Goal: Task Accomplishment & Management: Use online tool/utility

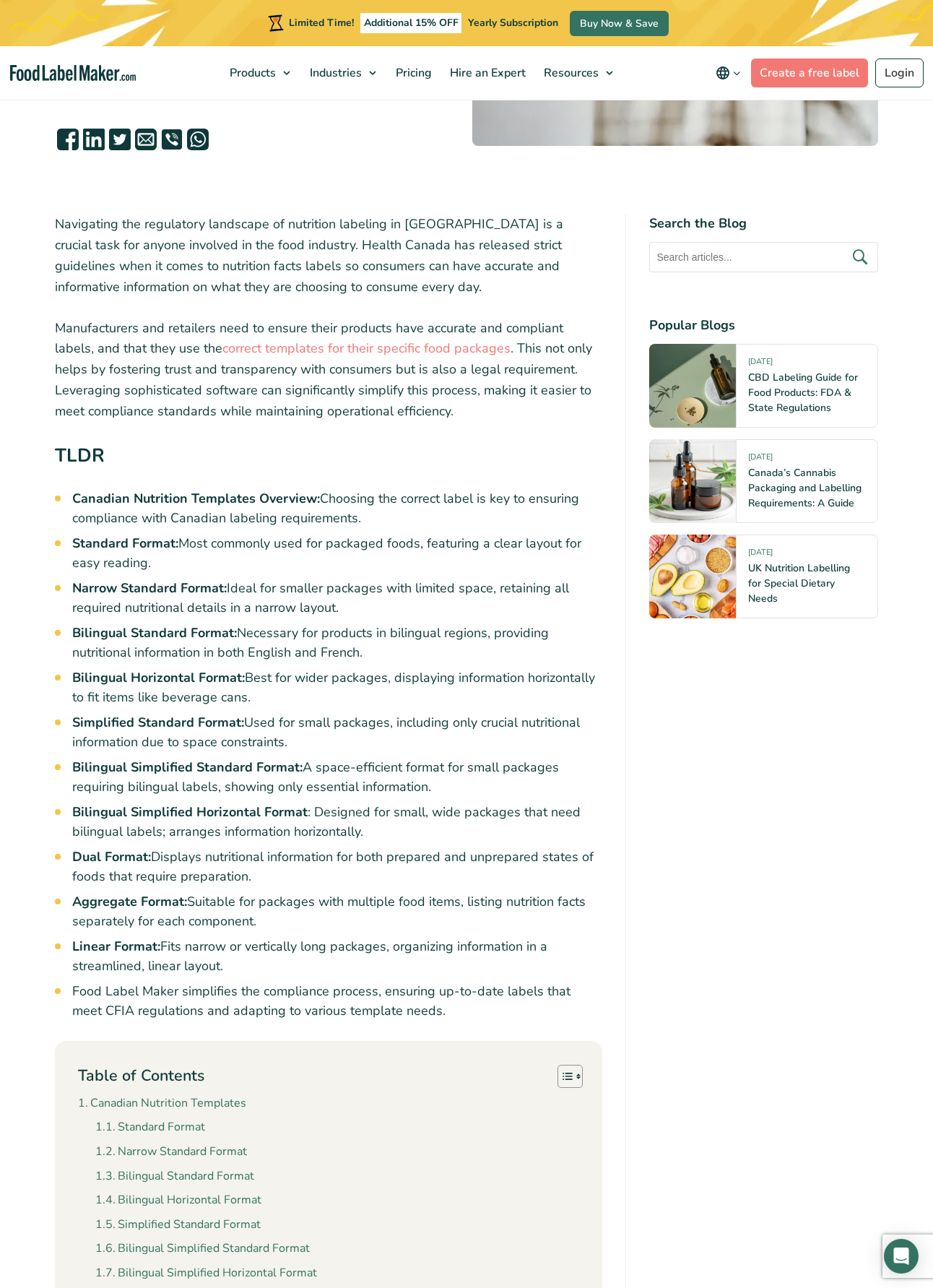
scroll to position [373, 0]
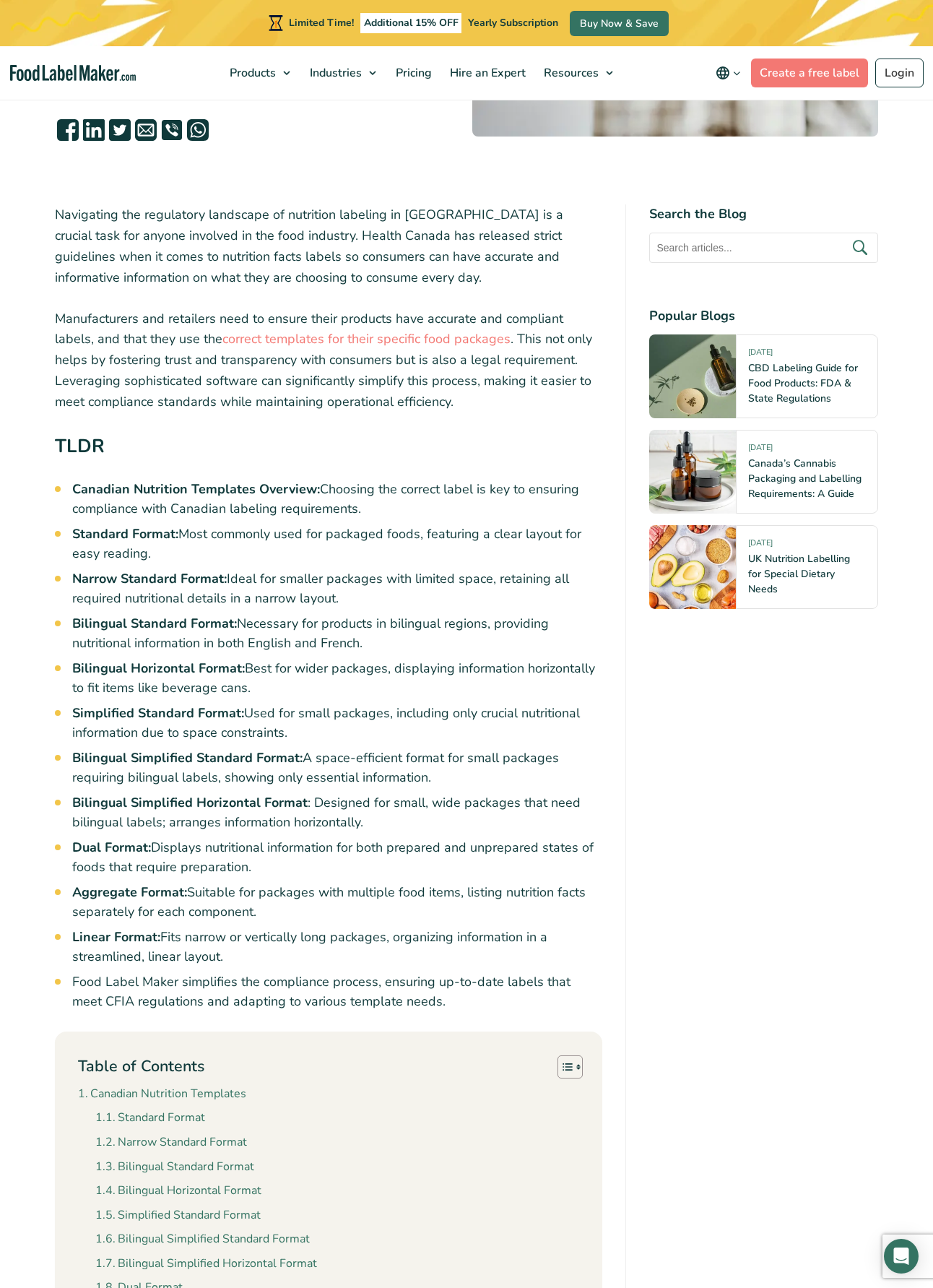
click at [158, 721] on strong "Simplified Standard Format:" at bounding box center [158, 713] width 172 height 18
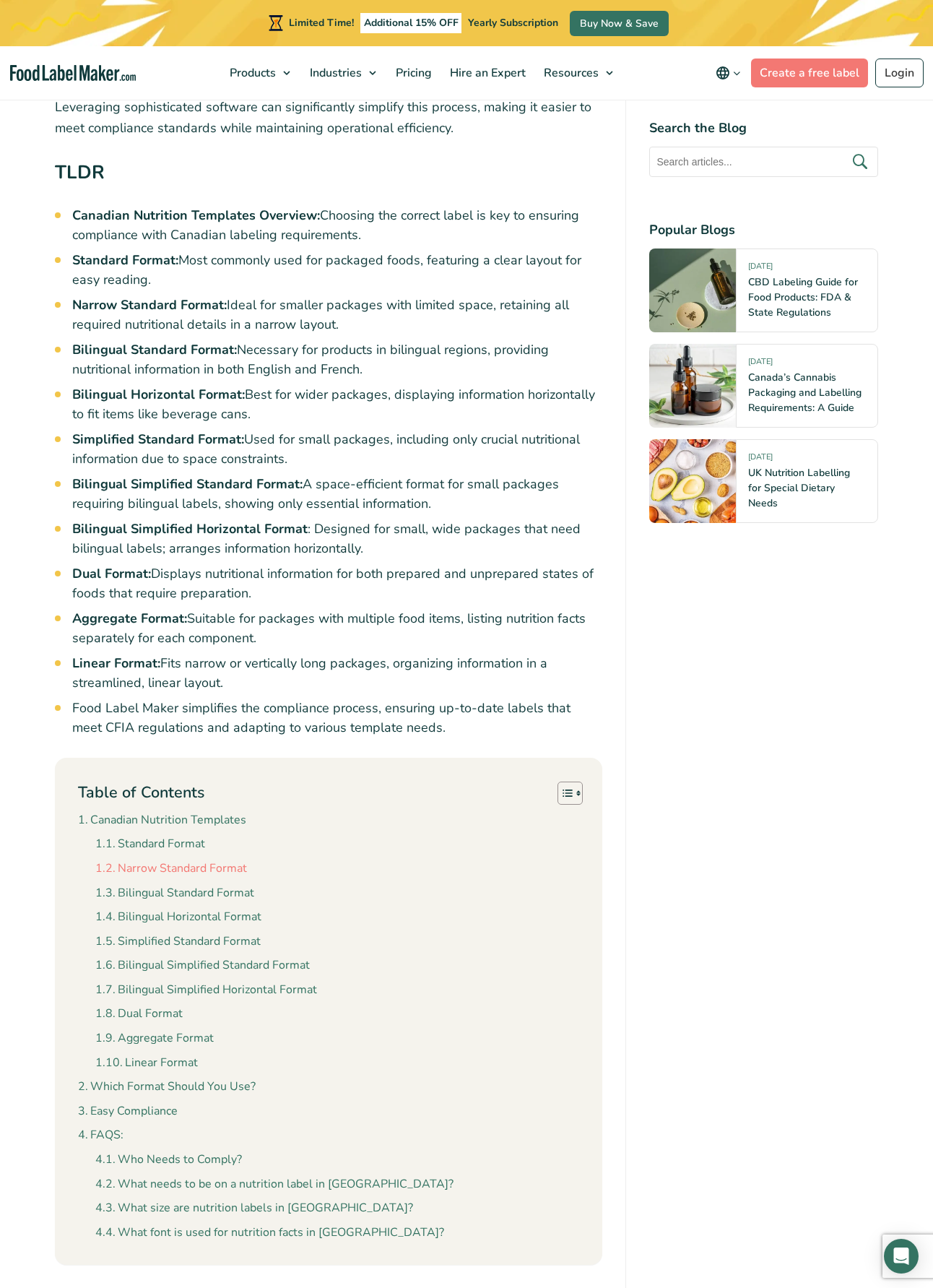
scroll to position [780, 0]
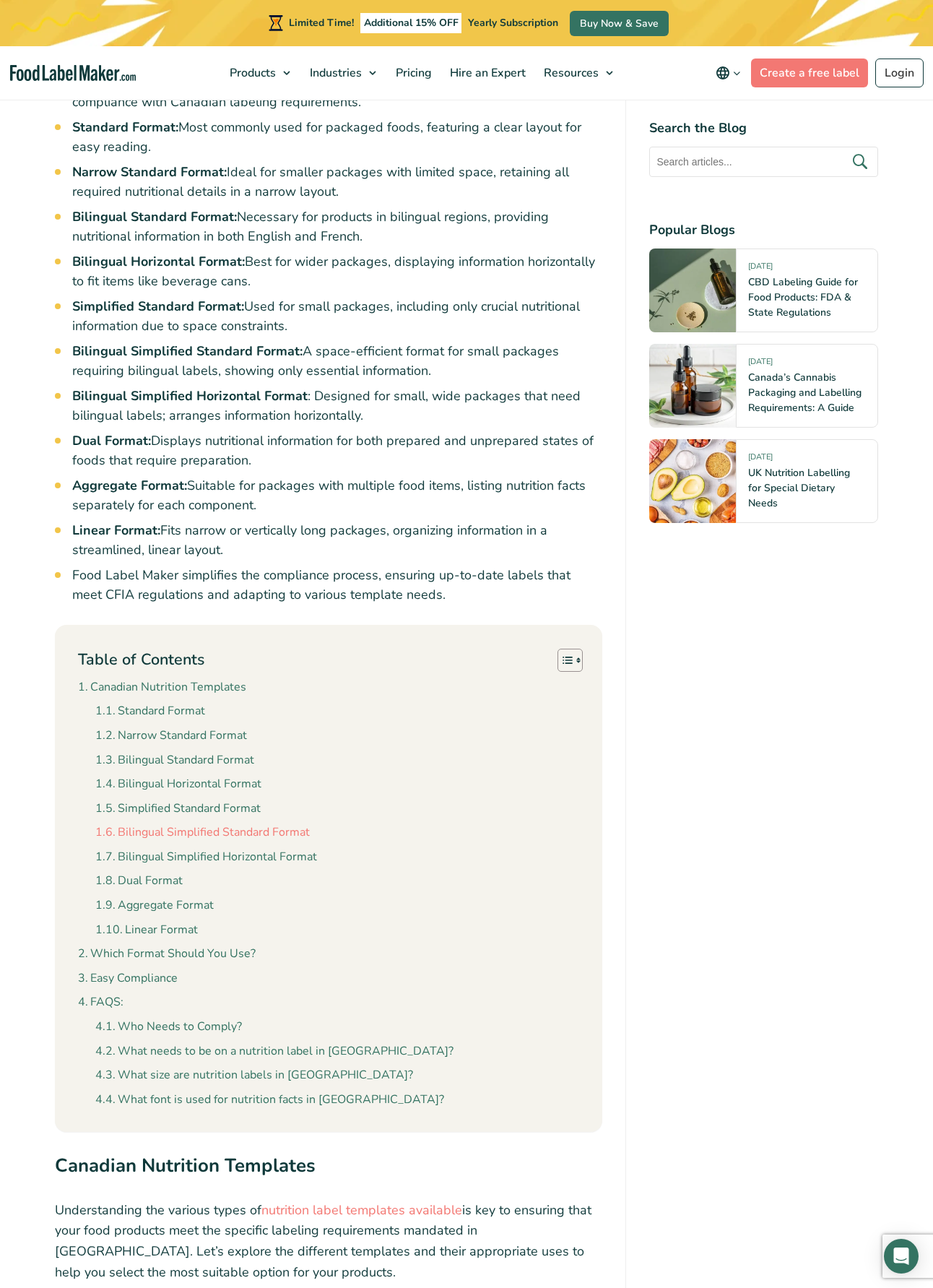
click at [182, 842] on link "Bilingual Simplified Standard Format" at bounding box center [202, 833] width 214 height 19
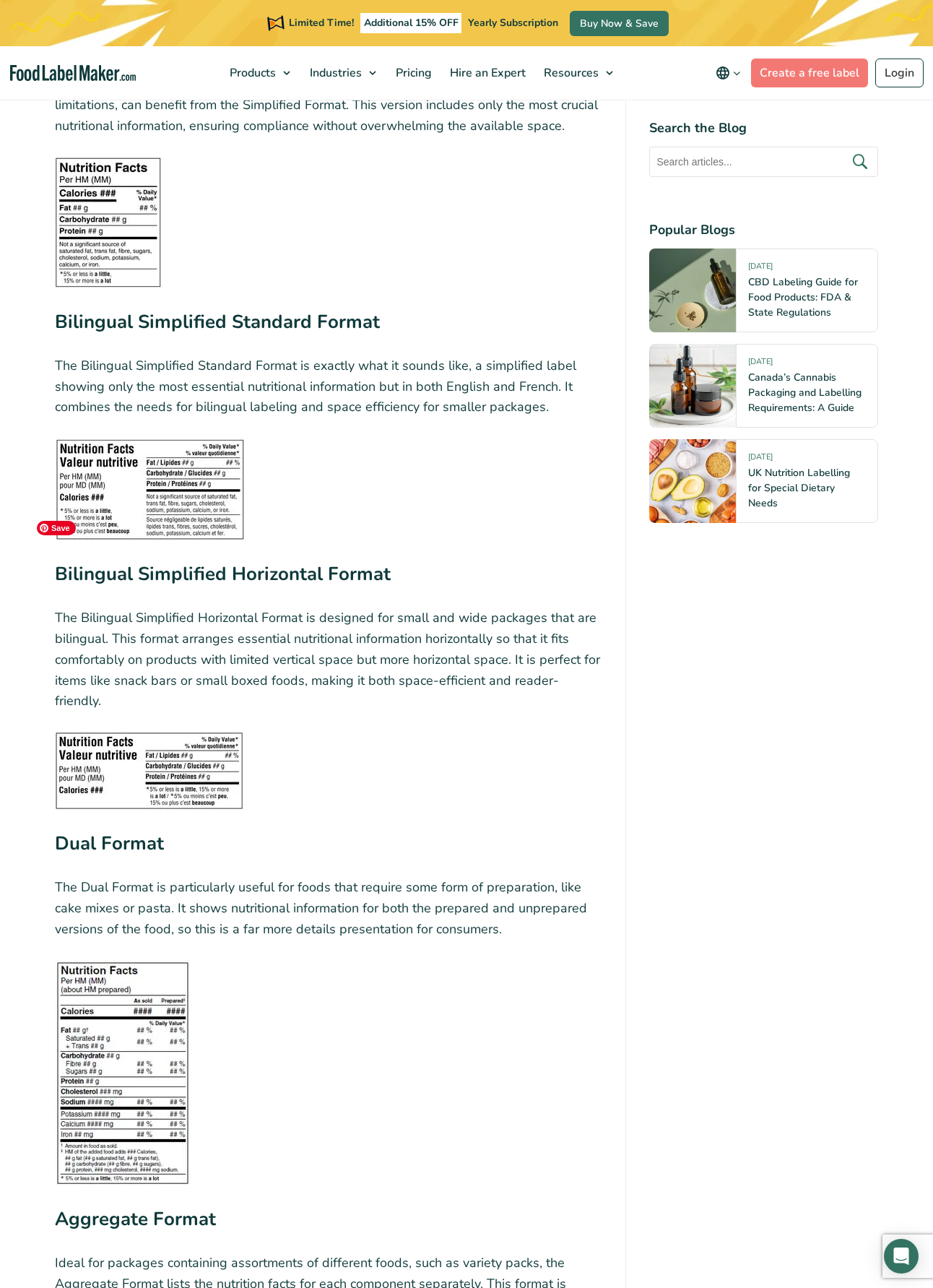
scroll to position [3519, 0]
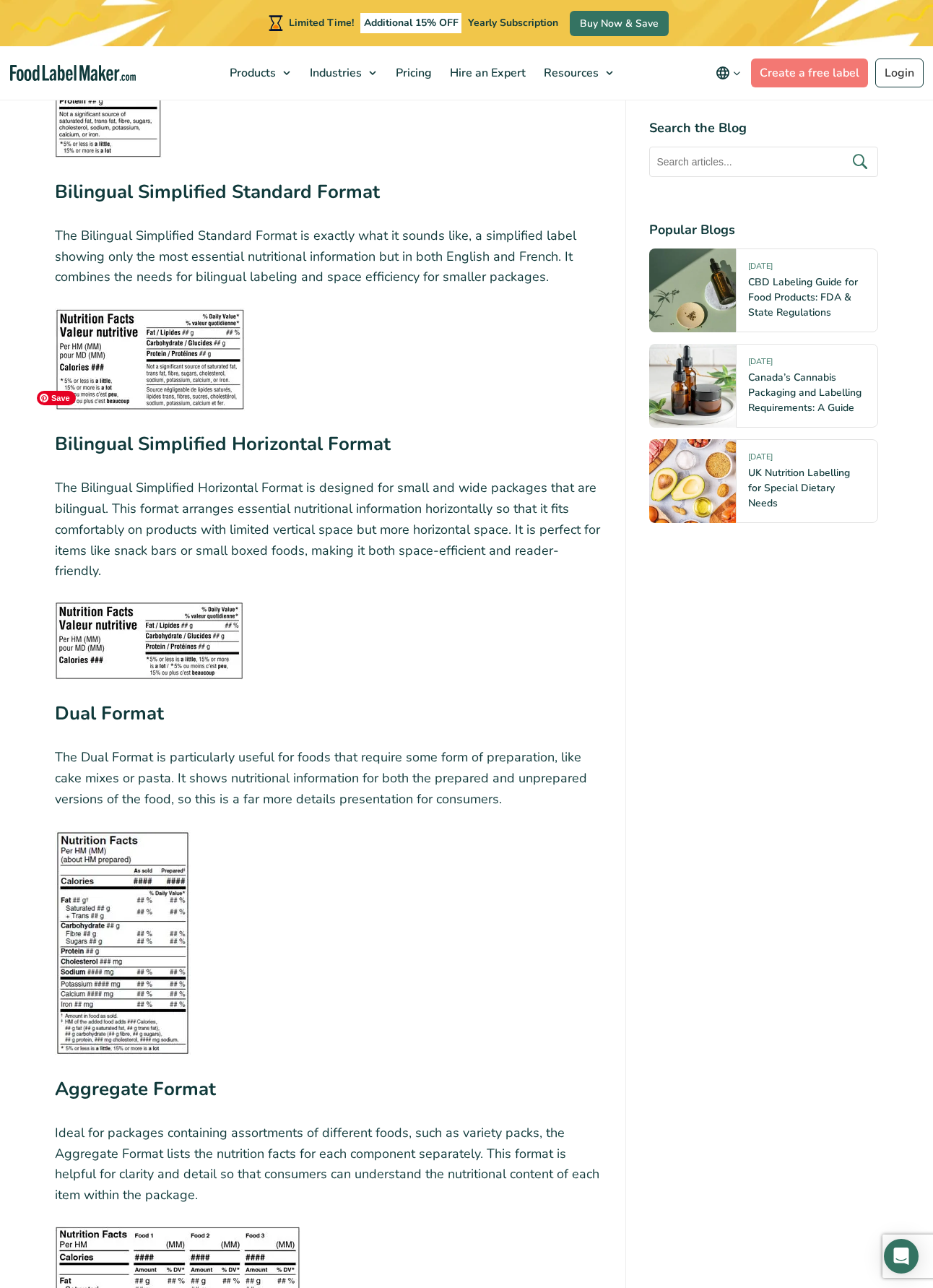
click at [135, 365] on img at bounding box center [150, 358] width 190 height 103
click at [298, 623] on figure at bounding box center [329, 641] width 548 height 78
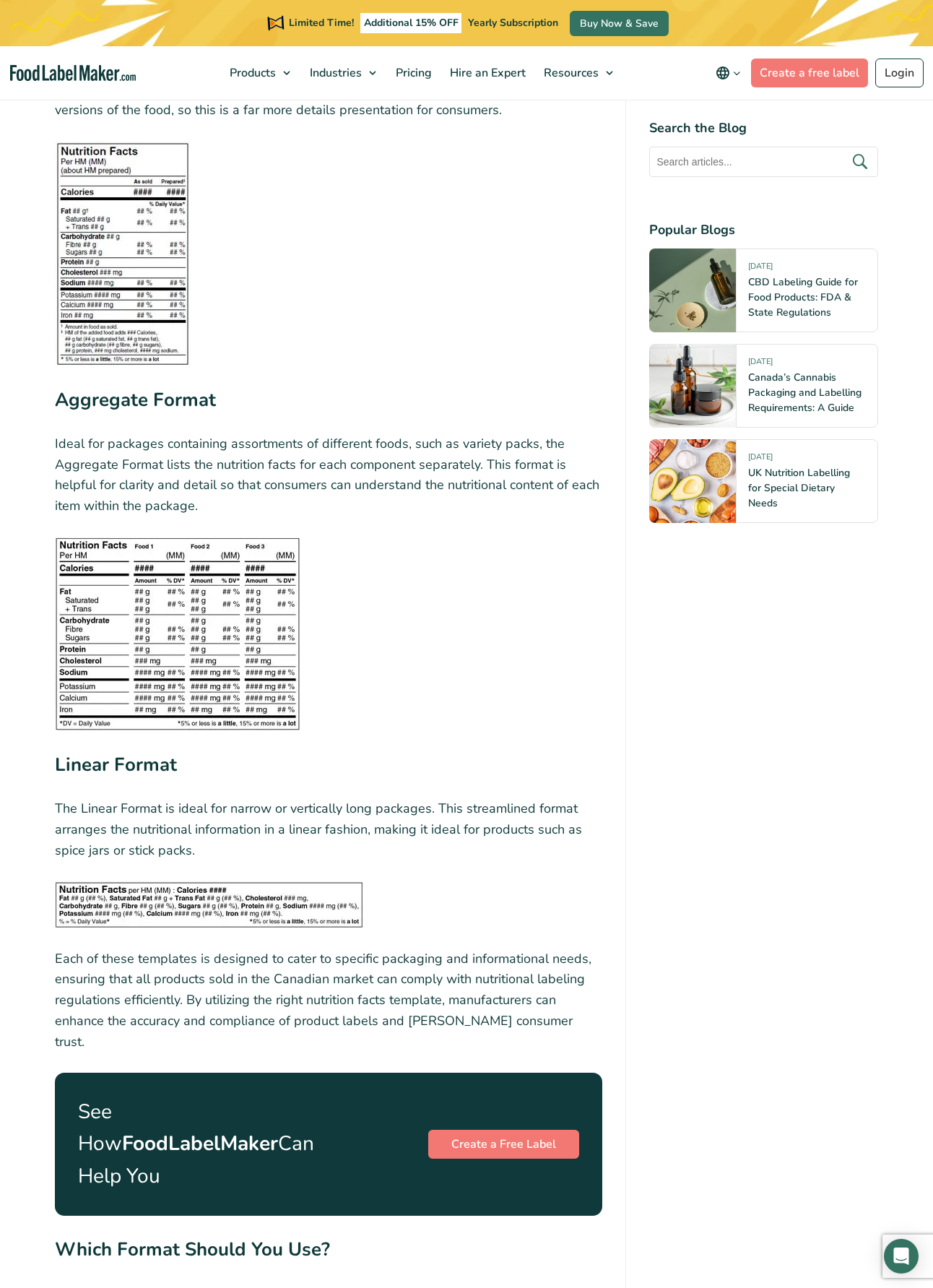
scroll to position [4342, 0]
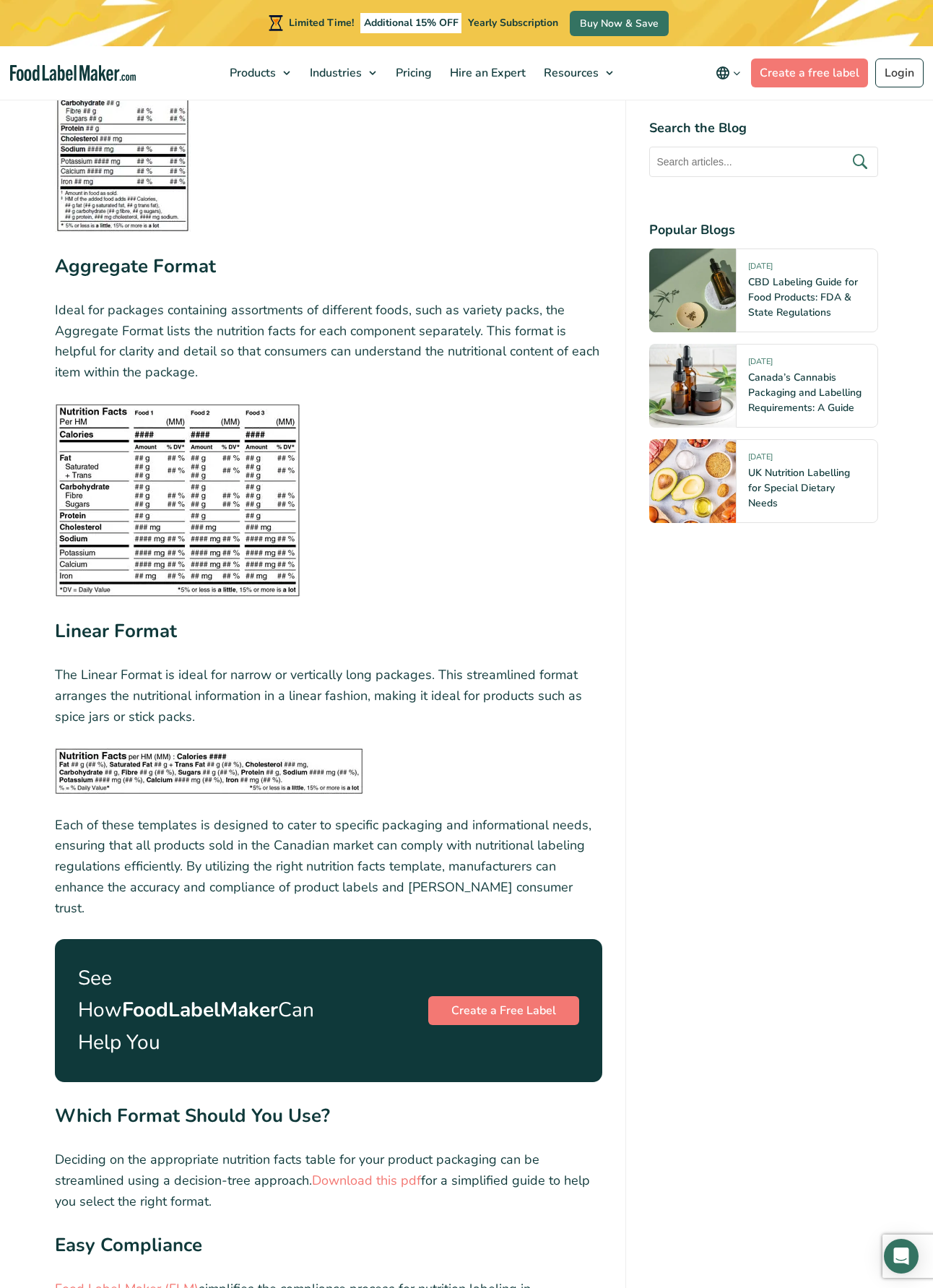
click at [212, 748] on img at bounding box center [209, 771] width 308 height 47
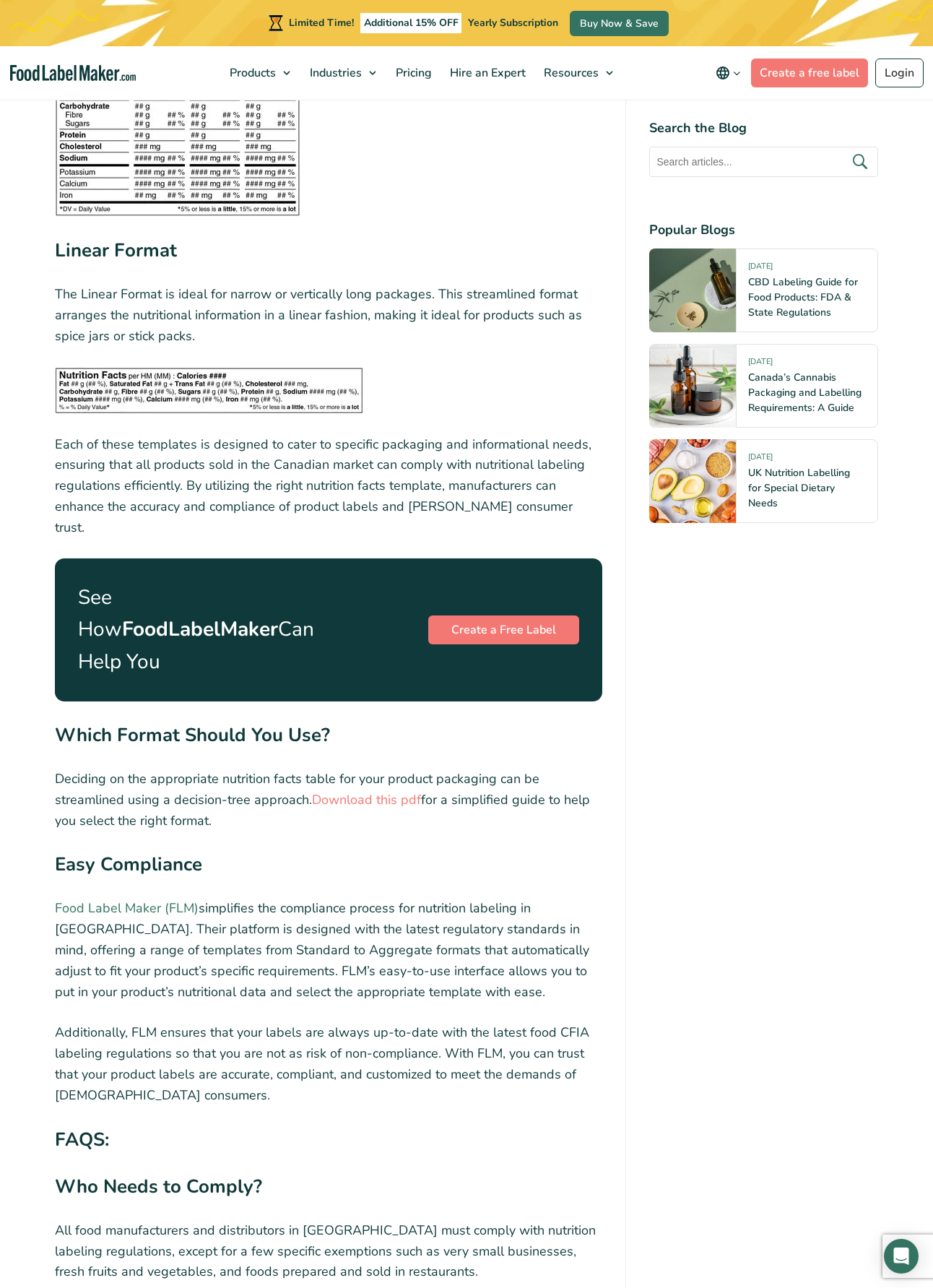
click at [93, 900] on link "Food Label Maker (FLM)" at bounding box center [127, 908] width 143 height 18
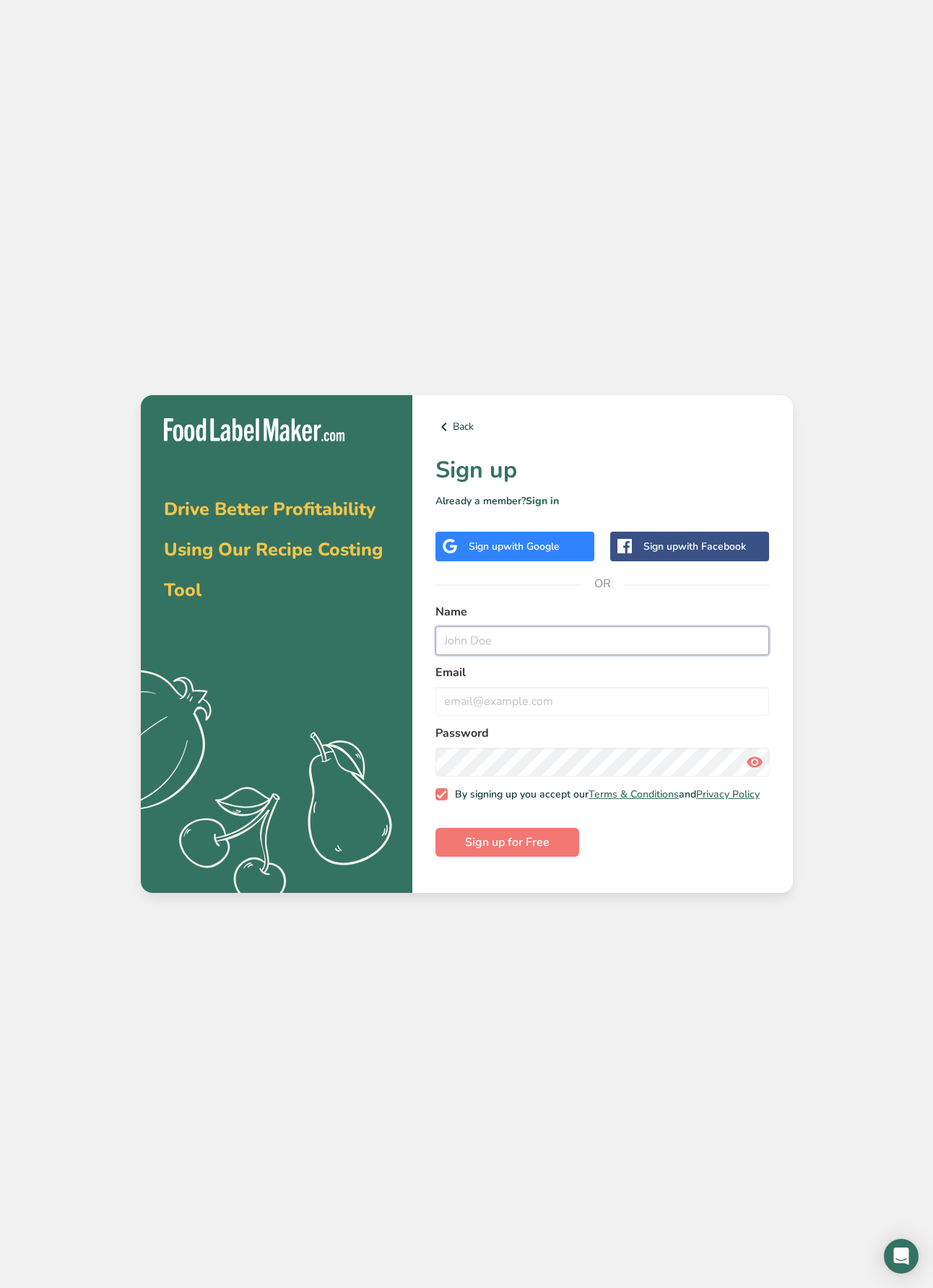
click at [491, 649] on input "text" at bounding box center [602, 640] width 334 height 29
type input "Tammi Hall"
type input "tammi@farmfooddrink.ca"
click at [489, 850] on span "Sign up for Free" at bounding box center [507, 842] width 84 height 18
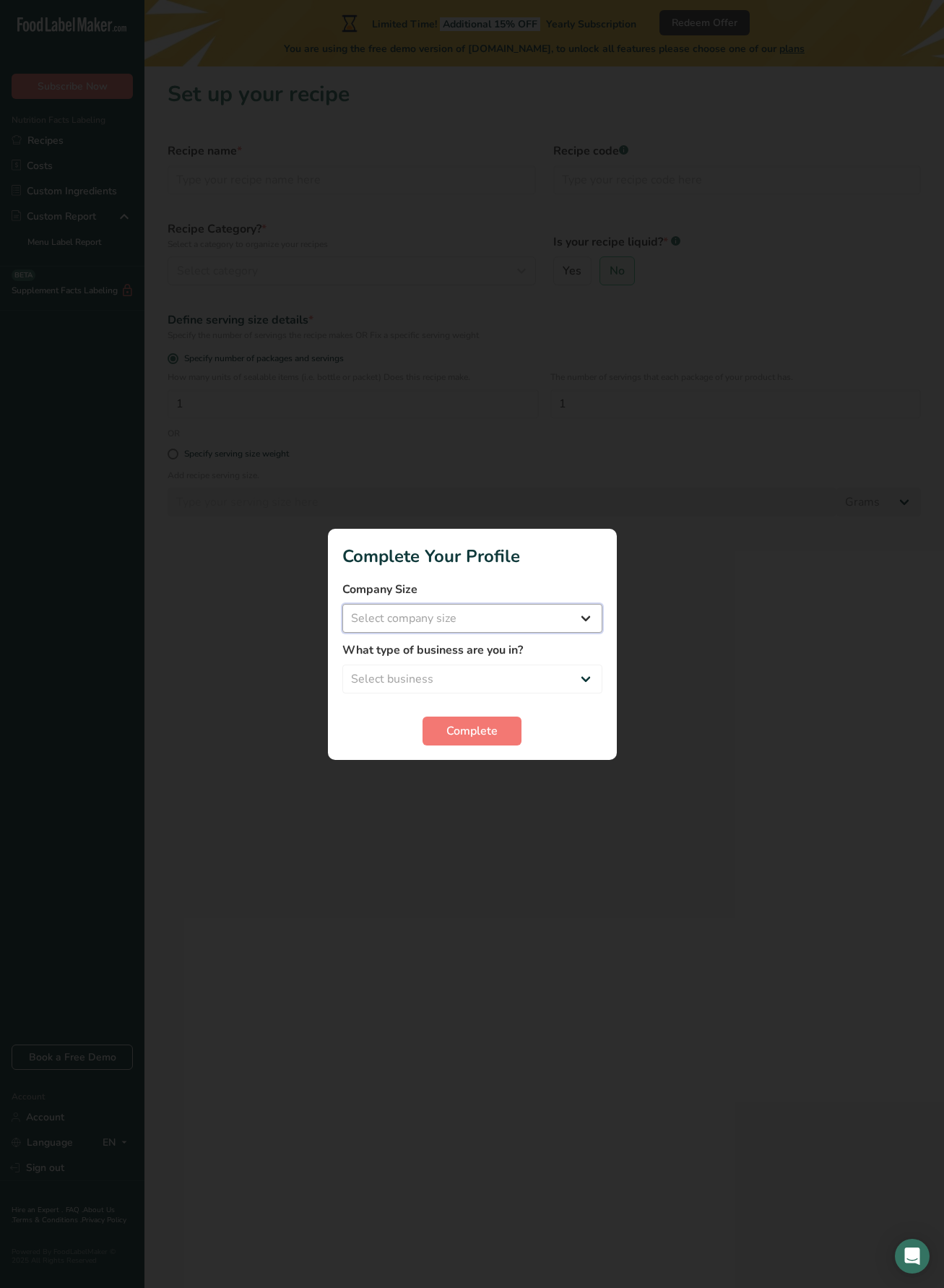
click at [451, 610] on select "Select company size Fewer than 10 Employees 10 to 50 Employees 51 to 500 Employ…" at bounding box center [473, 618] width 260 height 29
select select "1"
click at [343, 604] on select "Select company size Fewer than 10 Employees 10 to 50 Employees 51 to 500 Employ…" at bounding box center [473, 618] width 260 height 29
click at [490, 687] on select "Select business Packaged Food Manufacturer Restaurant & Cafe Bakery Meal Plans …" at bounding box center [473, 679] width 260 height 29
select select "8"
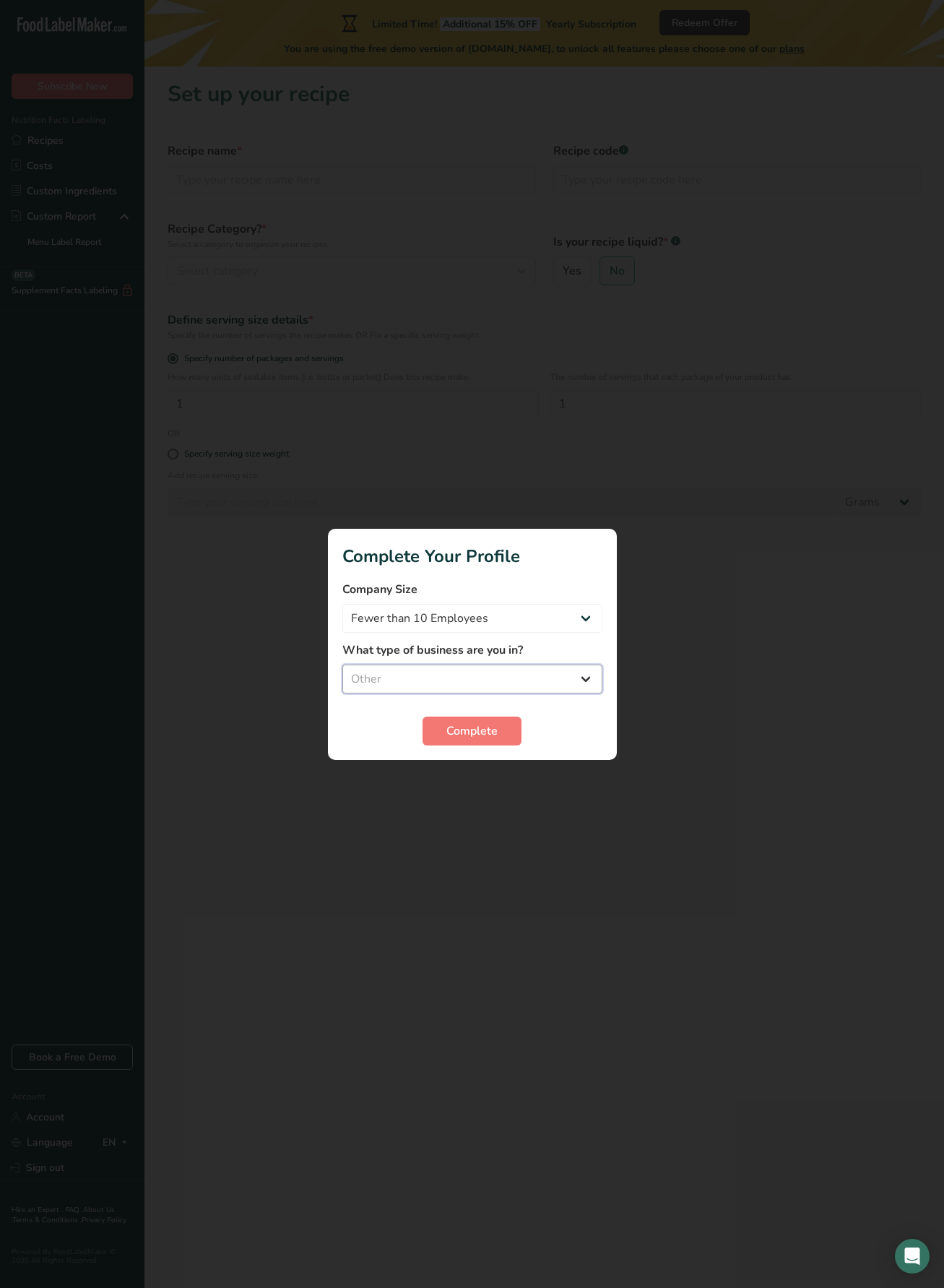
click at [343, 664] on select "Select business Packaged Food Manufacturer Restaurant & Cafe Bakery Meal Plans …" at bounding box center [473, 679] width 260 height 29
click at [479, 736] on span "Complete" at bounding box center [472, 730] width 52 height 18
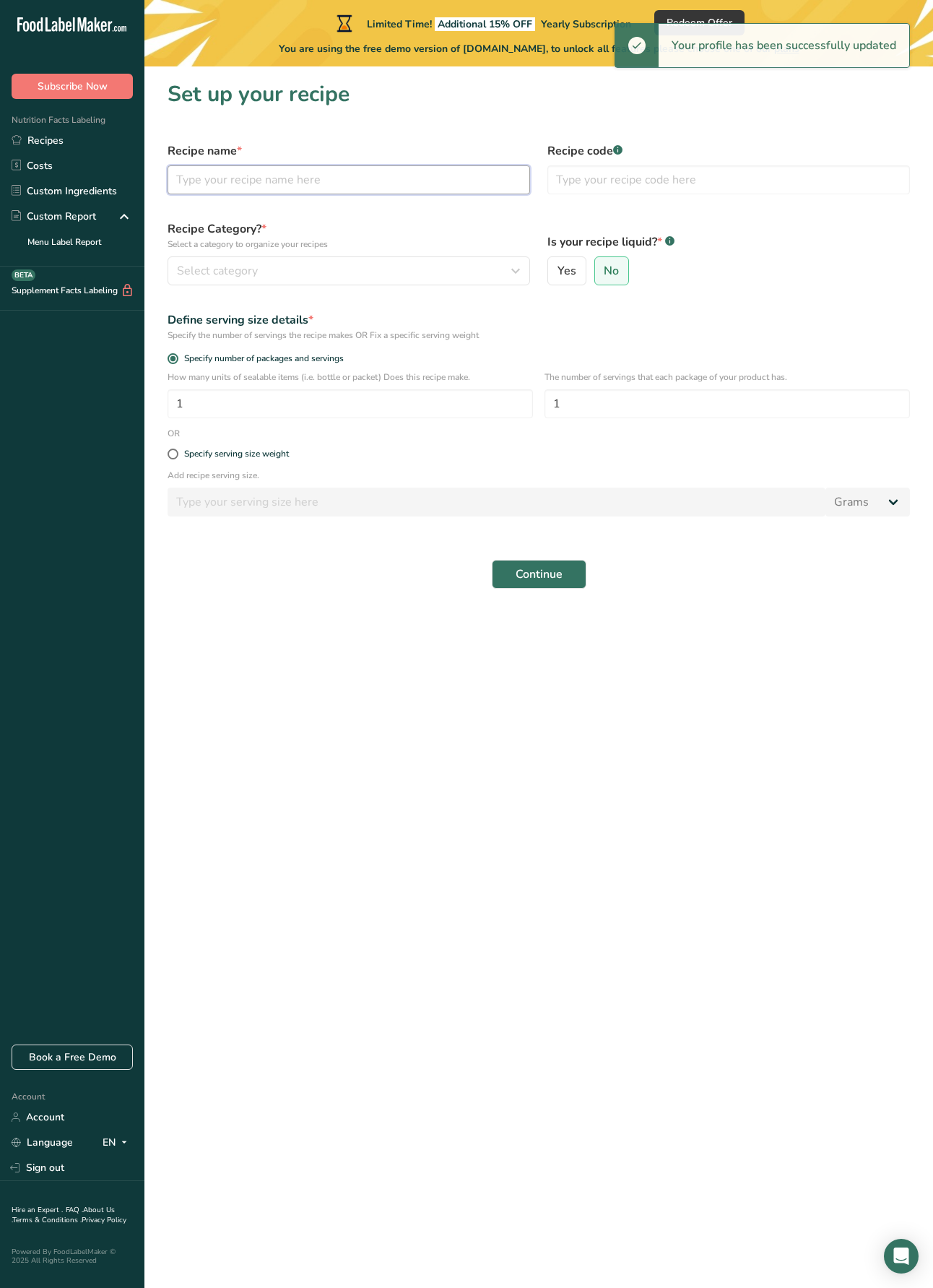
click at [325, 177] on input "text" at bounding box center [349, 179] width 363 height 29
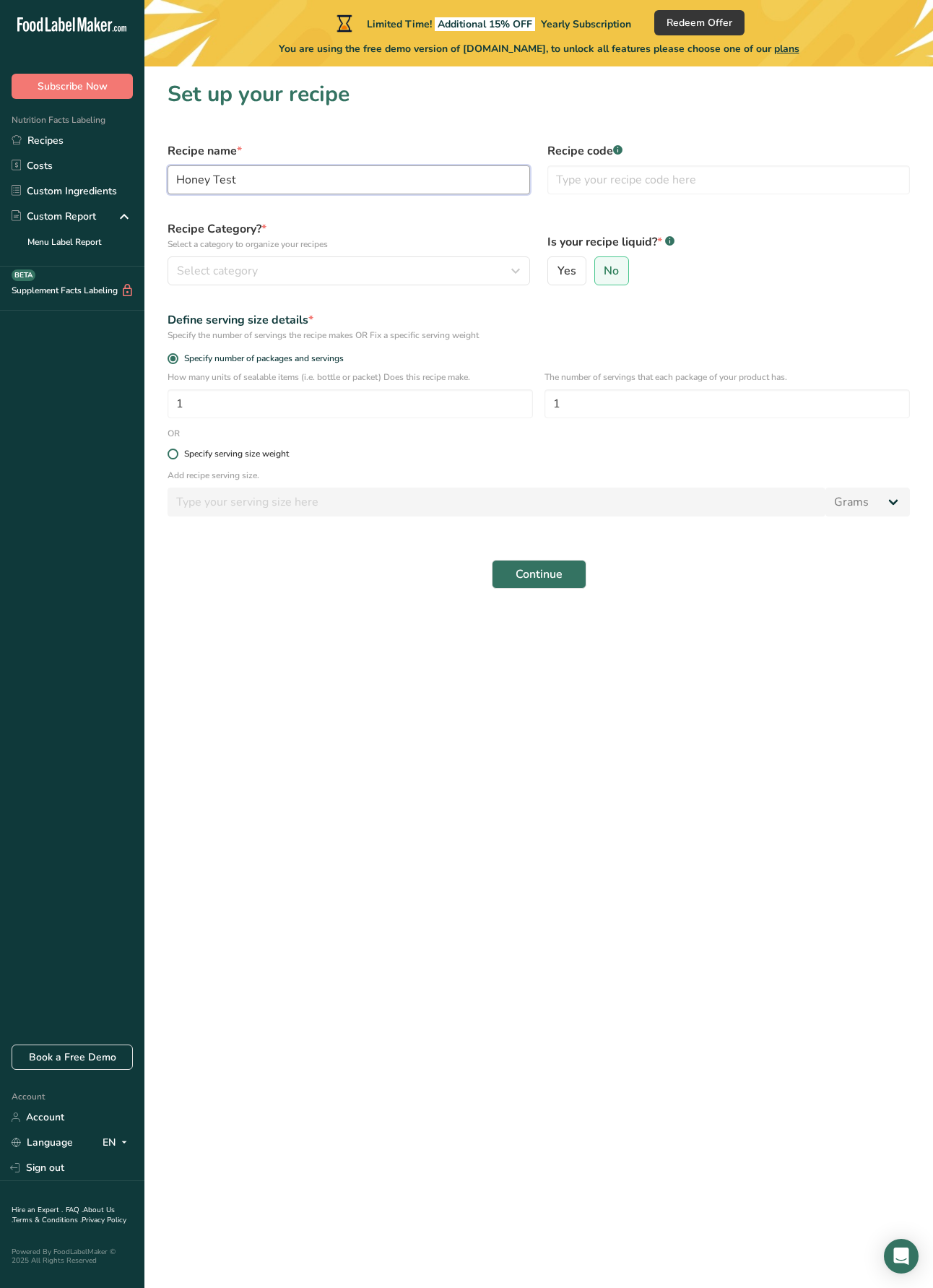
type input "Honey Test"
click at [173, 457] on span at bounding box center [173, 454] width 11 height 11
click at [173, 457] on input "Specify serving size weight" at bounding box center [172, 454] width 9 height 9
radio input "true"
radio input "false"
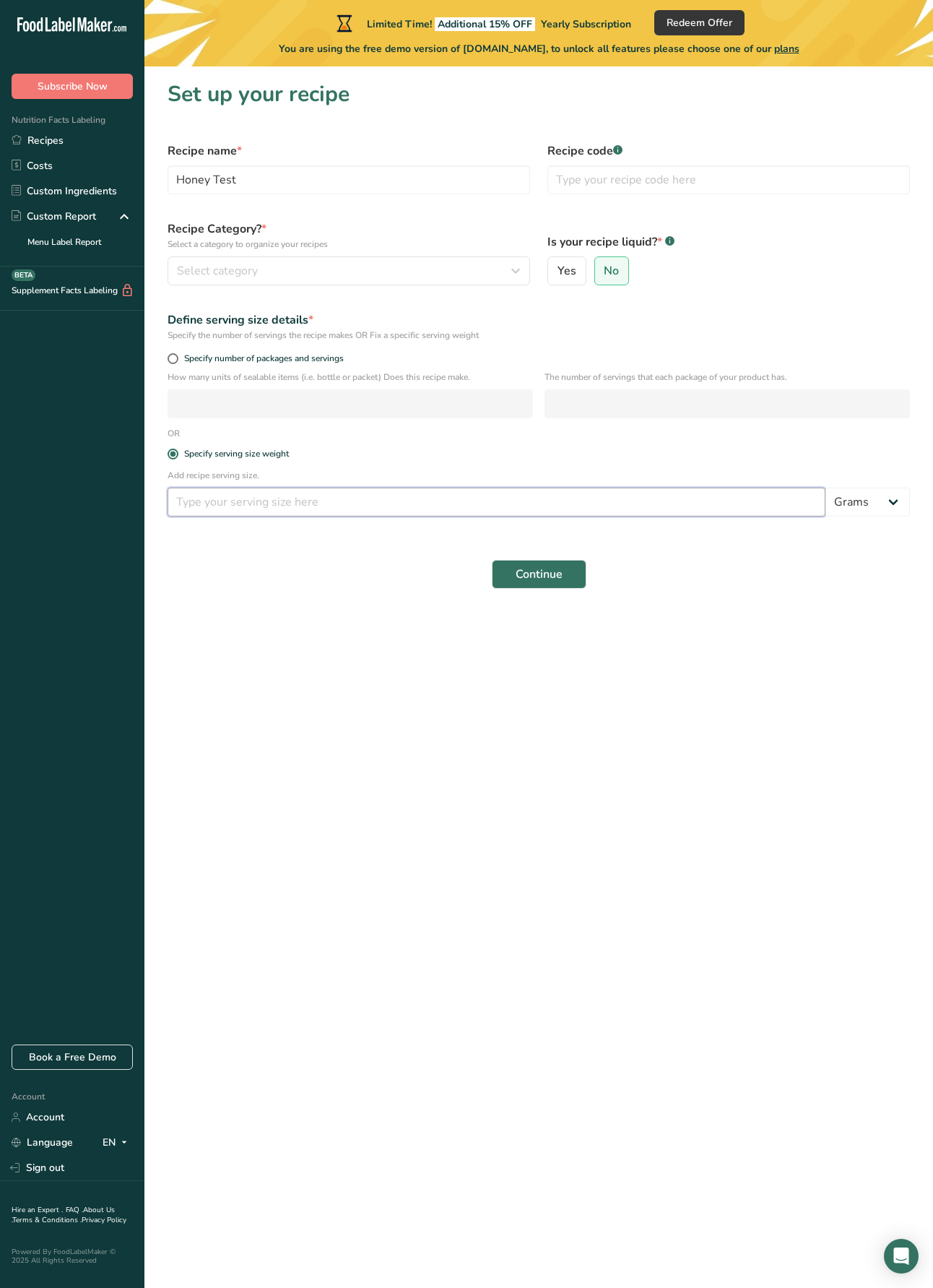
drag, startPoint x: 208, startPoint y: 504, endPoint x: 260, endPoint y: 504, distance: 52.0
click at [208, 504] on input "number" at bounding box center [496, 502] width 658 height 29
type input "1"
click at [855, 503] on select "Grams kg mg mcg lb oz l mL fl oz tbsp tsp cup qt gallon" at bounding box center [867, 502] width 84 height 29
select select "19"
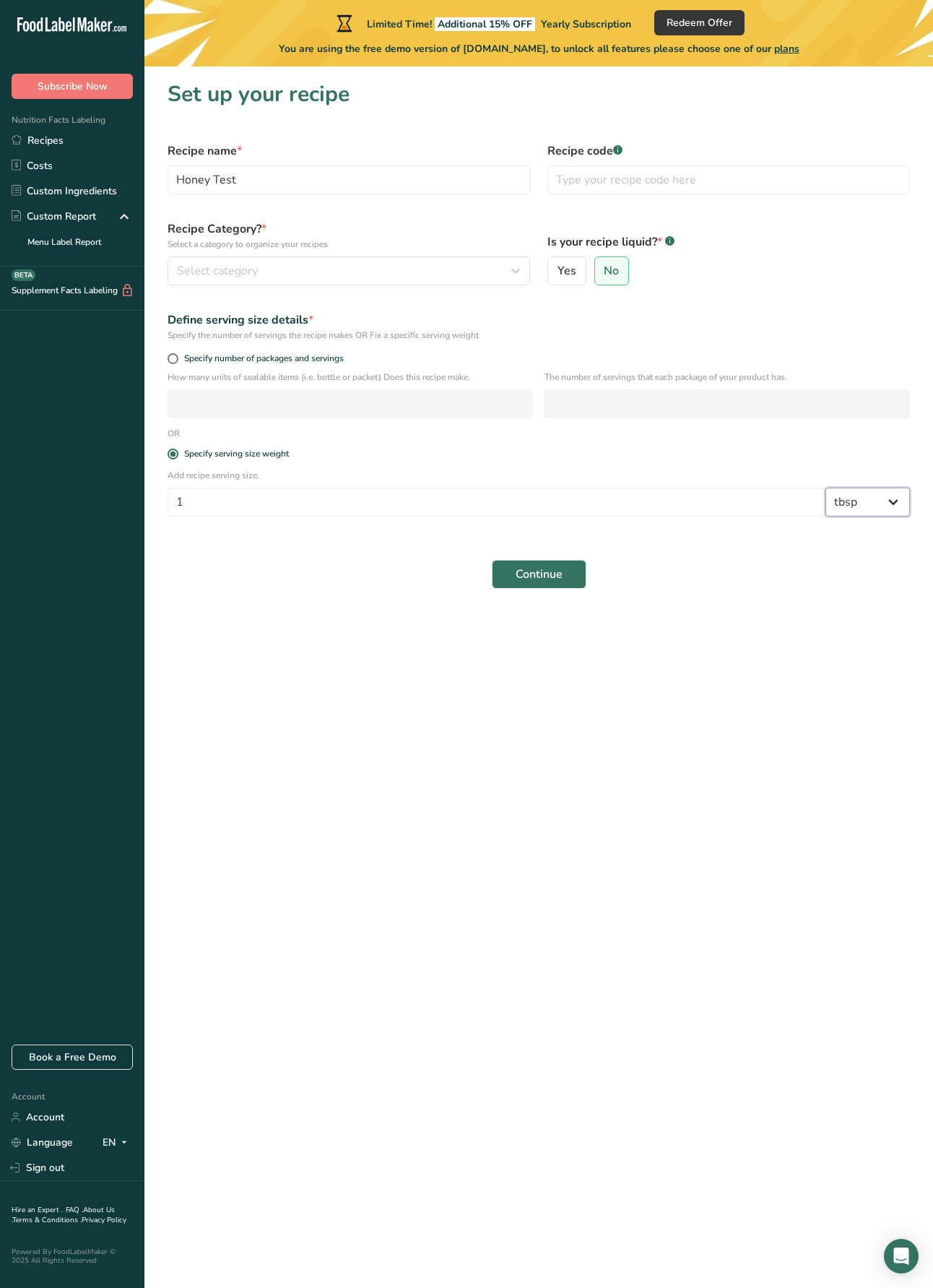
click at [825, 488] on select "Grams kg mg mcg lb oz l mL fl oz tbsp tsp cup qt gallon" at bounding box center [867, 502] width 84 height 29
select select "22"
click at [542, 654] on span "Continue" at bounding box center [539, 652] width 47 height 18
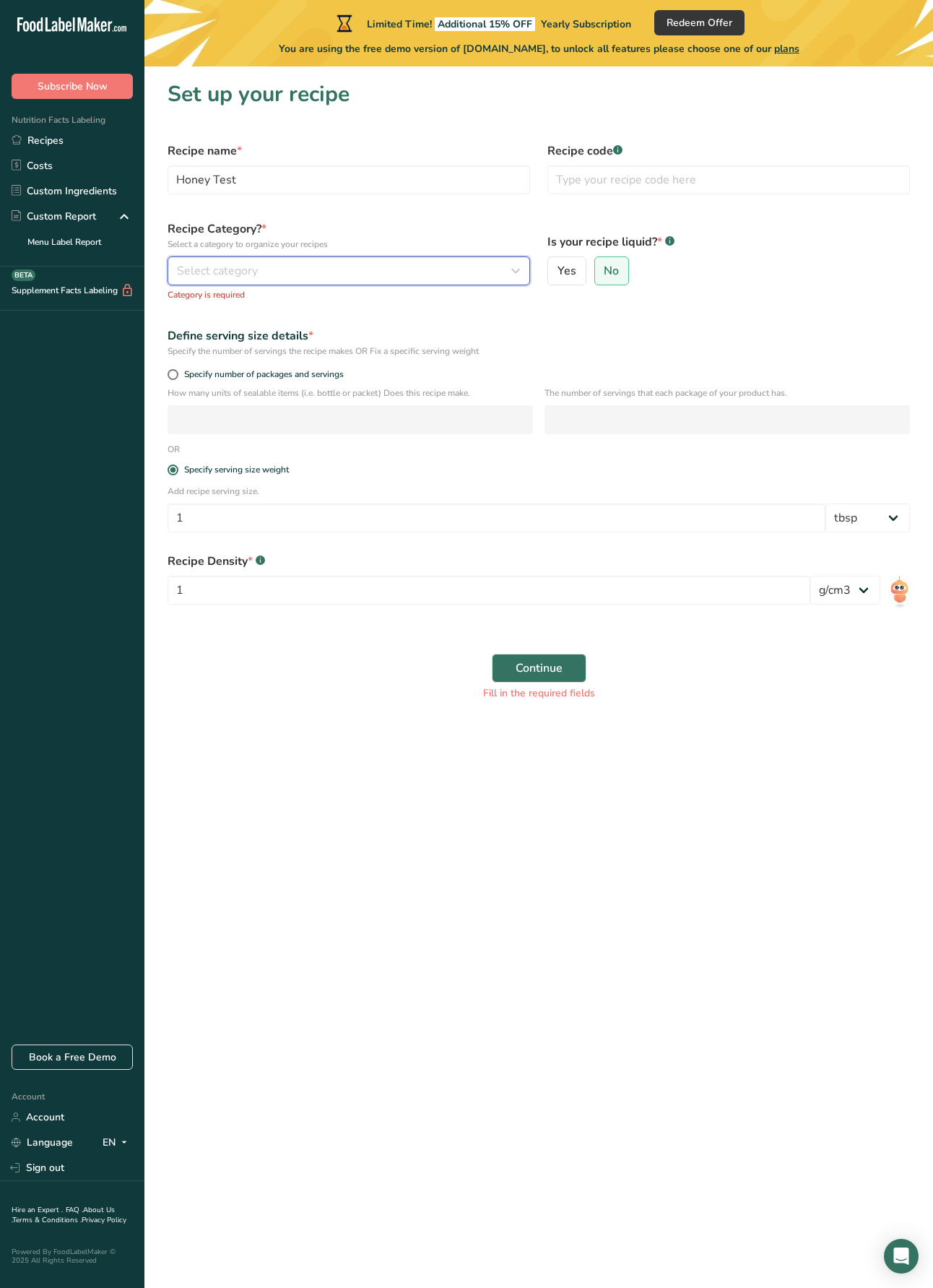
click at [357, 272] on div "Select category" at bounding box center [344, 270] width 335 height 18
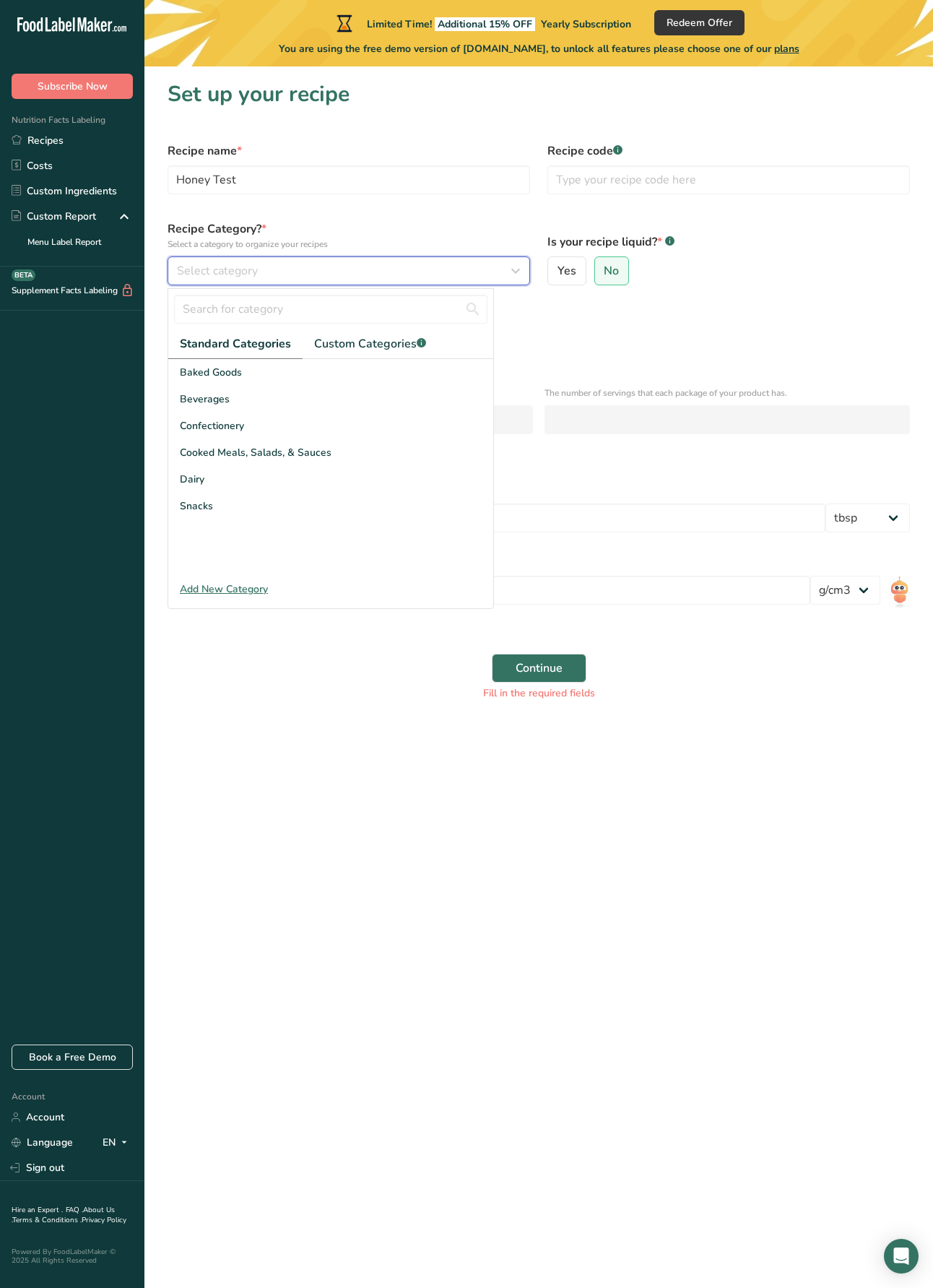
click at [229, 266] on span "Select category" at bounding box center [217, 270] width 81 height 18
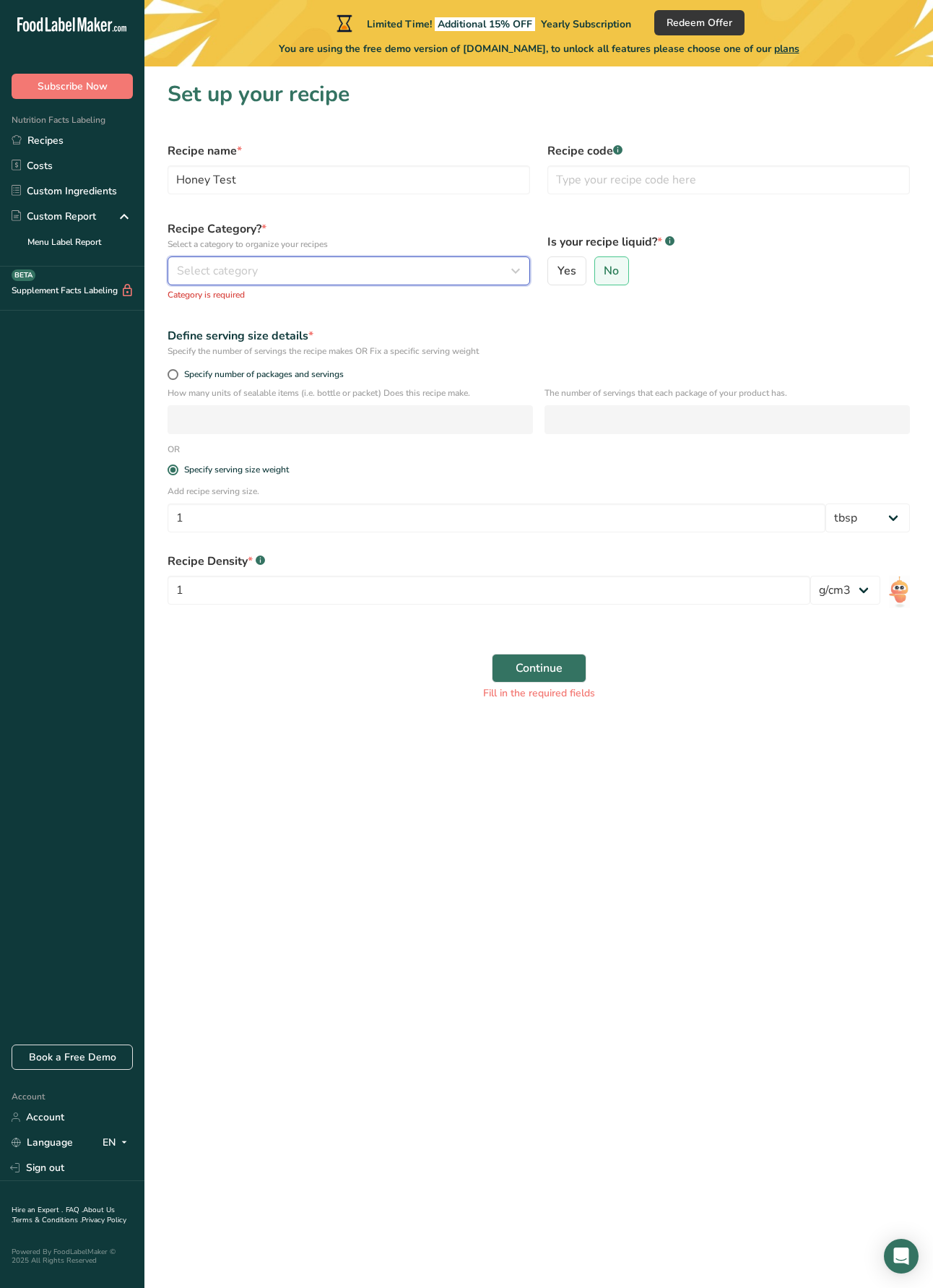
click at [233, 268] on span "Select category" at bounding box center [217, 270] width 81 height 18
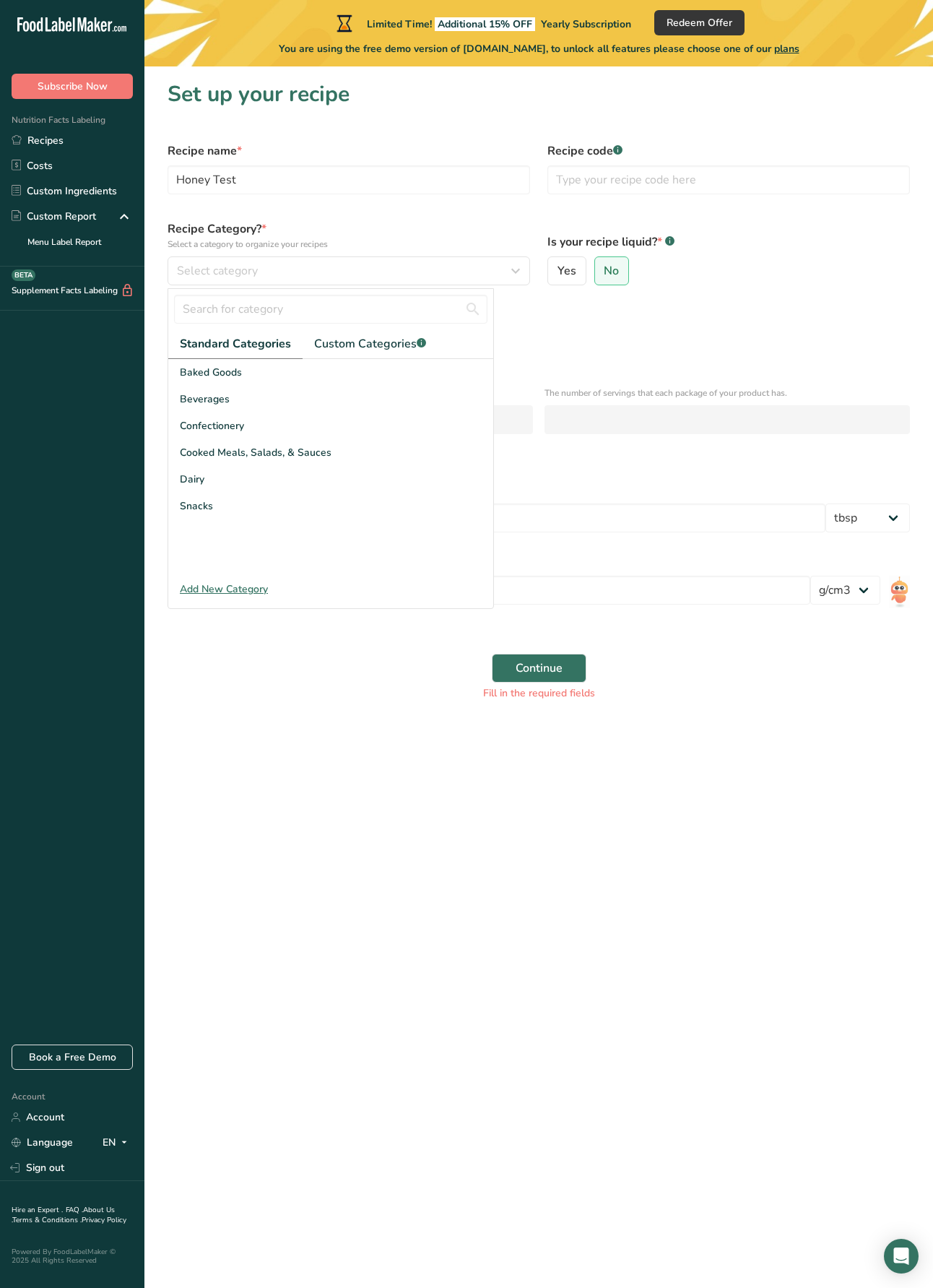
click at [229, 592] on div "Add New Category" at bounding box center [331, 589] width 325 height 15
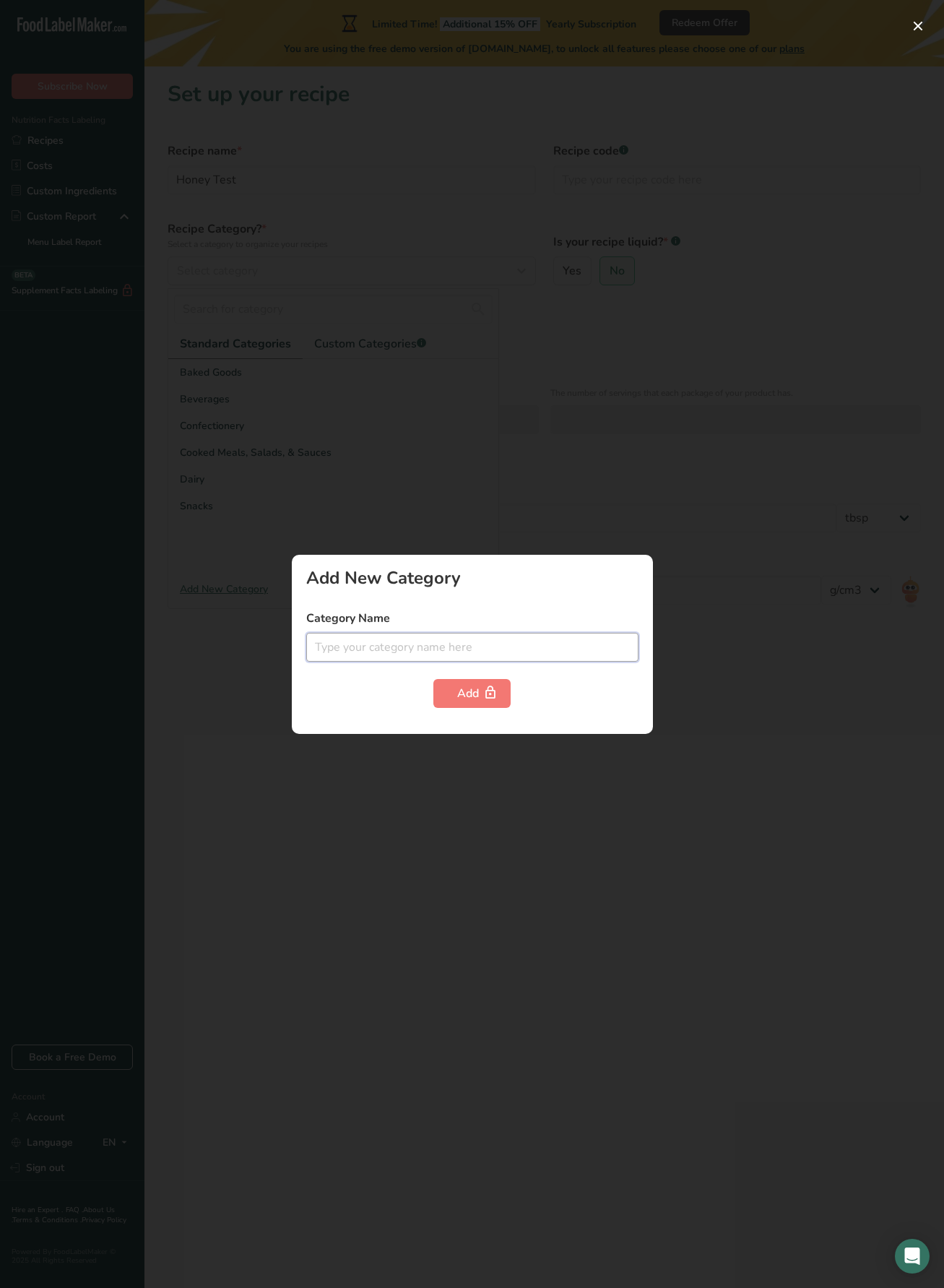
click at [359, 651] on input "text" at bounding box center [472, 647] width 333 height 29
type input "Honey"
click at [474, 689] on div "Add" at bounding box center [472, 693] width 30 height 18
click at [393, 529] on div at bounding box center [472, 644] width 944 height 1288
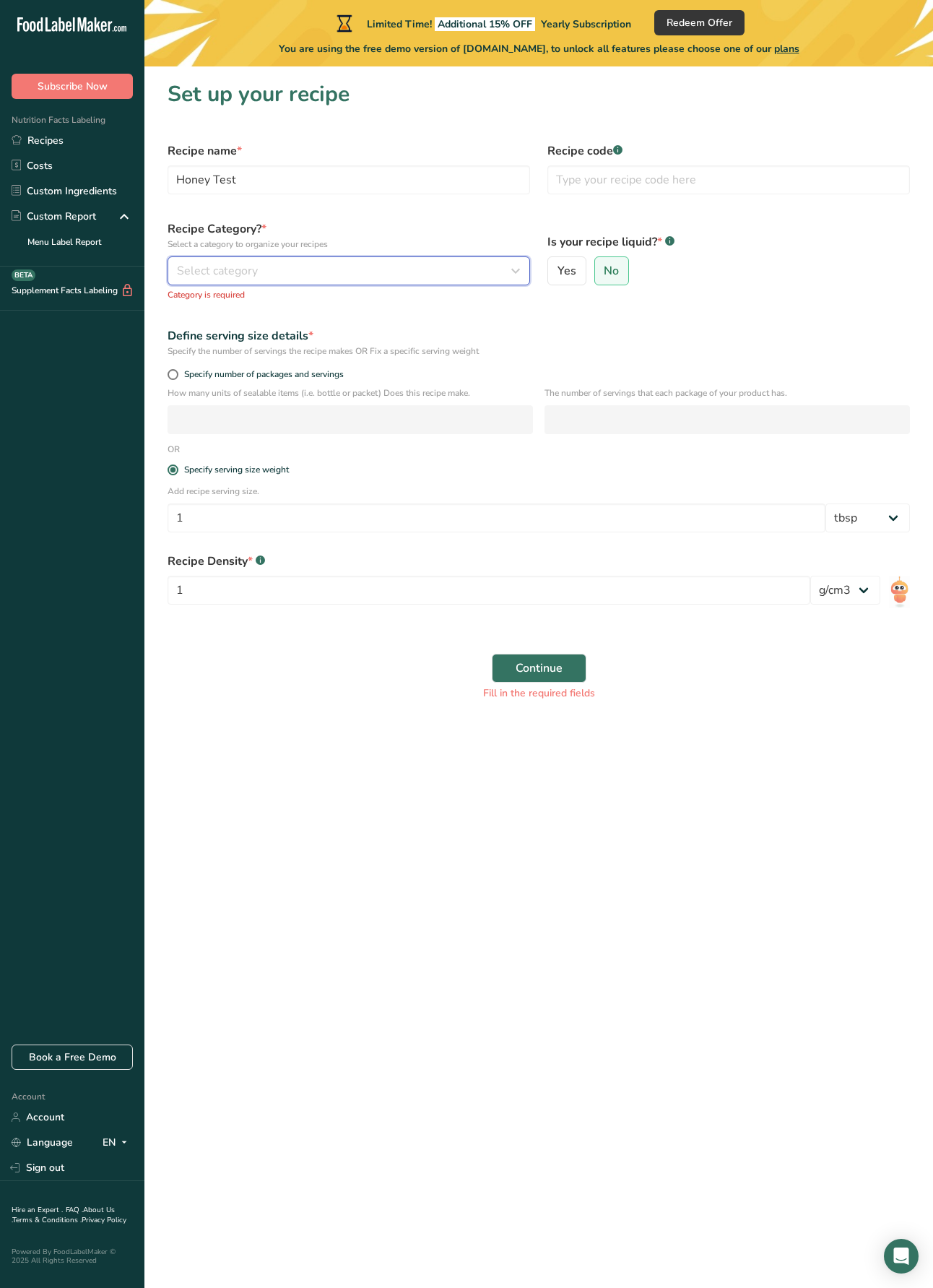
click at [253, 270] on span "Select category" at bounding box center [217, 270] width 81 height 18
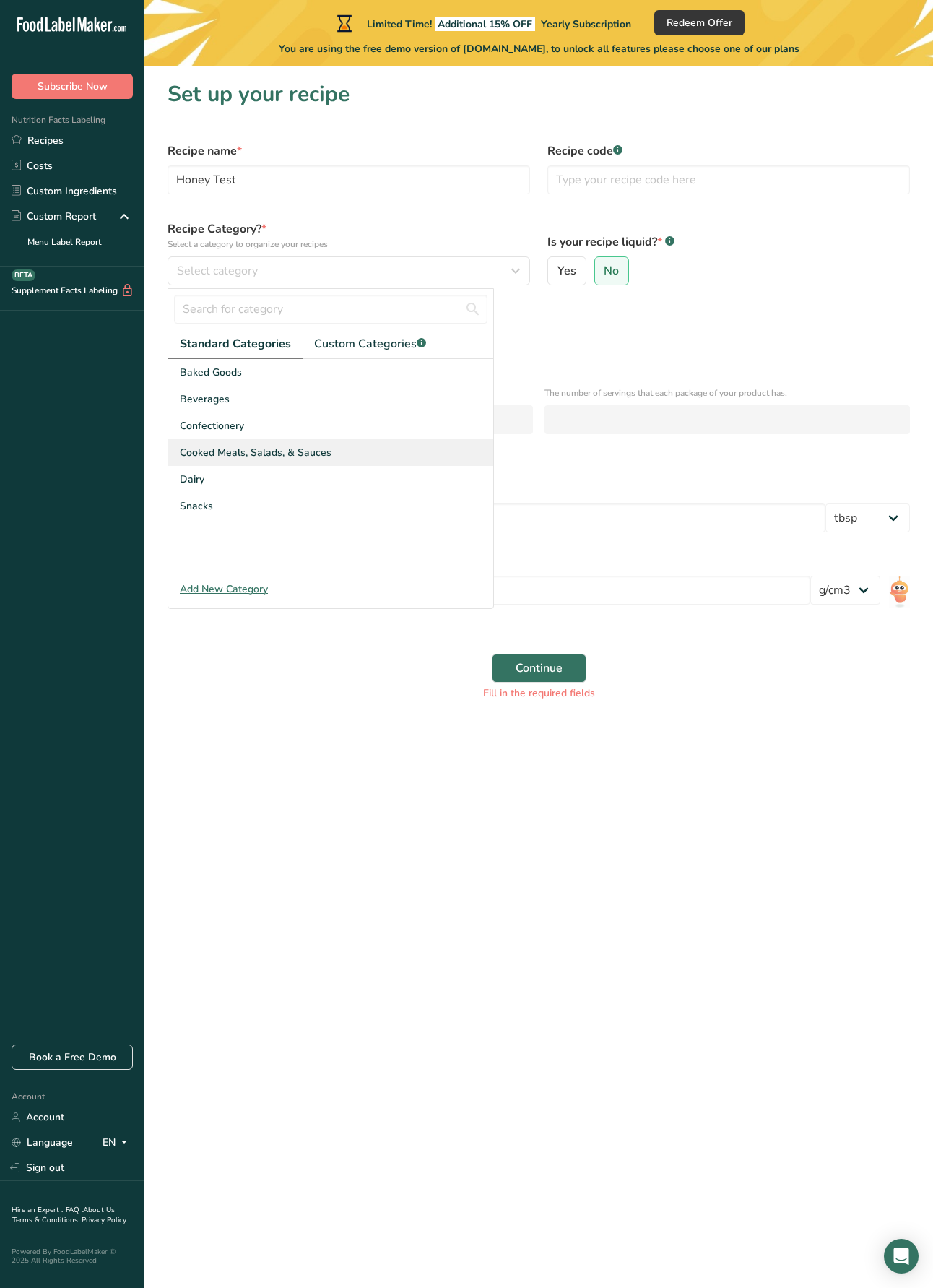
click at [273, 447] on span "Cooked Meals, Salads, & Sauces" at bounding box center [256, 453] width 152 height 15
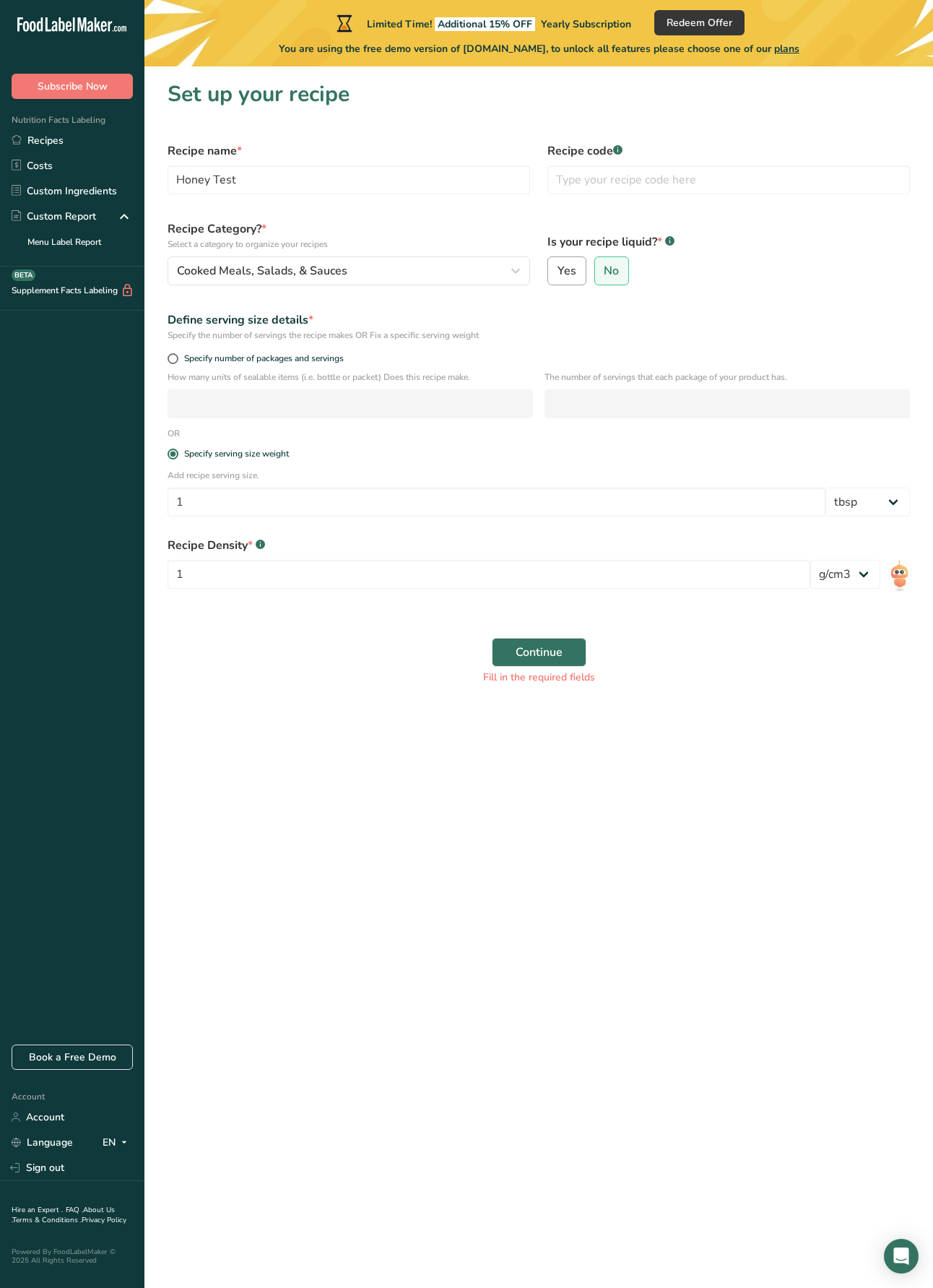
click at [571, 263] on span "Yes" at bounding box center [567, 270] width 19 height 14
click at [558, 267] on input "Yes" at bounding box center [553, 271] width 9 height 9
radio input "true"
radio input "false"
click at [550, 650] on span "Continue" at bounding box center [539, 652] width 47 height 18
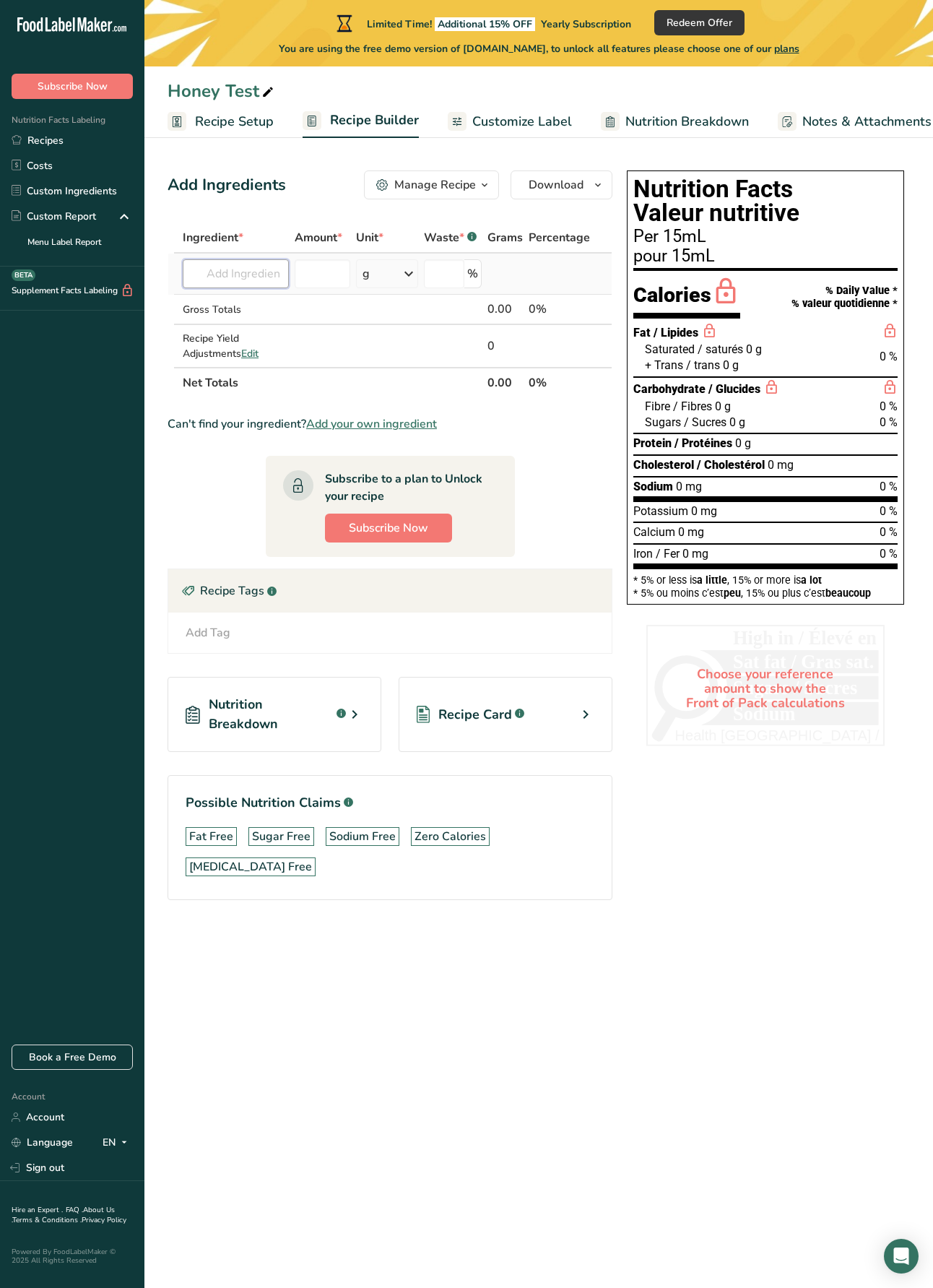
click at [224, 273] on input "text" at bounding box center [235, 273] width 106 height 29
type input "Honey"
click at [263, 424] on div "See full Results" at bounding box center [252, 422] width 116 height 15
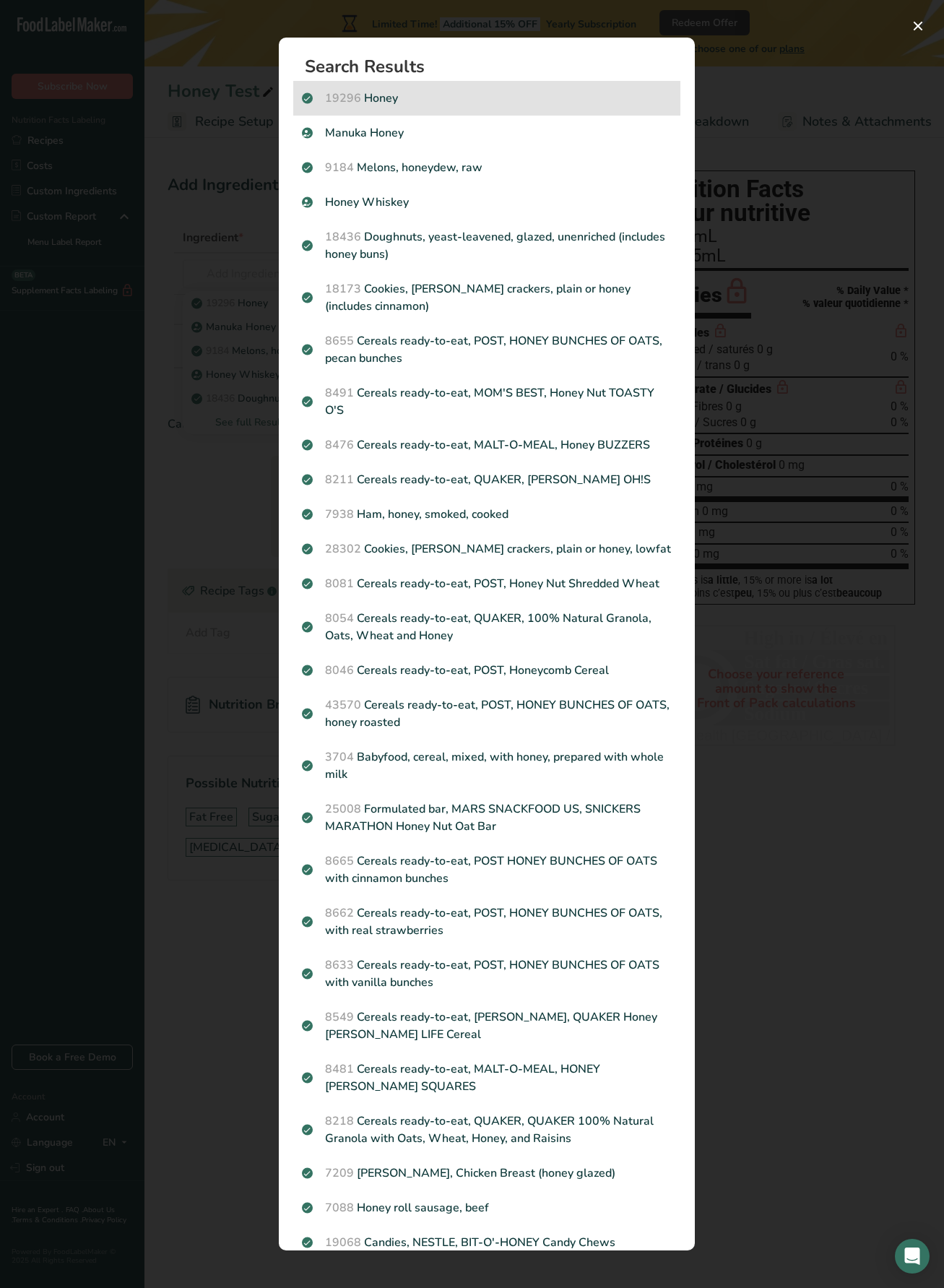
click at [445, 104] on p "19296 Honey" at bounding box center [487, 98] width 370 height 18
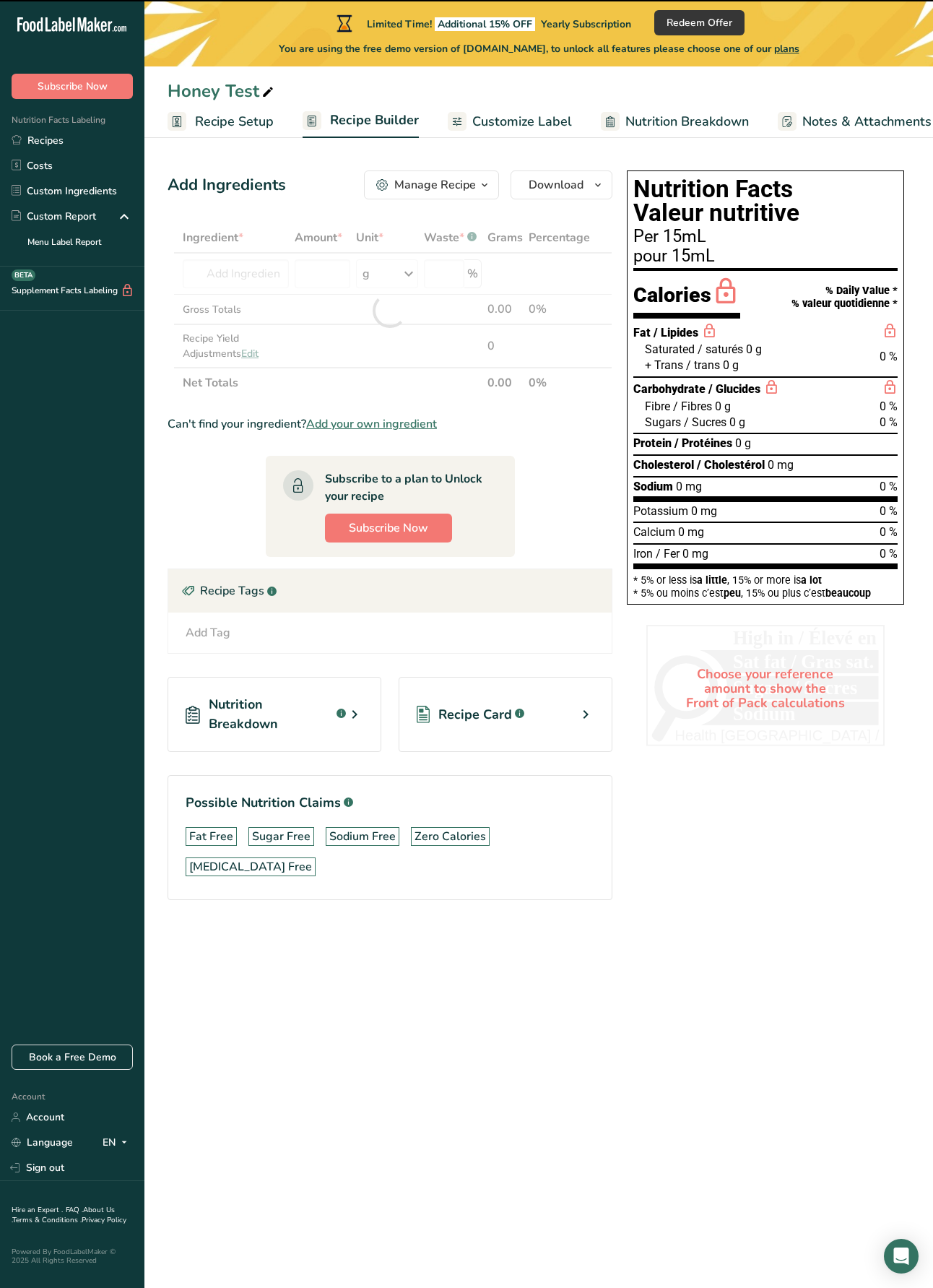
type input "0"
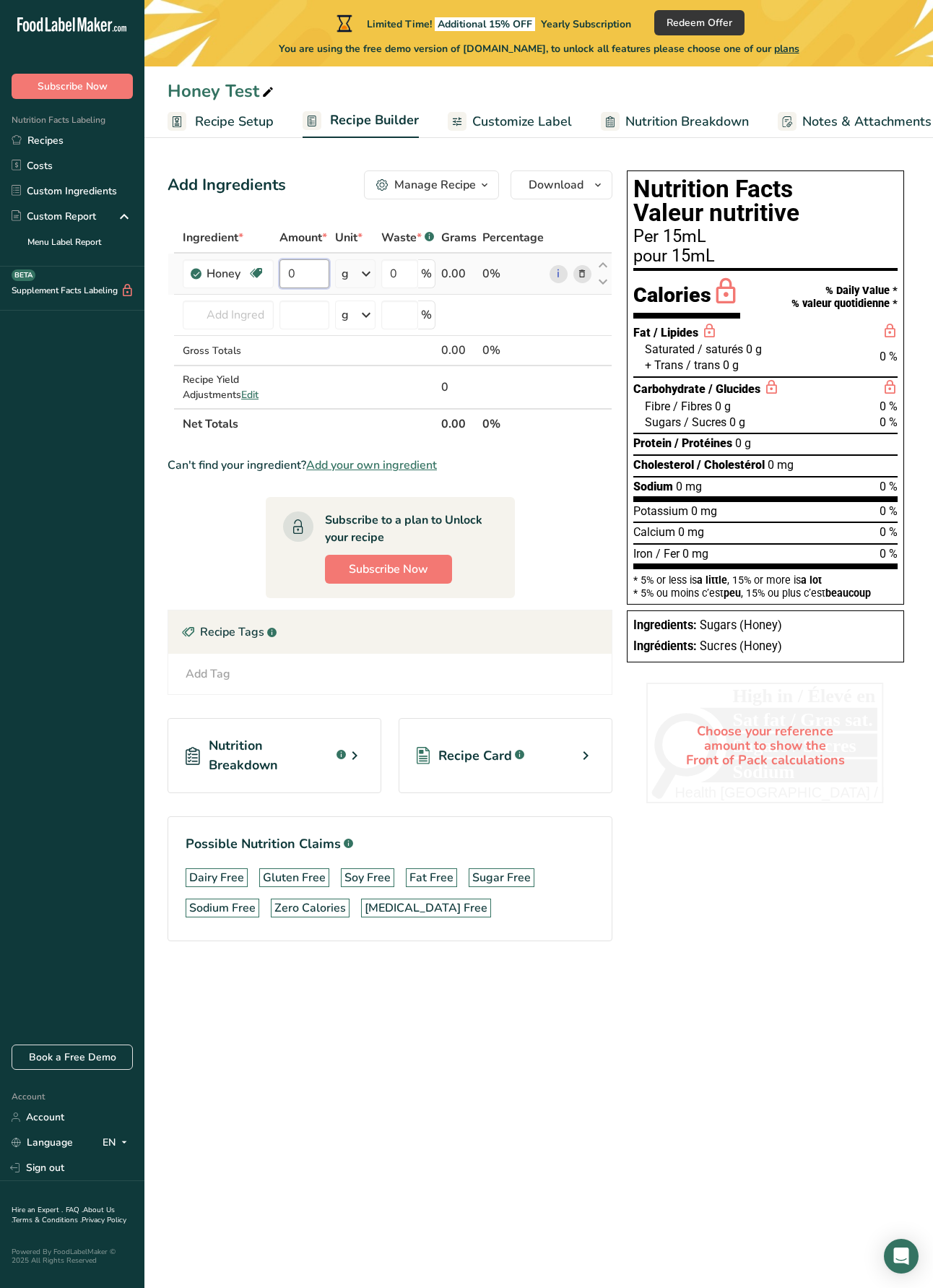
drag, startPoint x: 302, startPoint y: 268, endPoint x: 285, endPoint y: 268, distance: 17.0
click at [285, 268] on input "0" at bounding box center [304, 273] width 50 height 29
type input "160"
click at [773, 862] on div "Nutrition Facts Valeur nutritive Per 15mL pour 15mL Calories % Daily Value * % …" at bounding box center [765, 576] width 289 height 823
click at [725, 878] on div "Nutrition Facts Valeur nutritive Per 15mL pour 15mL Calories % Daily Value * % …" at bounding box center [765, 576] width 289 height 823
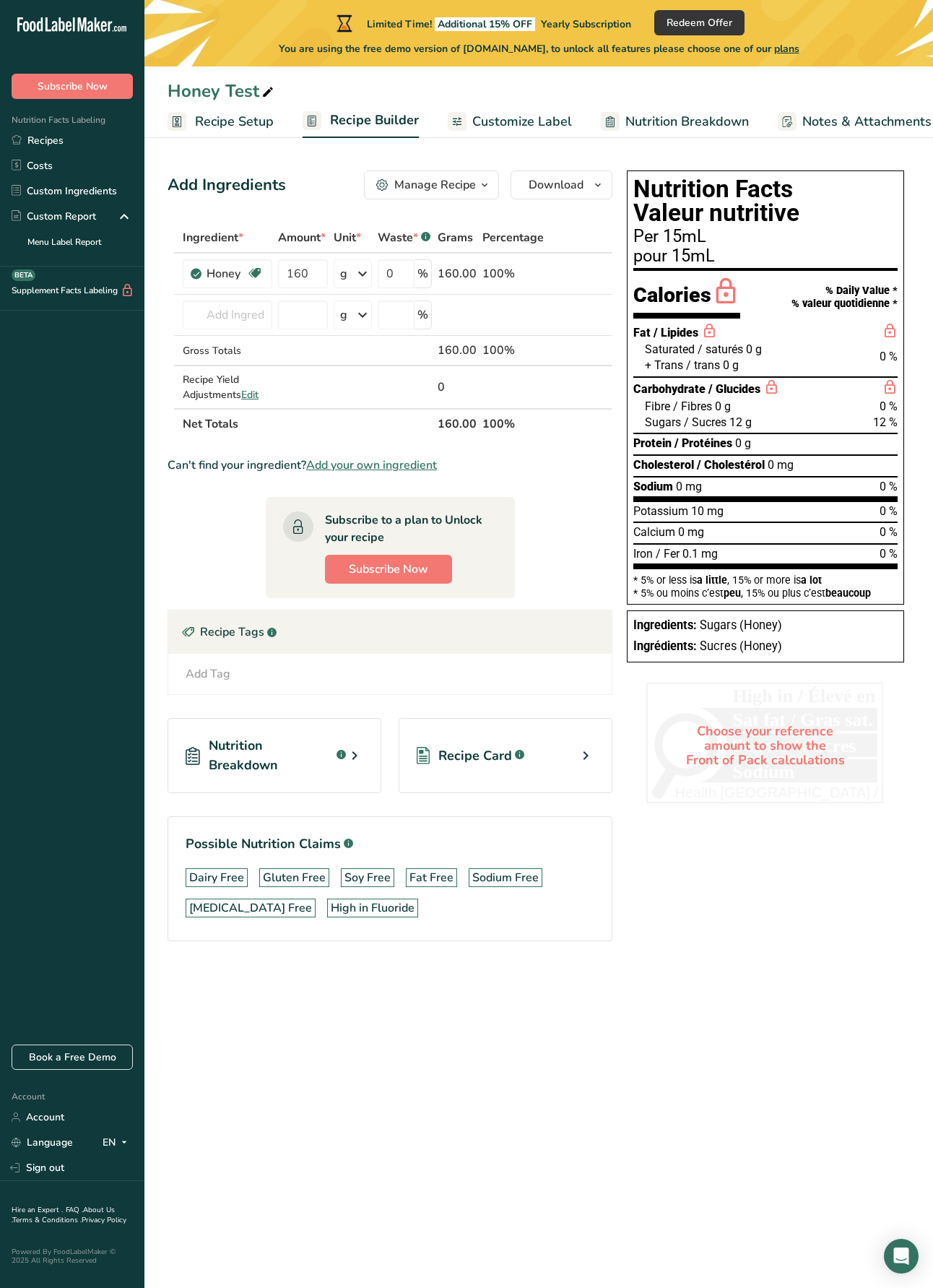
click at [519, 118] on span "Customize Label" at bounding box center [523, 121] width 100 height 19
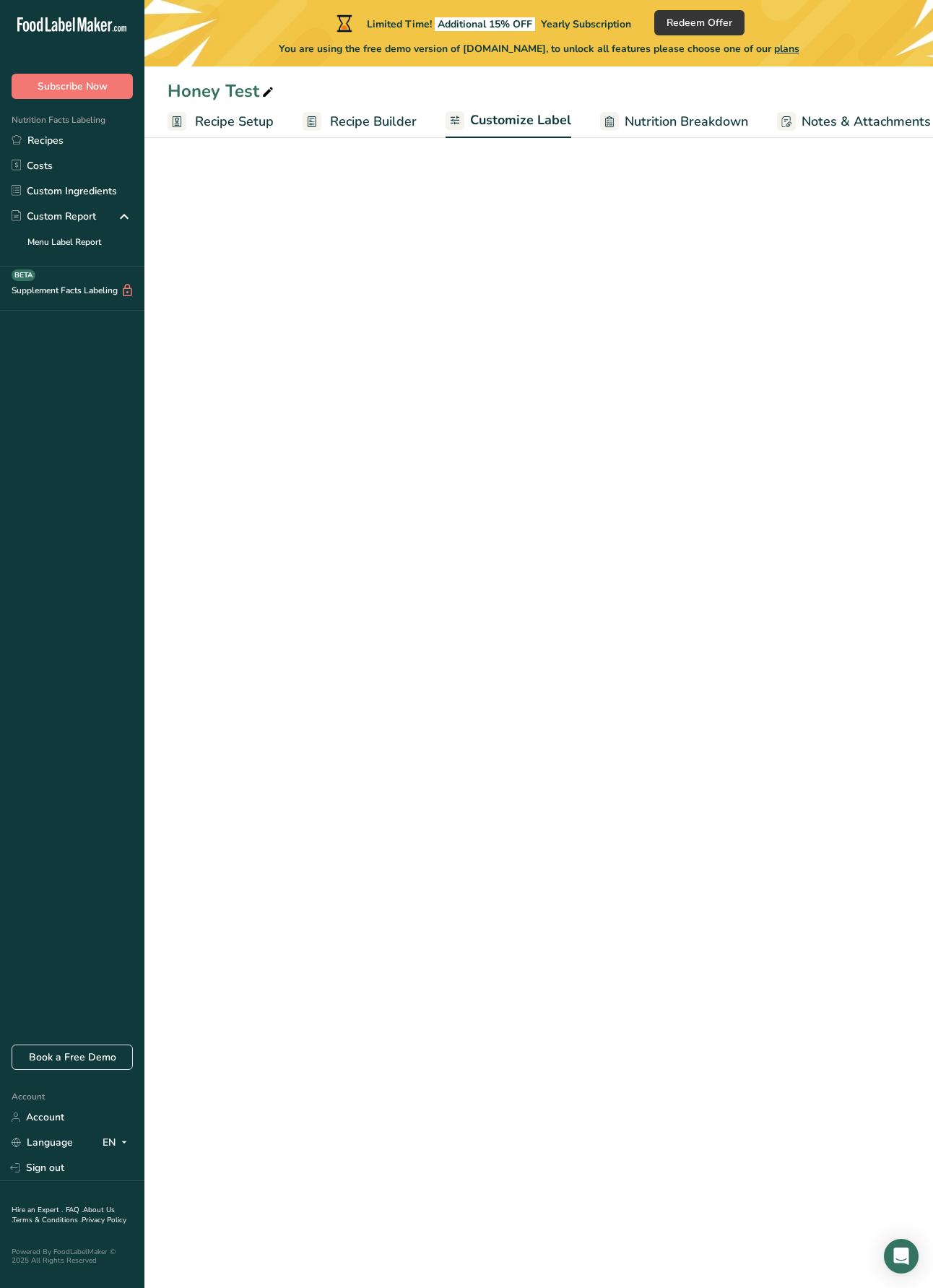
scroll to position [0, 165]
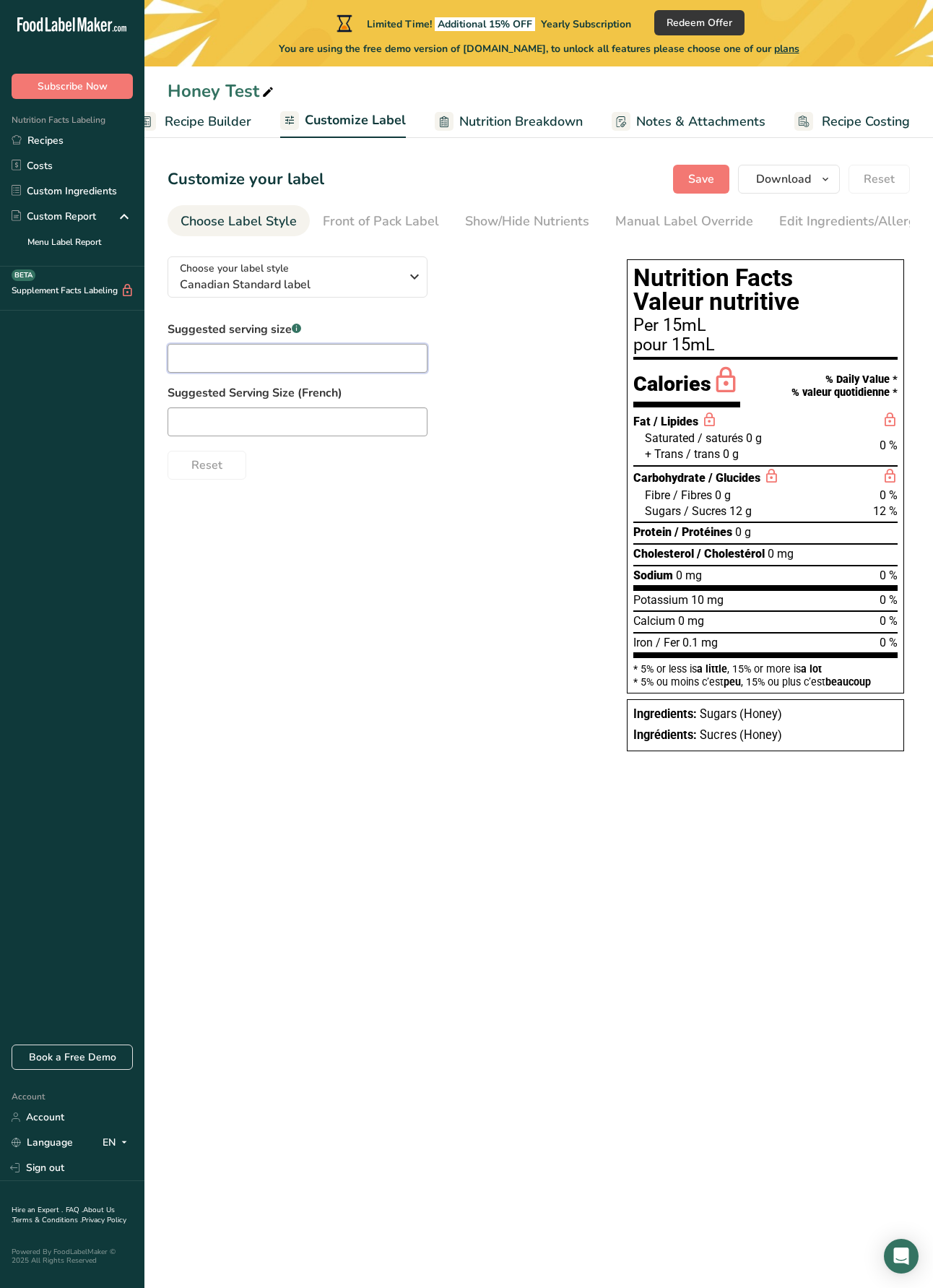
click at [322, 368] on input "text" at bounding box center [298, 358] width 260 height 29
type input "2"
type input "1 tbsp"
click at [407, 623] on div "Choose your label style Canadian Standard label USA (FDA) Standard FDA label Ta…" at bounding box center [539, 505] width 743 height 521
click at [396, 213] on div "Front of Pack Label" at bounding box center [380, 221] width 116 height 19
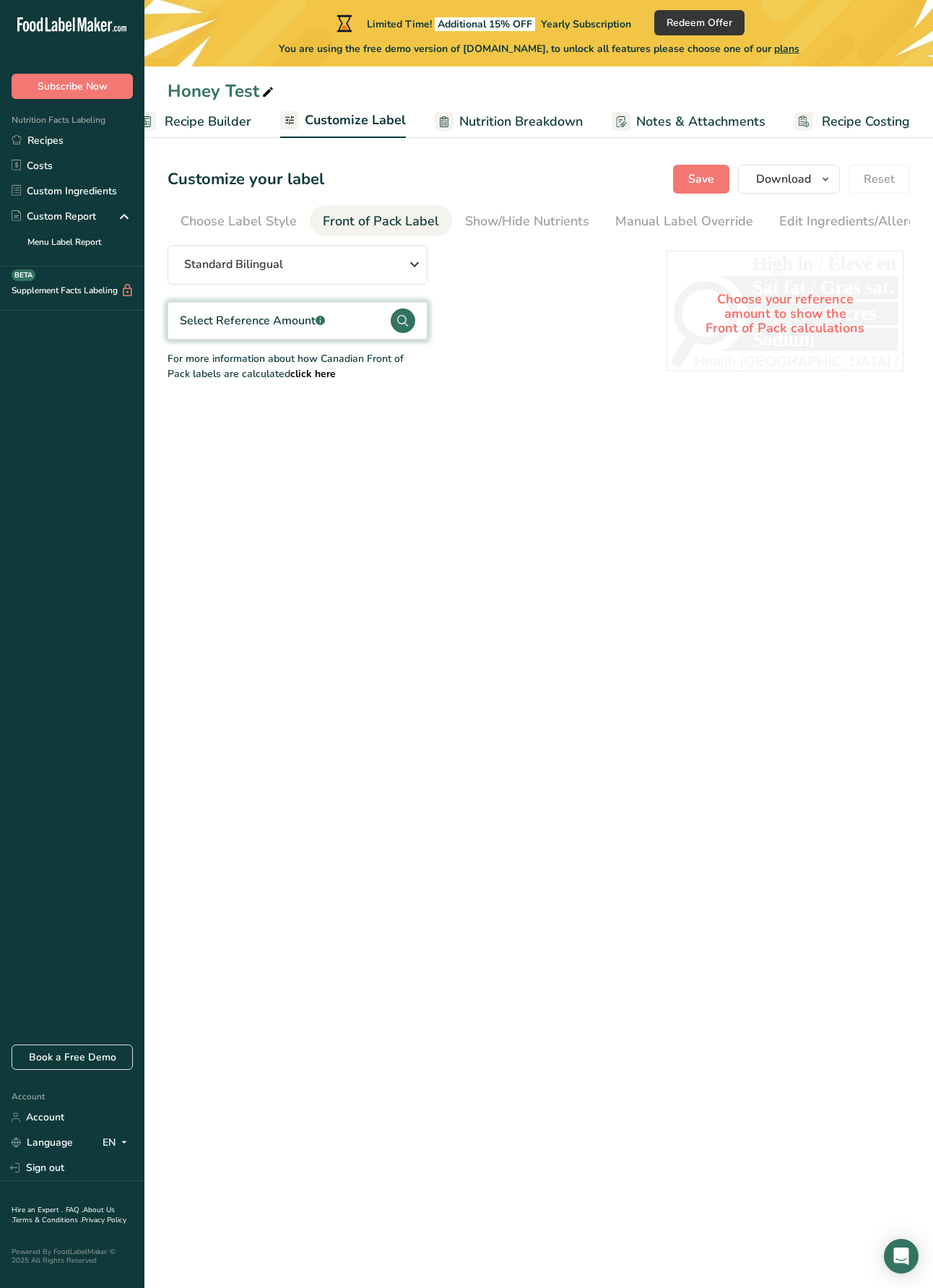
scroll to position [0, 140]
click at [262, 219] on div "Front of Pack Label" at bounding box center [240, 221] width 116 height 19
click at [543, 223] on div "Manual Label Override" at bounding box center [544, 221] width 138 height 19
type input "Per 1 tbsp (15mL)"
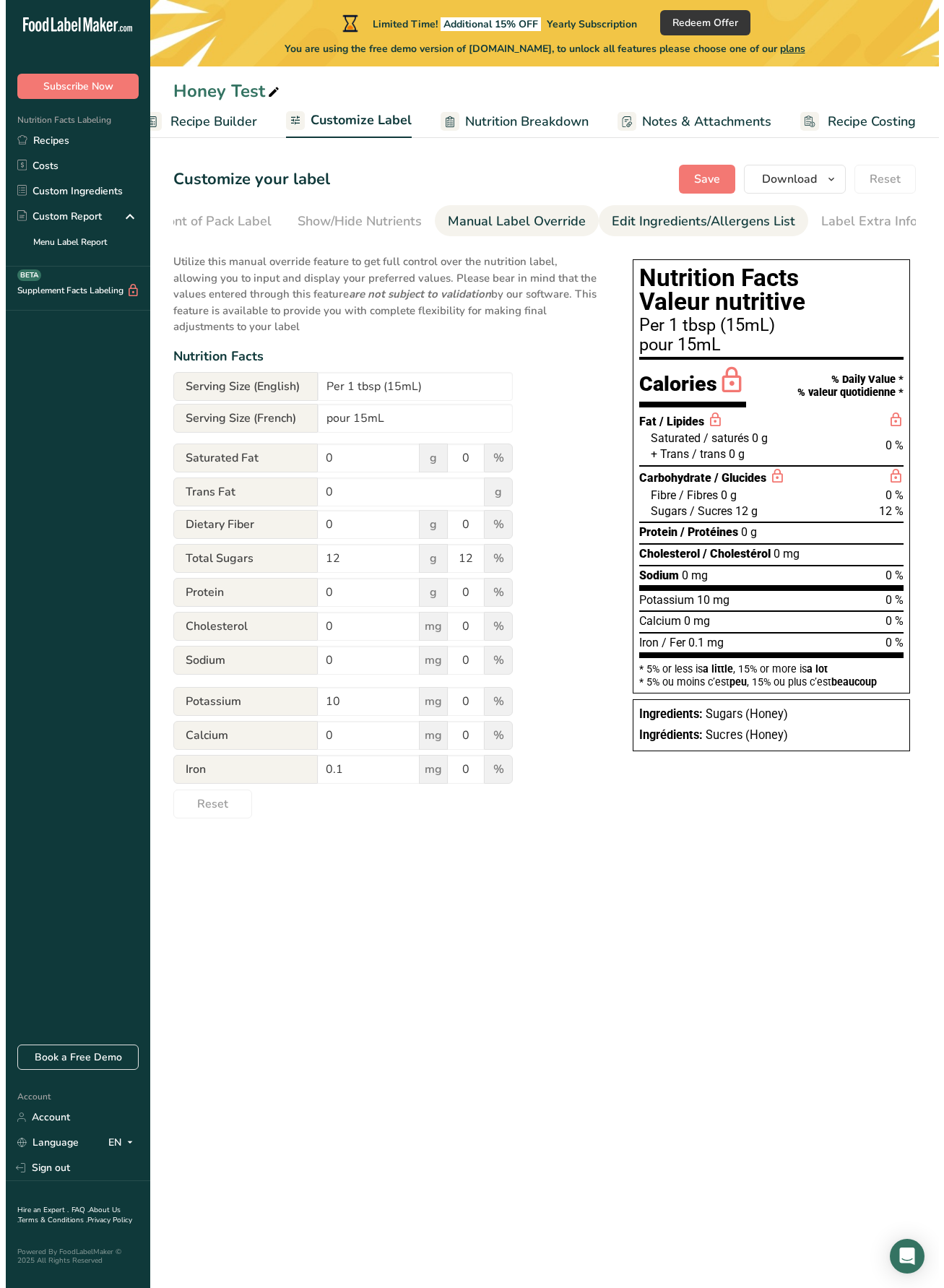
scroll to position [0, 174]
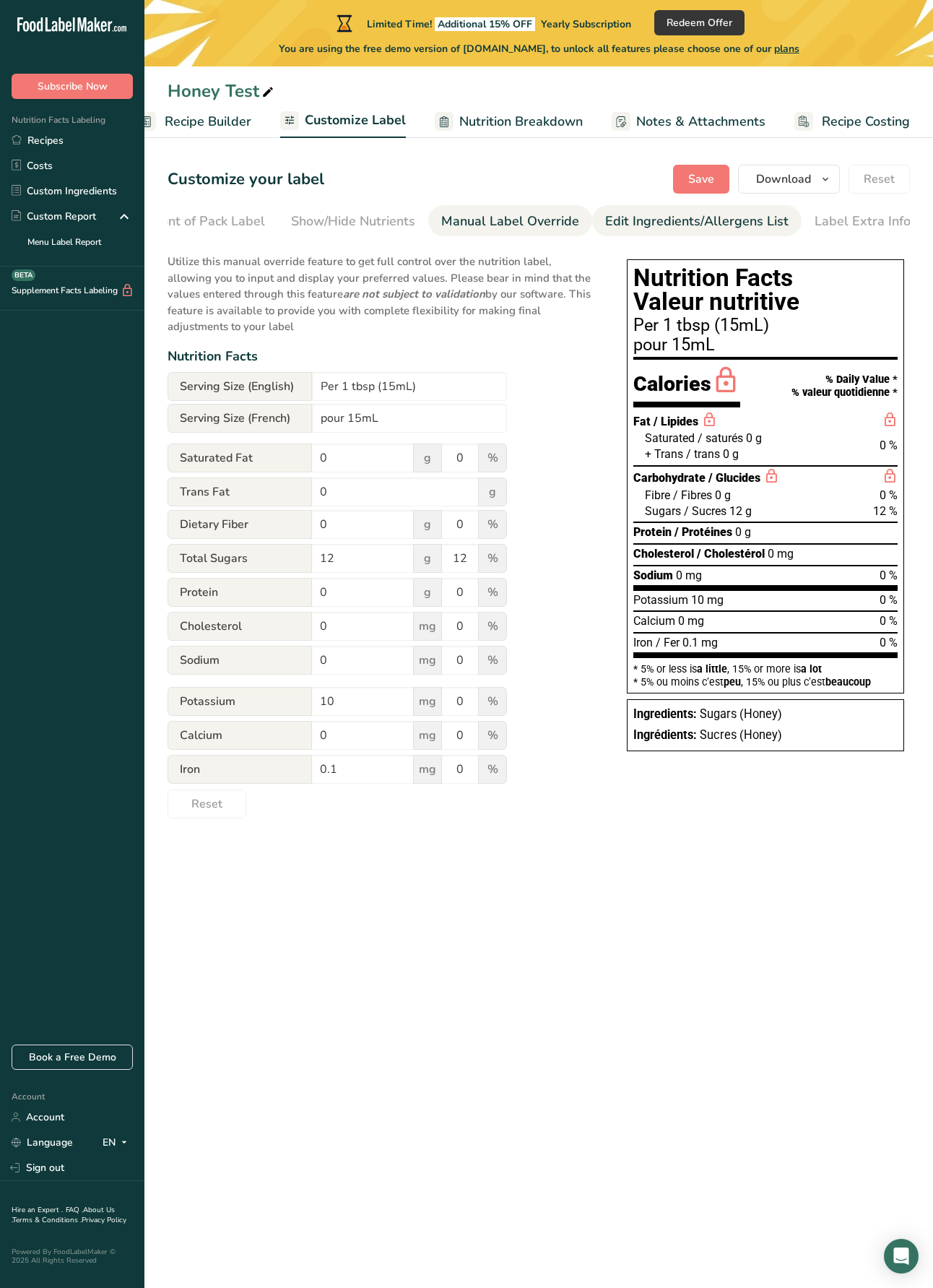
click at [695, 222] on div "Edit Ingredients/Allergens List" at bounding box center [697, 221] width 183 height 19
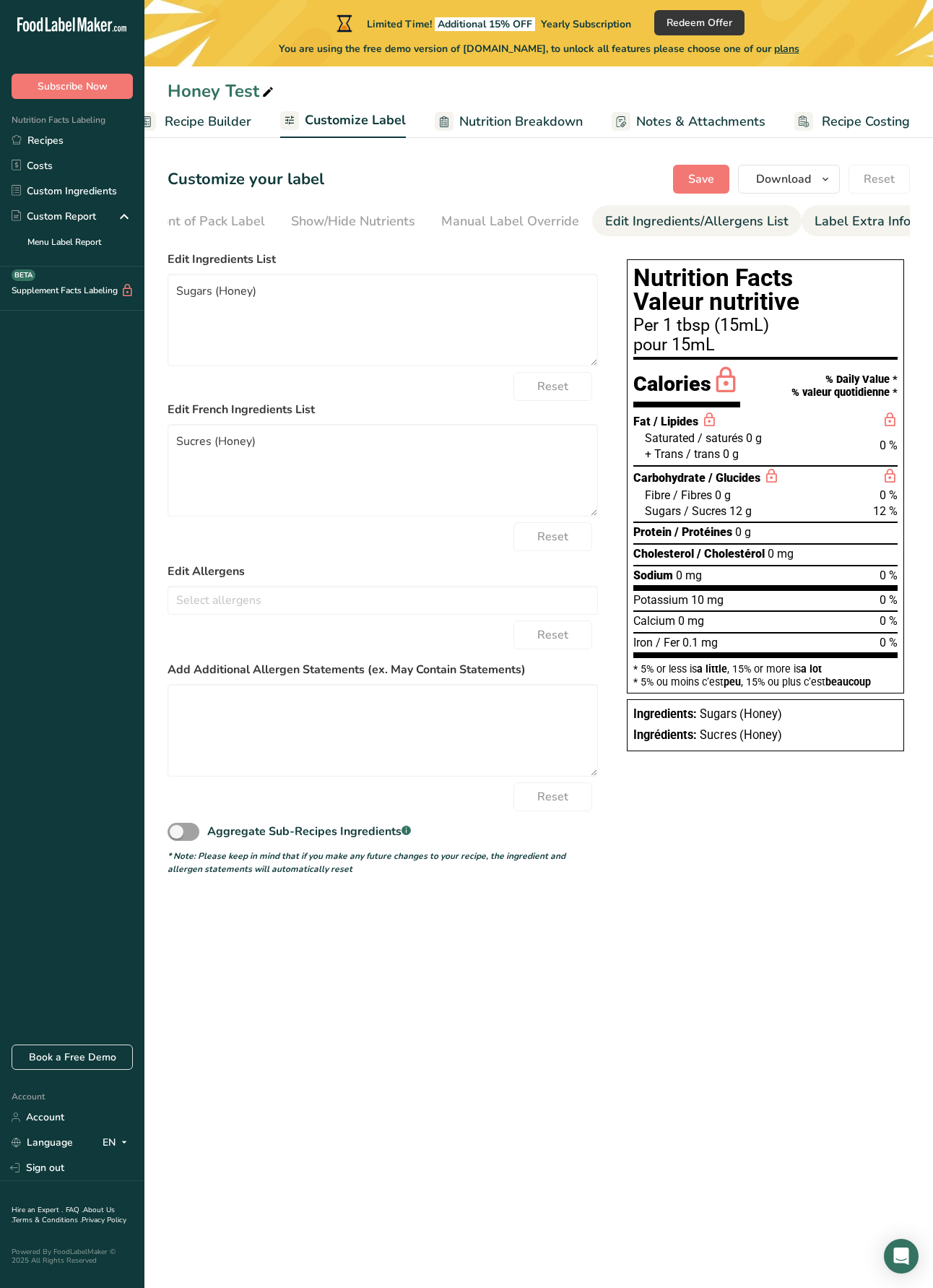
click at [849, 216] on div "Label Extra Info" at bounding box center [862, 221] width 96 height 19
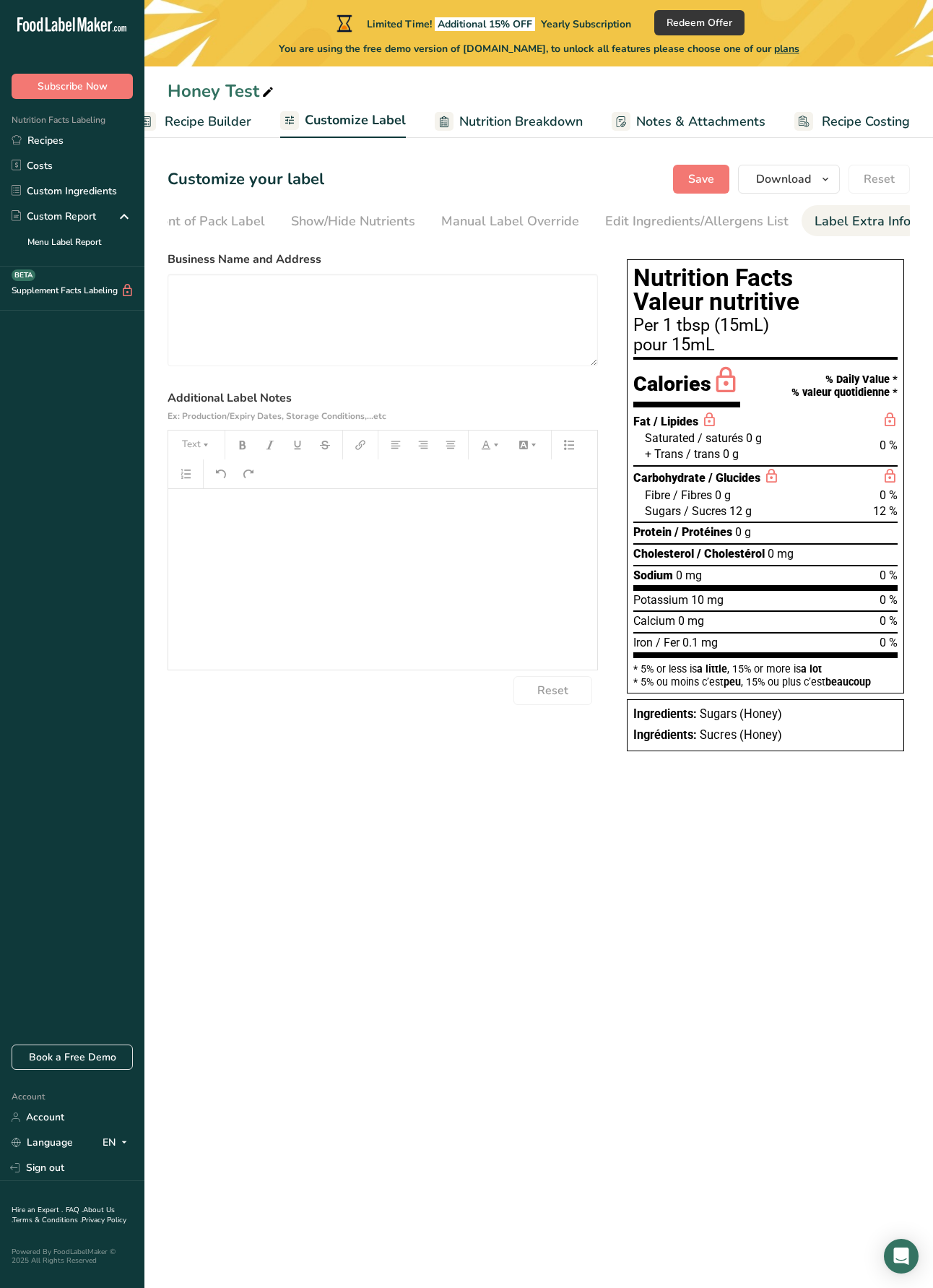
click at [396, 91] on div "Honey Test" at bounding box center [539, 91] width 789 height 26
click at [509, 92] on div "Honey Test" at bounding box center [539, 91] width 789 height 26
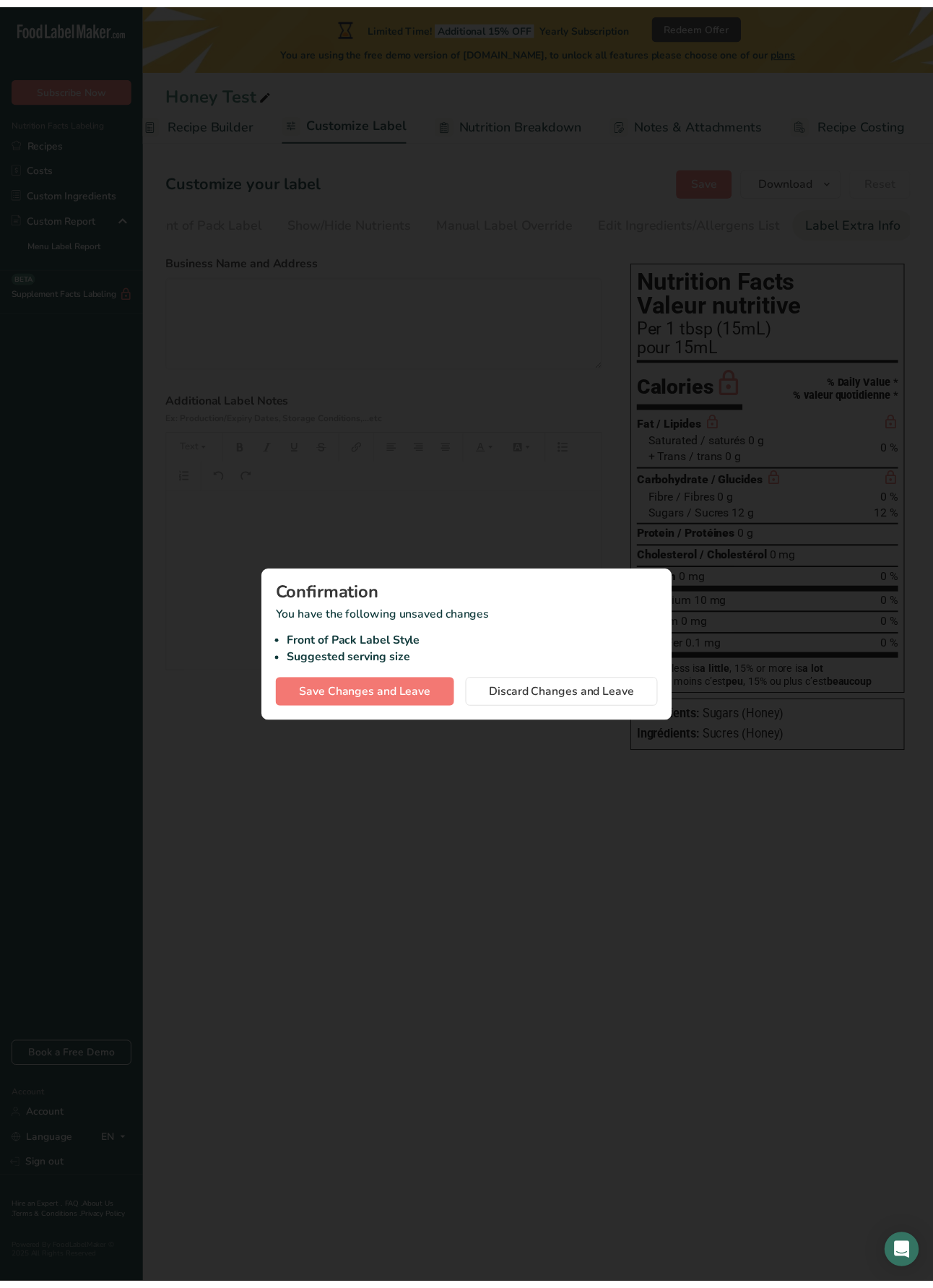
scroll to position [0, 154]
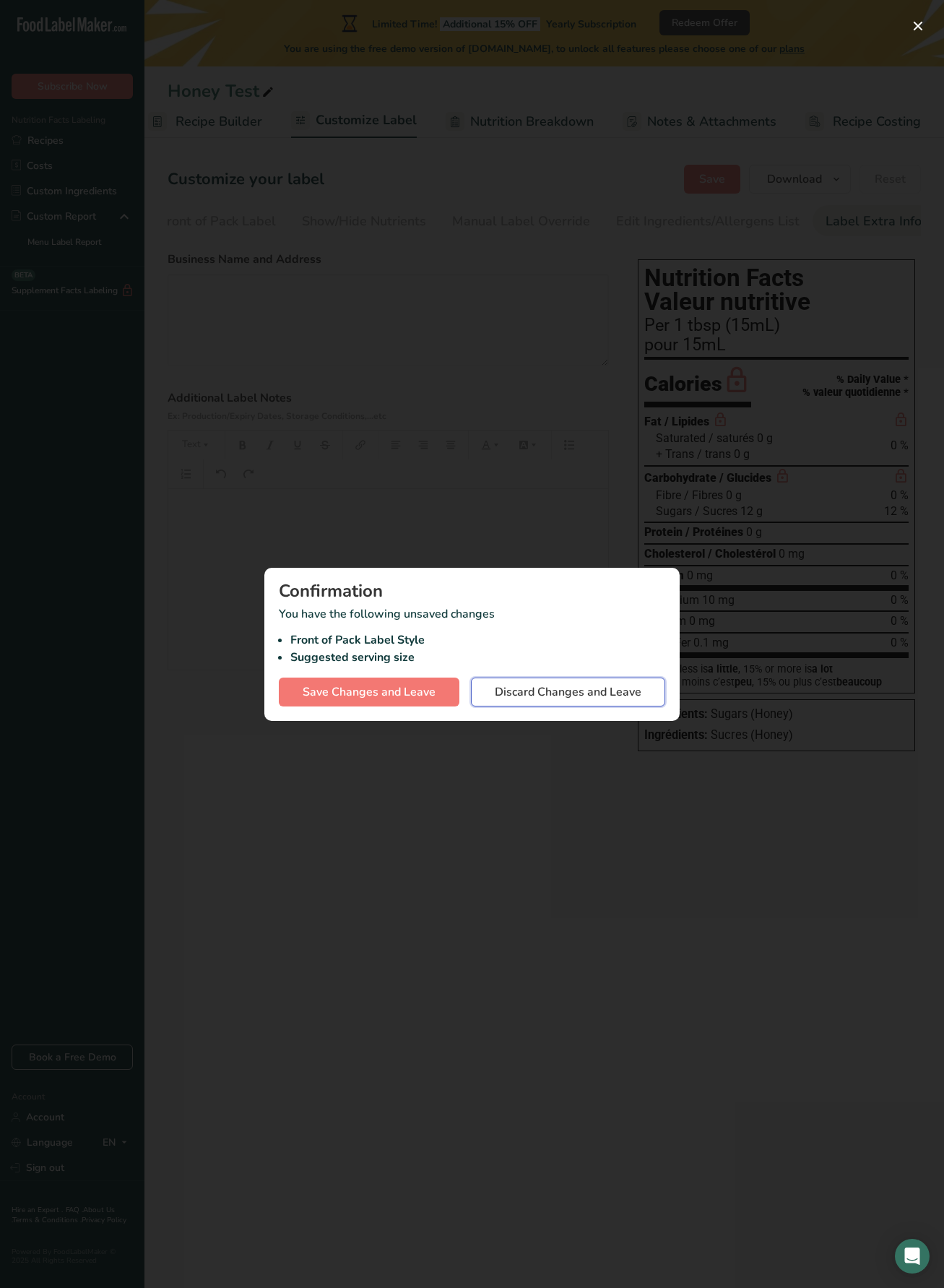
drag, startPoint x: 566, startPoint y: 681, endPoint x: 559, endPoint y: 658, distance: 24.0
click at [566, 681] on button "Discard Changes and Leave" at bounding box center [568, 692] width 194 height 29
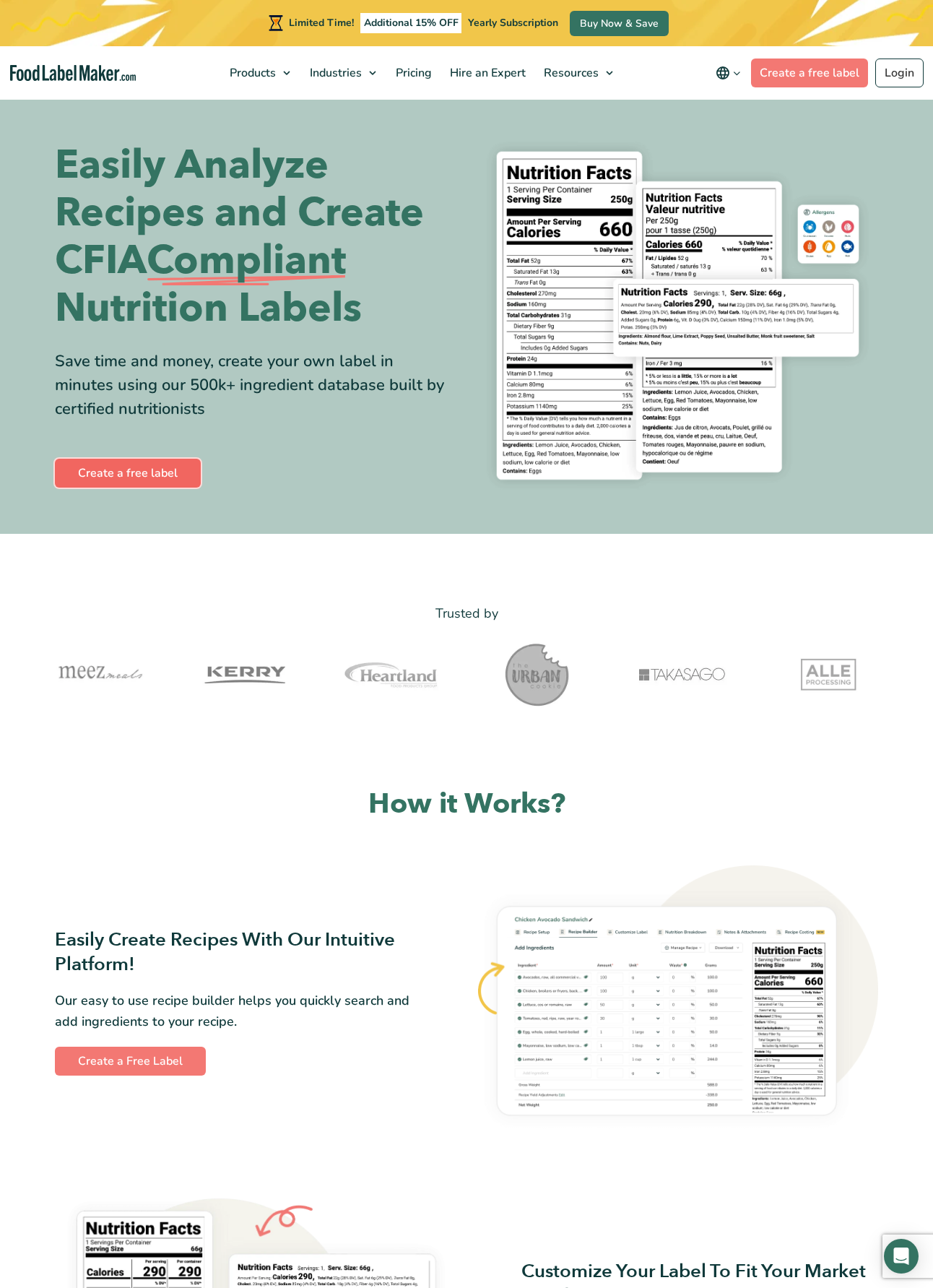
click at [133, 484] on link "Create a free label" at bounding box center [128, 473] width 146 height 29
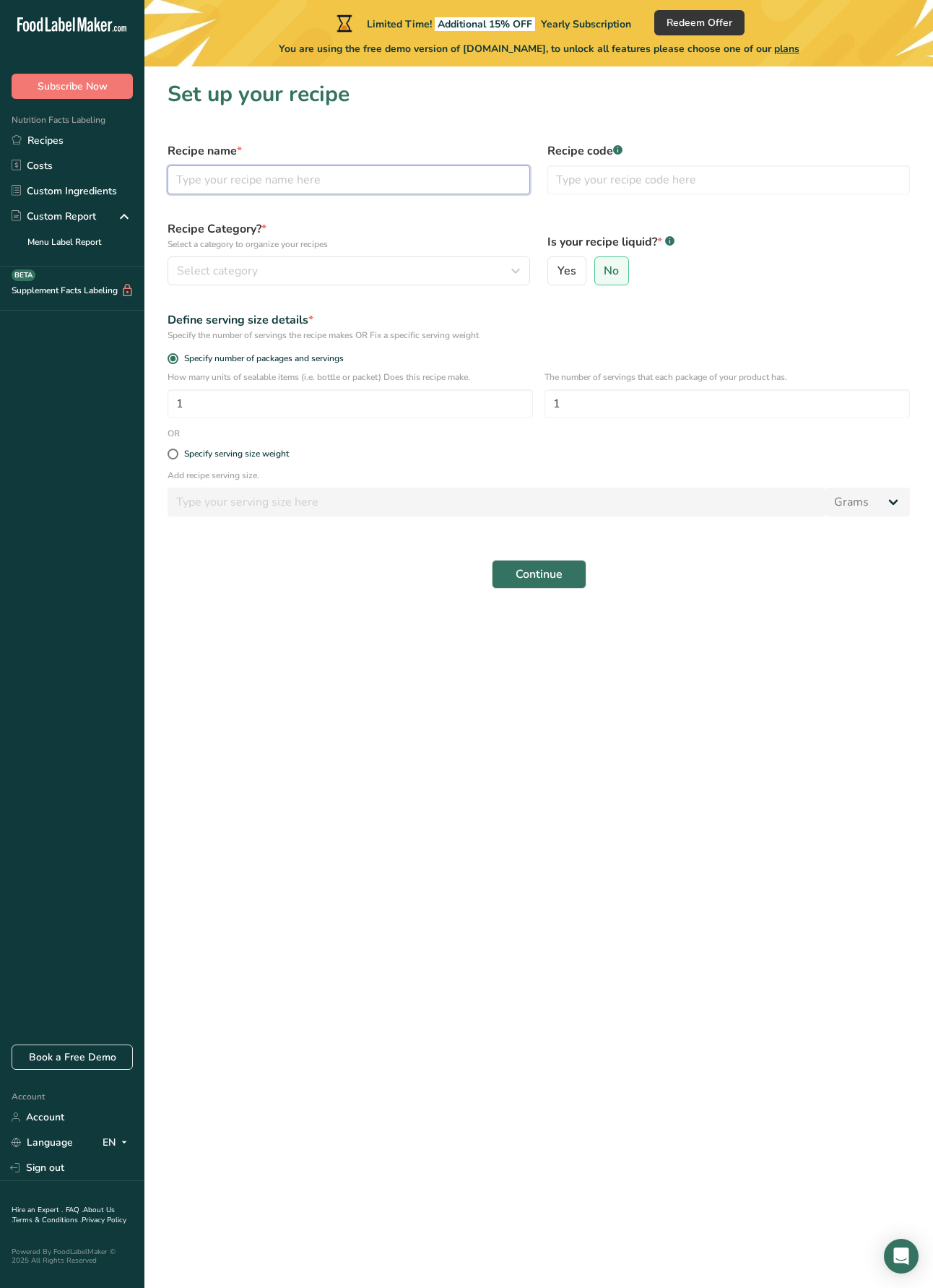
click at [253, 167] on input "text" at bounding box center [349, 179] width 363 height 29
type input "Honey Test"
click at [246, 269] on span "Select category" at bounding box center [217, 270] width 81 height 18
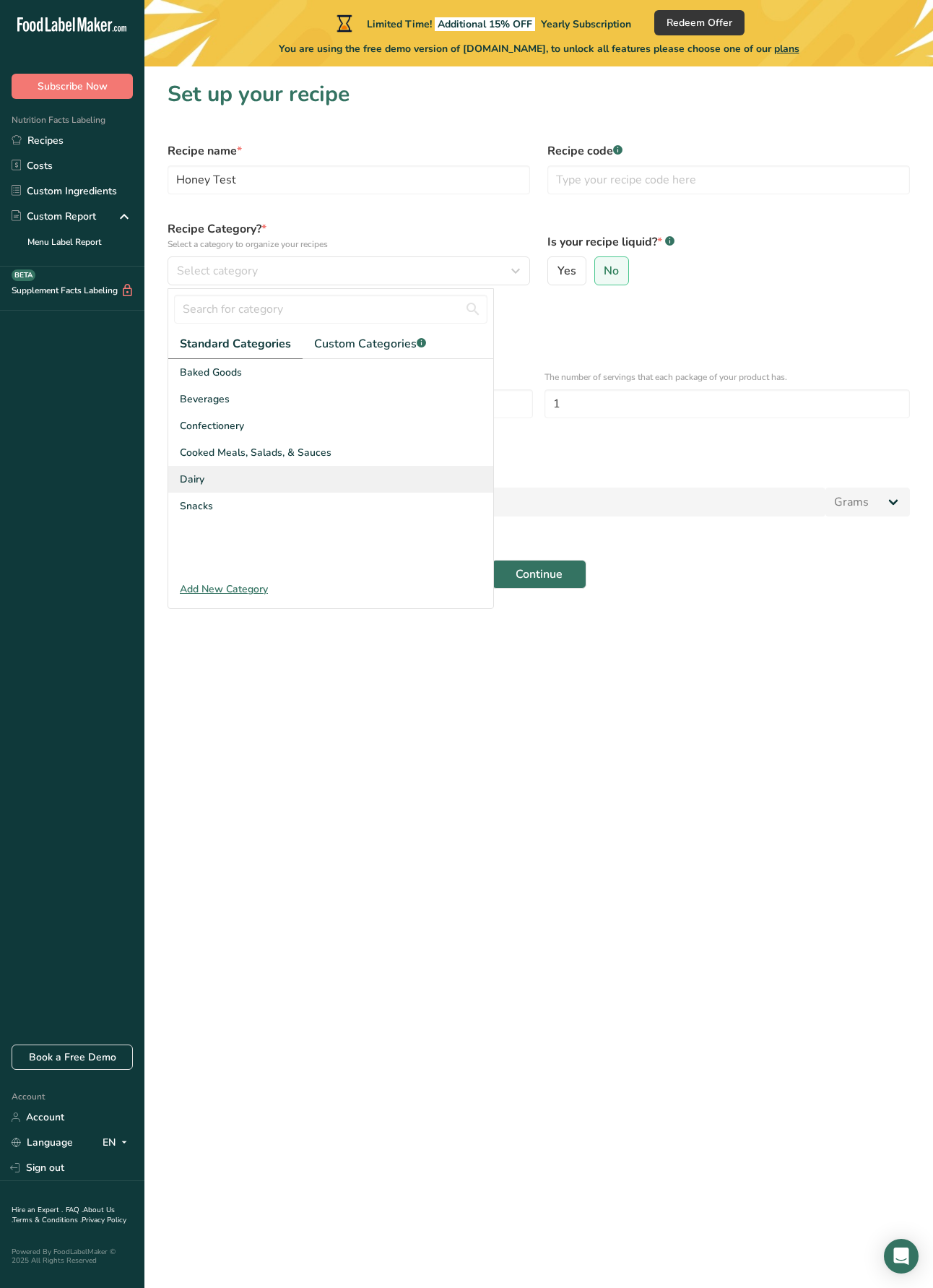
click at [257, 472] on div "Dairy" at bounding box center [331, 479] width 325 height 27
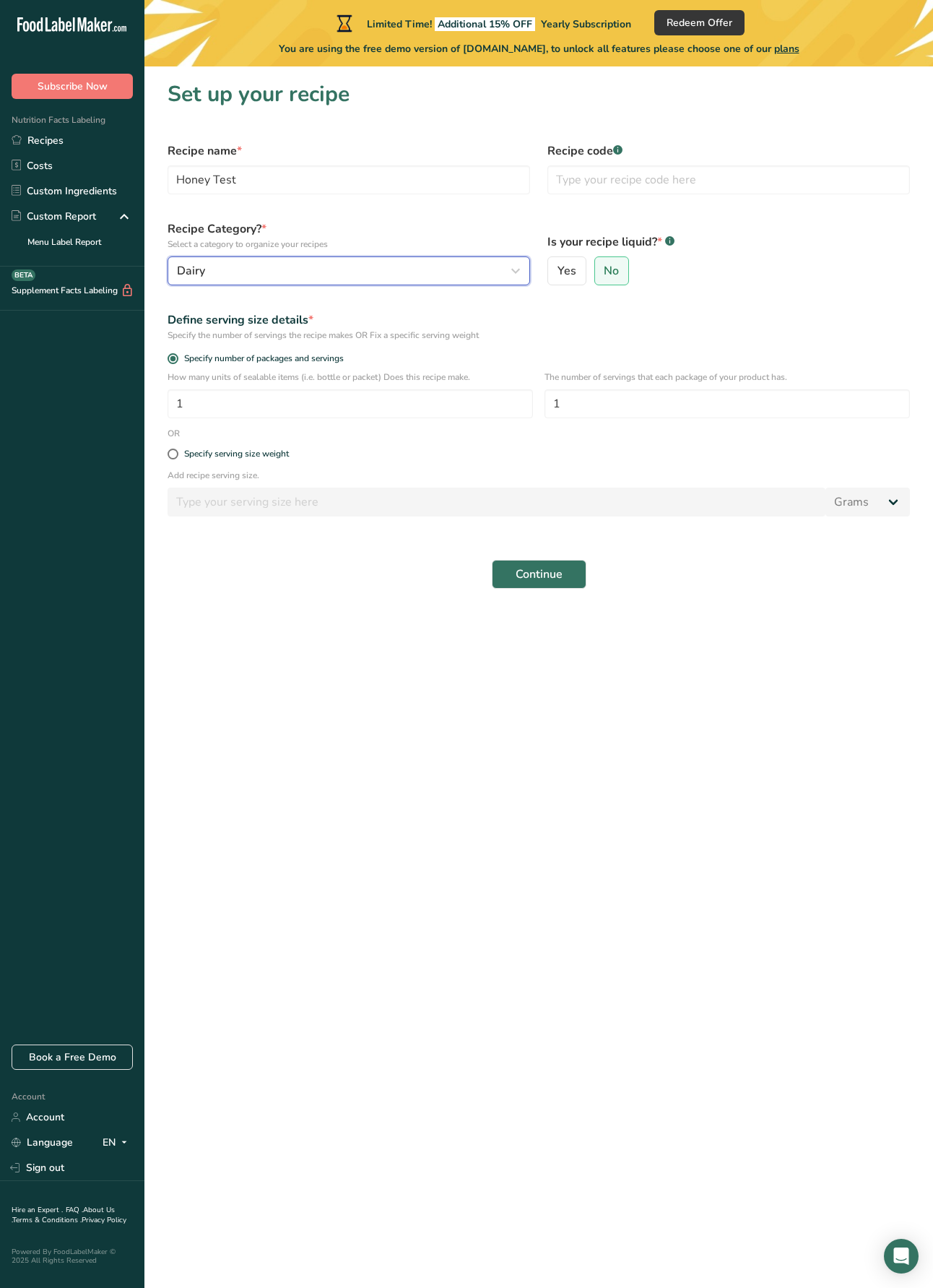
click at [228, 266] on div "Dairy" at bounding box center [344, 270] width 335 height 18
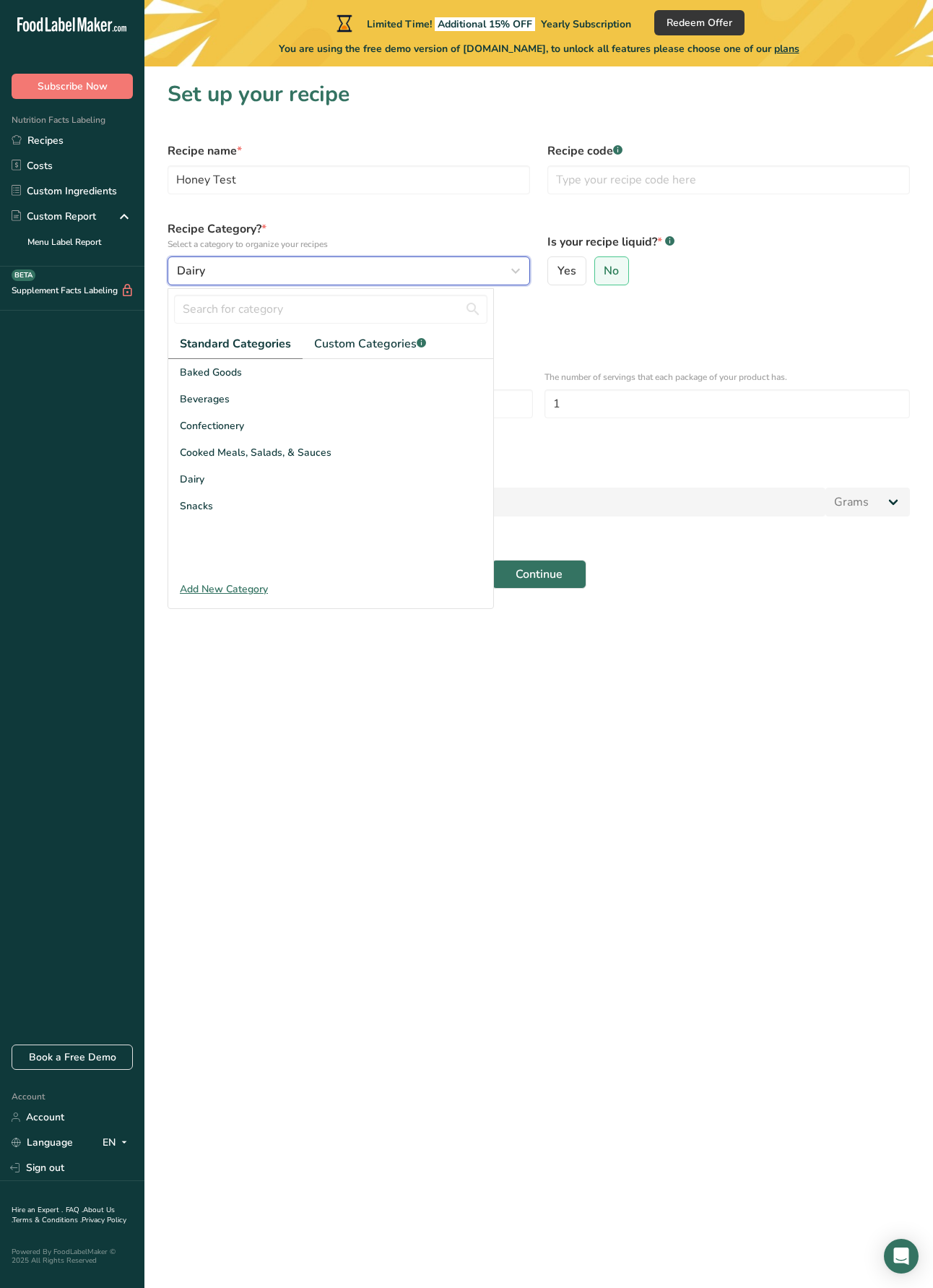
click at [521, 265] on icon "button" at bounding box center [515, 270] width 18 height 26
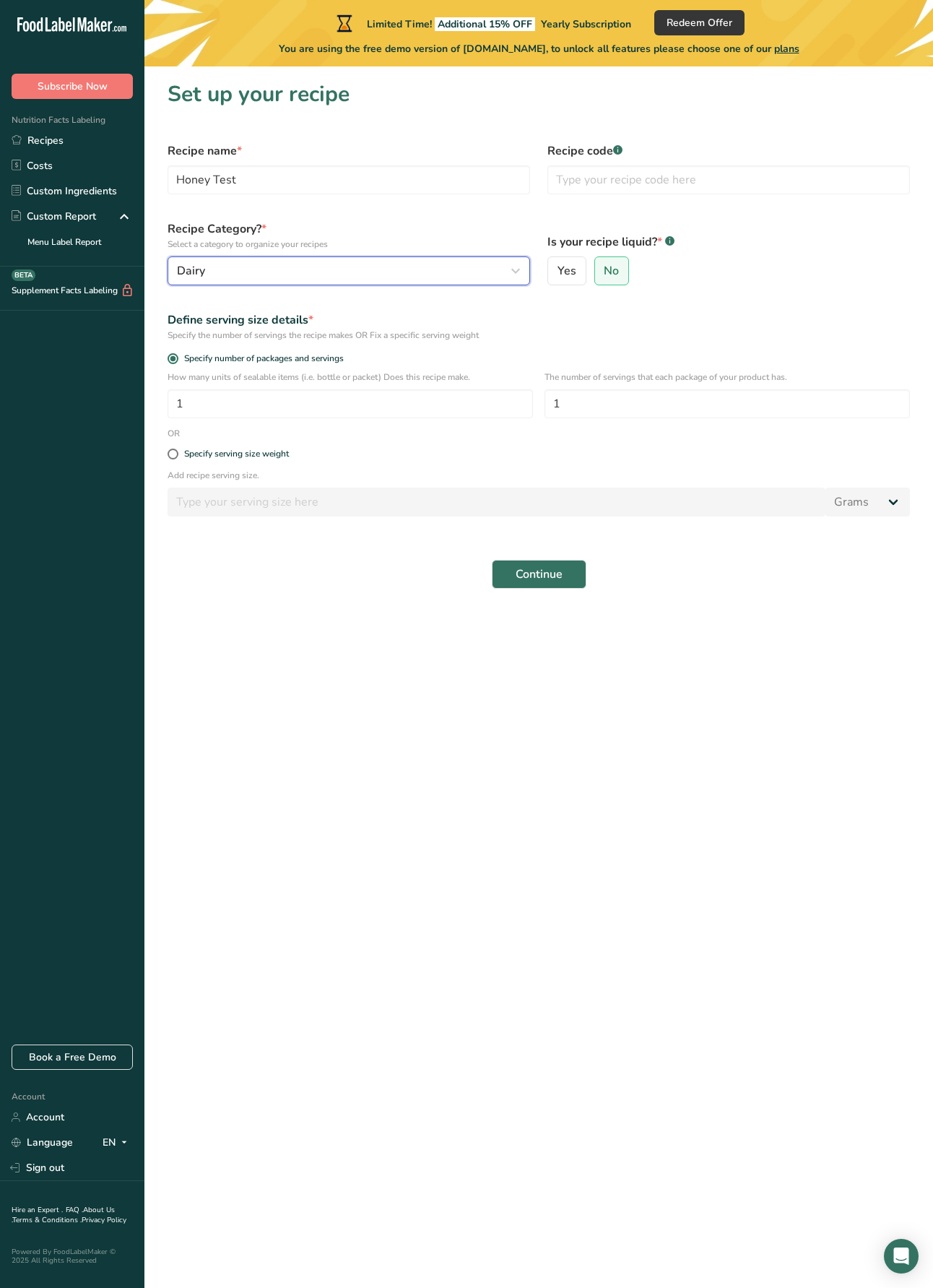
click at [515, 268] on icon "button" at bounding box center [515, 270] width 18 height 26
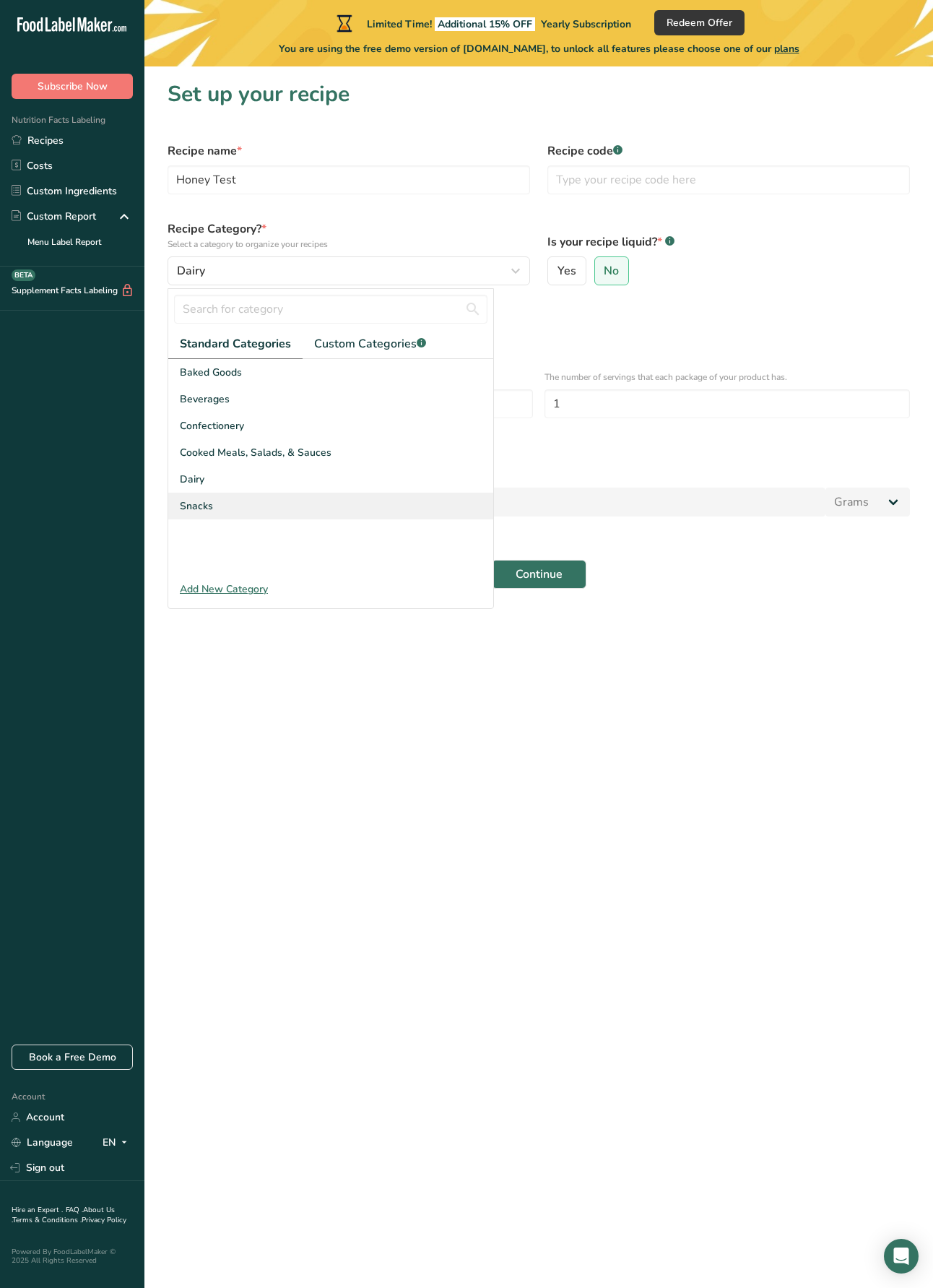
click at [228, 509] on div "Snacks" at bounding box center [331, 506] width 325 height 27
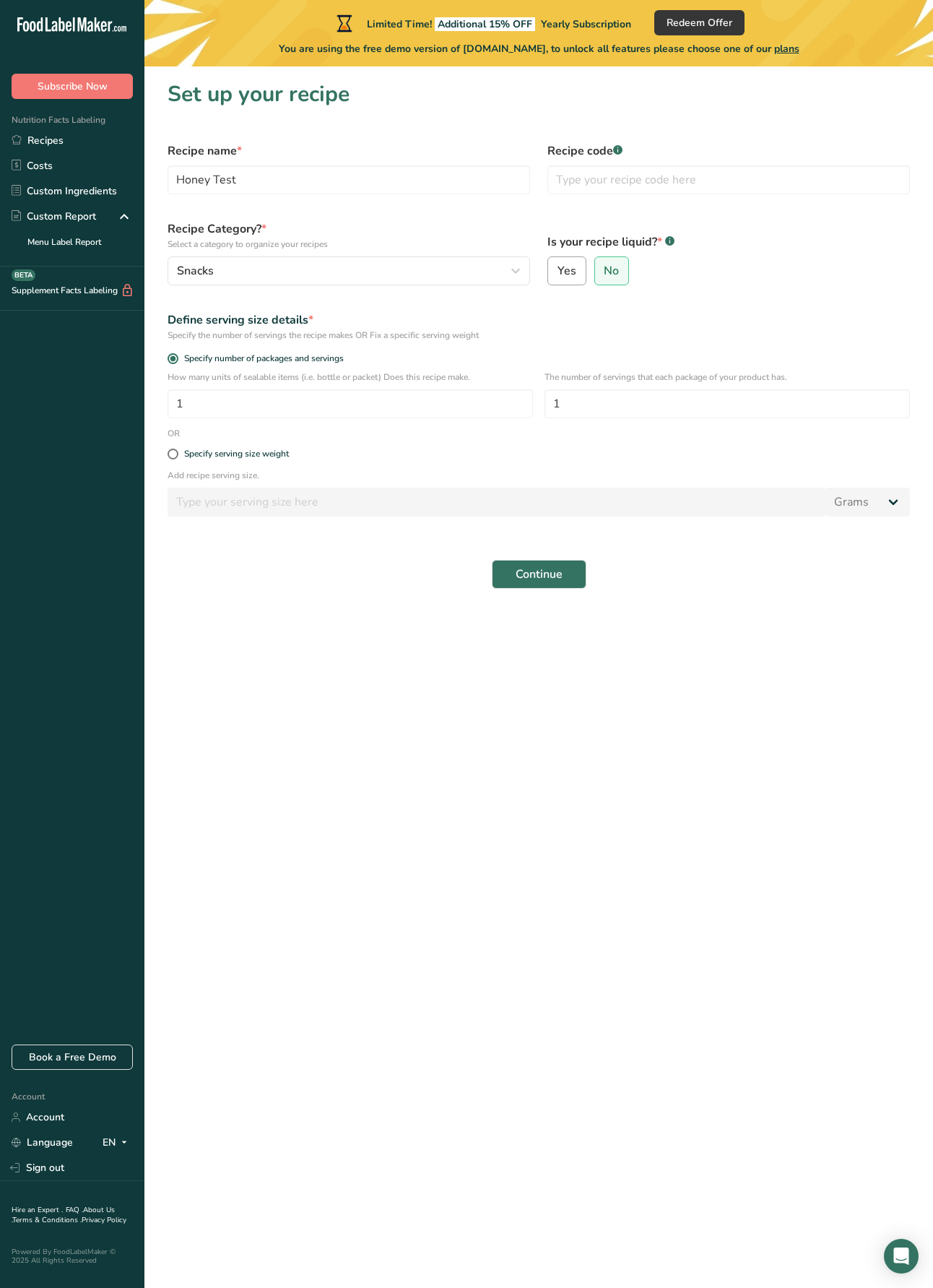
click at [570, 267] on span "Yes" at bounding box center [567, 270] width 19 height 14
click at [558, 267] on input "Yes" at bounding box center [553, 271] width 9 height 9
radio input "true"
radio input "false"
select select "22"
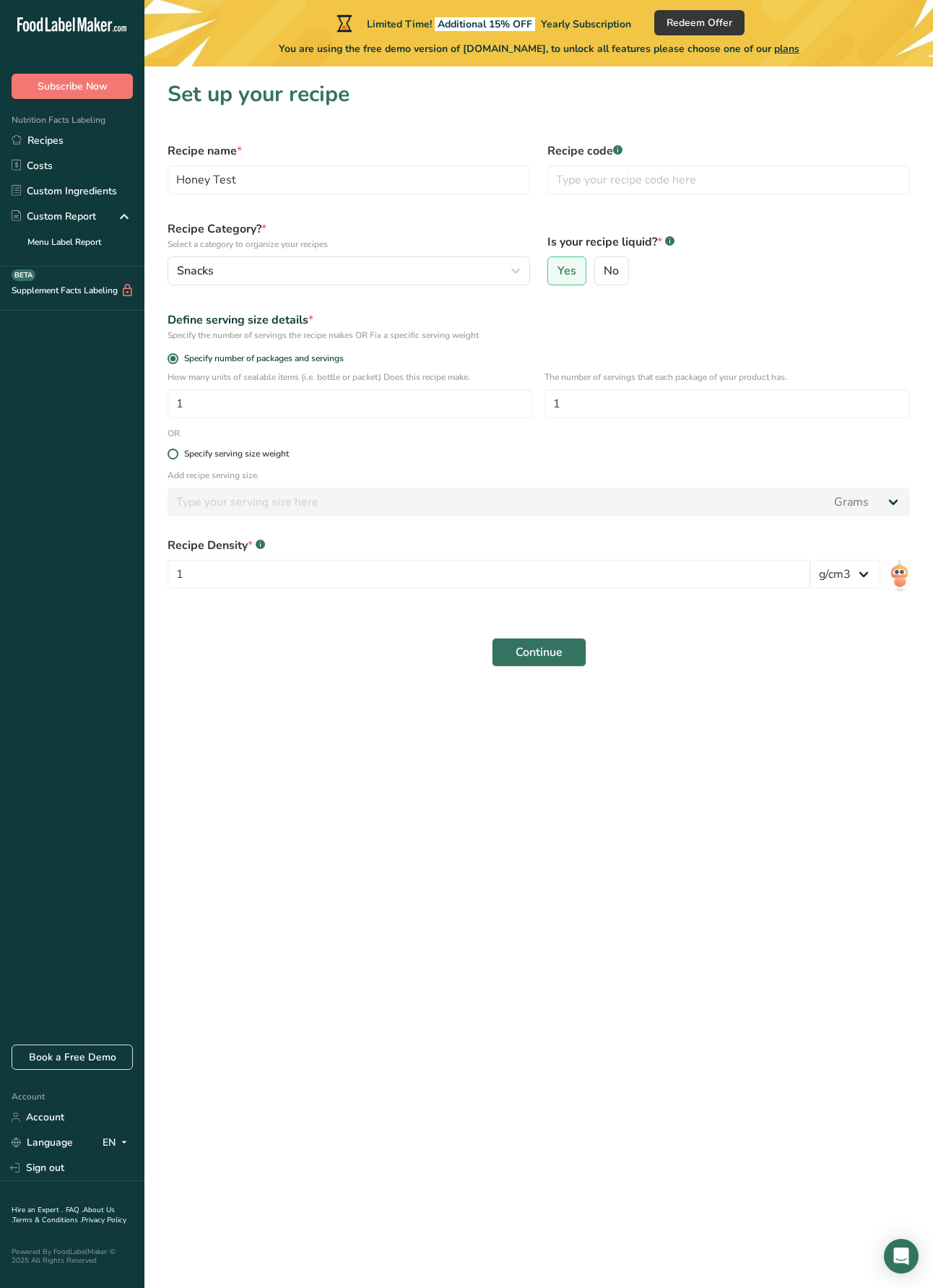
click at [172, 452] on span at bounding box center [173, 454] width 11 height 11
click at [172, 452] on input "Specify serving size weight" at bounding box center [172, 454] width 9 height 9
radio input "true"
radio input "false"
click at [233, 502] on input "number" at bounding box center [496, 502] width 658 height 29
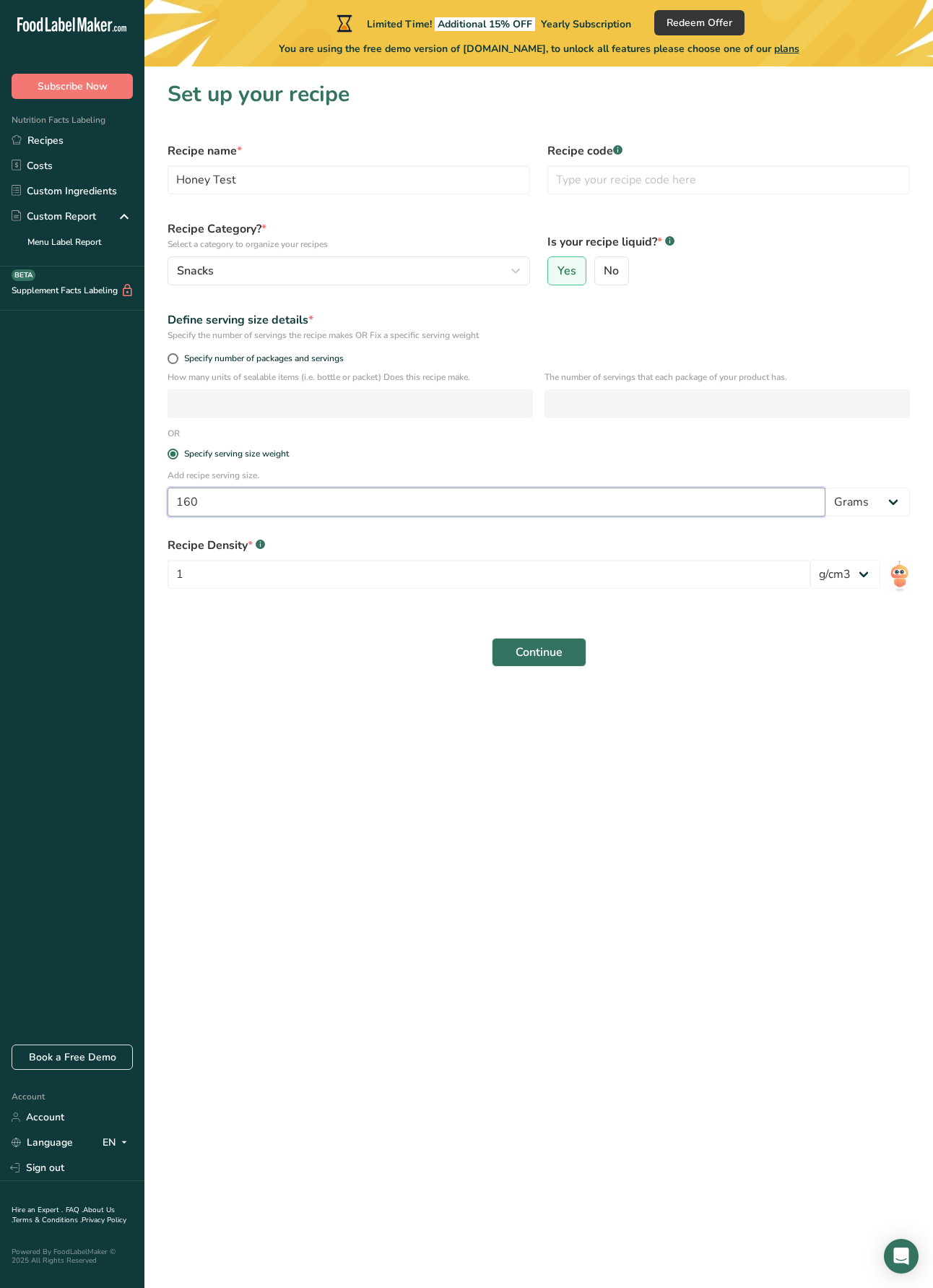
type input "160"
click at [531, 648] on span "Continue" at bounding box center [539, 652] width 47 height 18
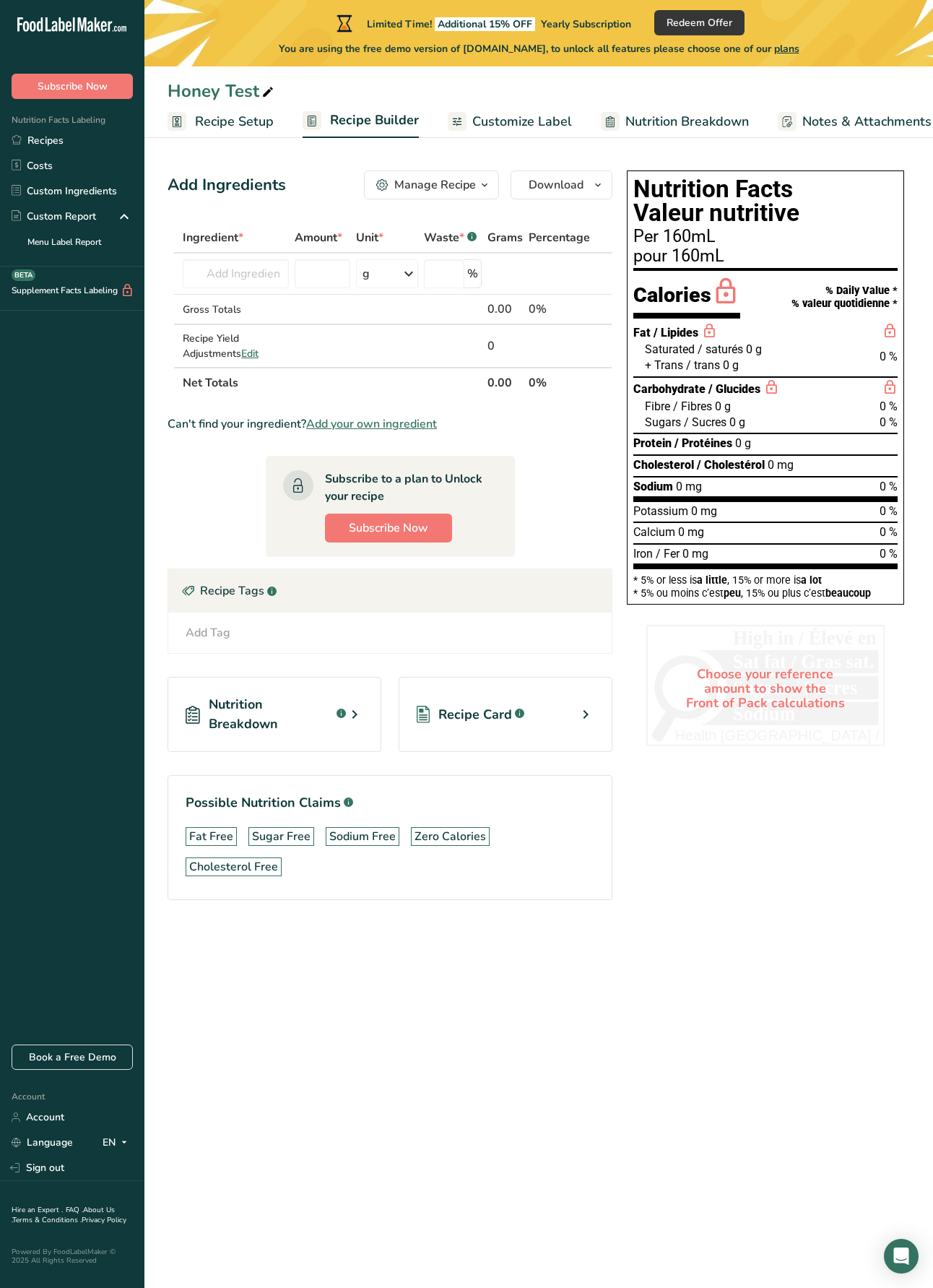
click at [358, 714] on icon at bounding box center [354, 714] width 18 height 26
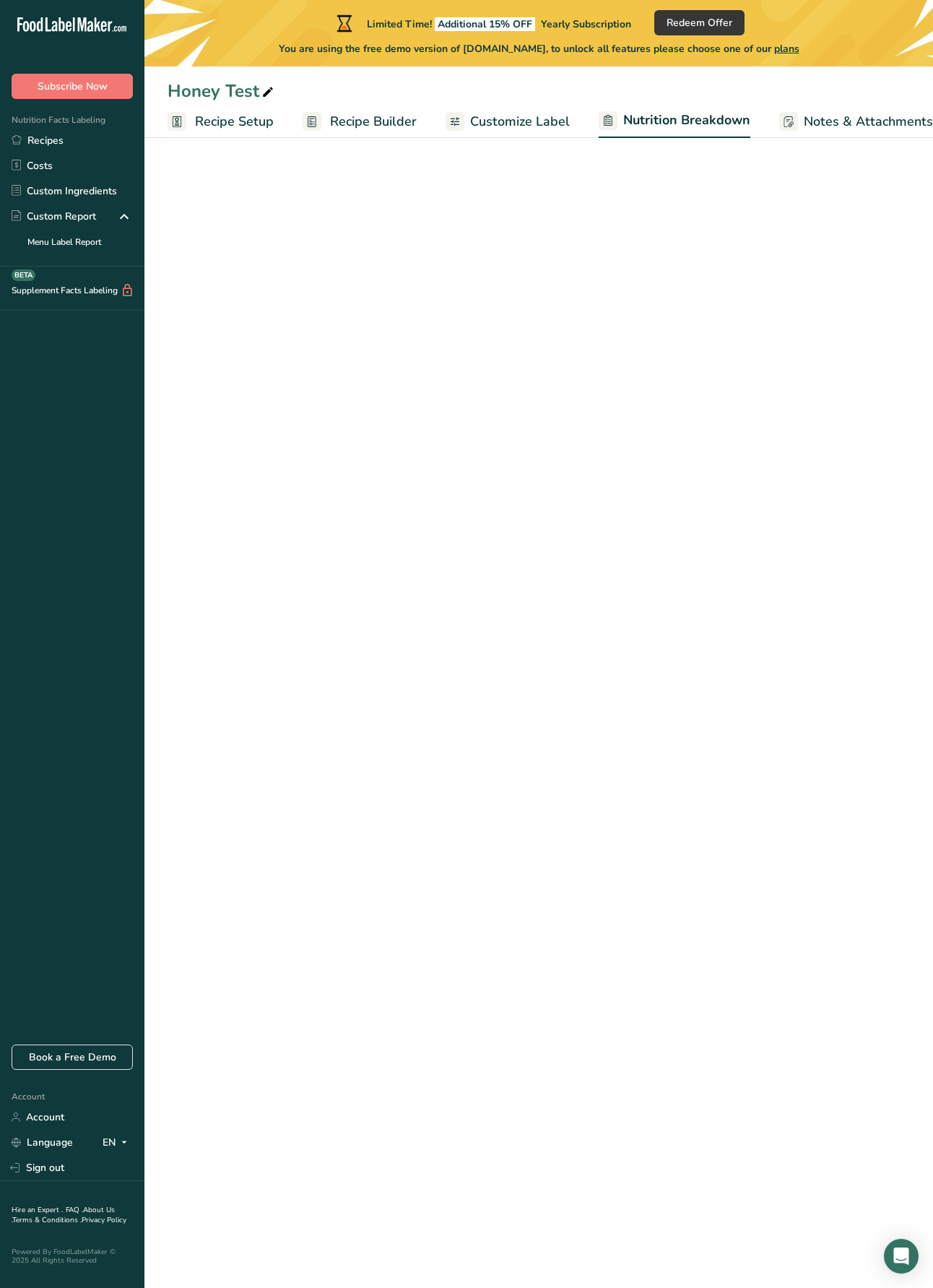
select select "Calories"
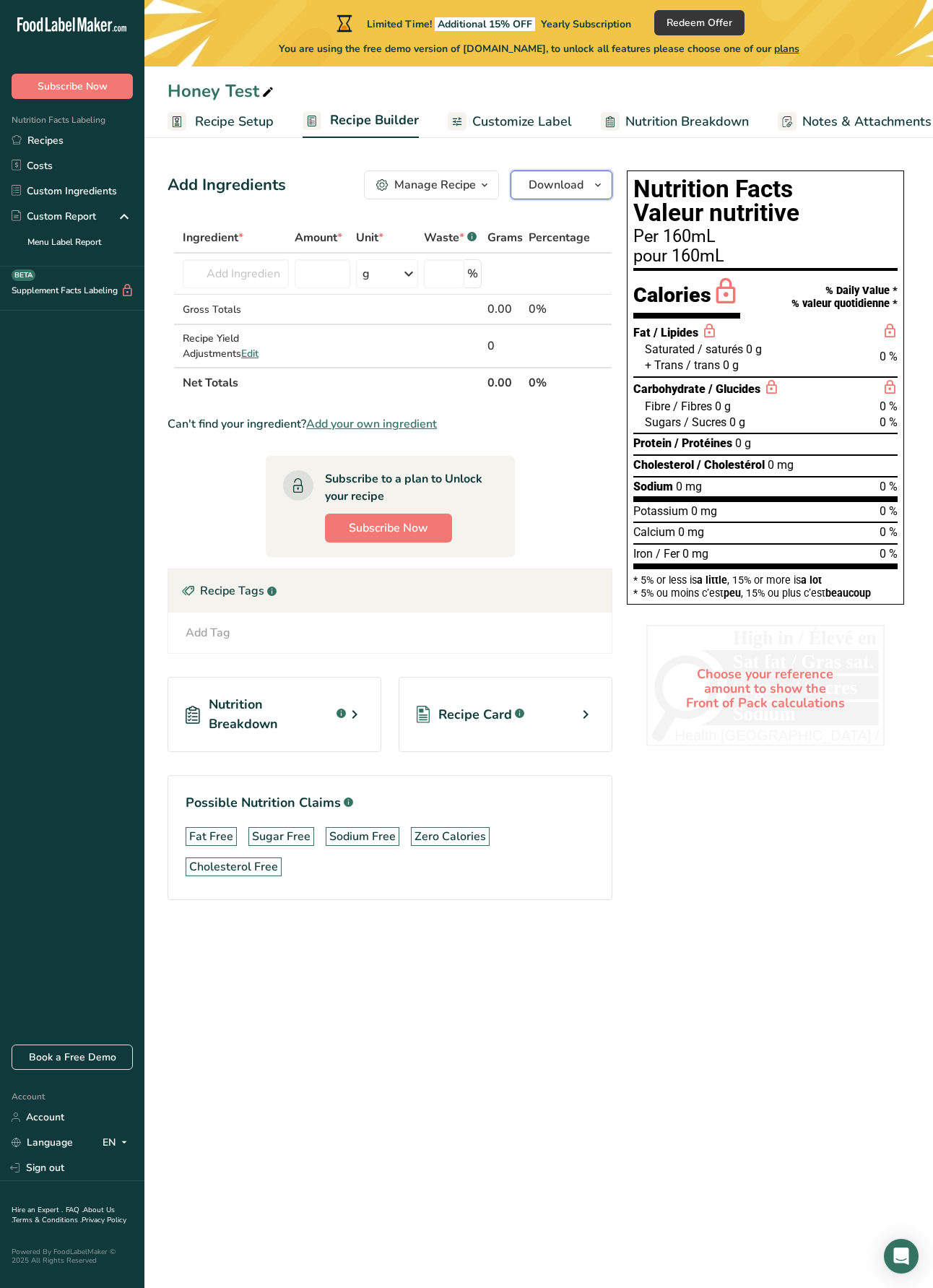
click at [564, 187] on span "Download" at bounding box center [556, 184] width 55 height 18
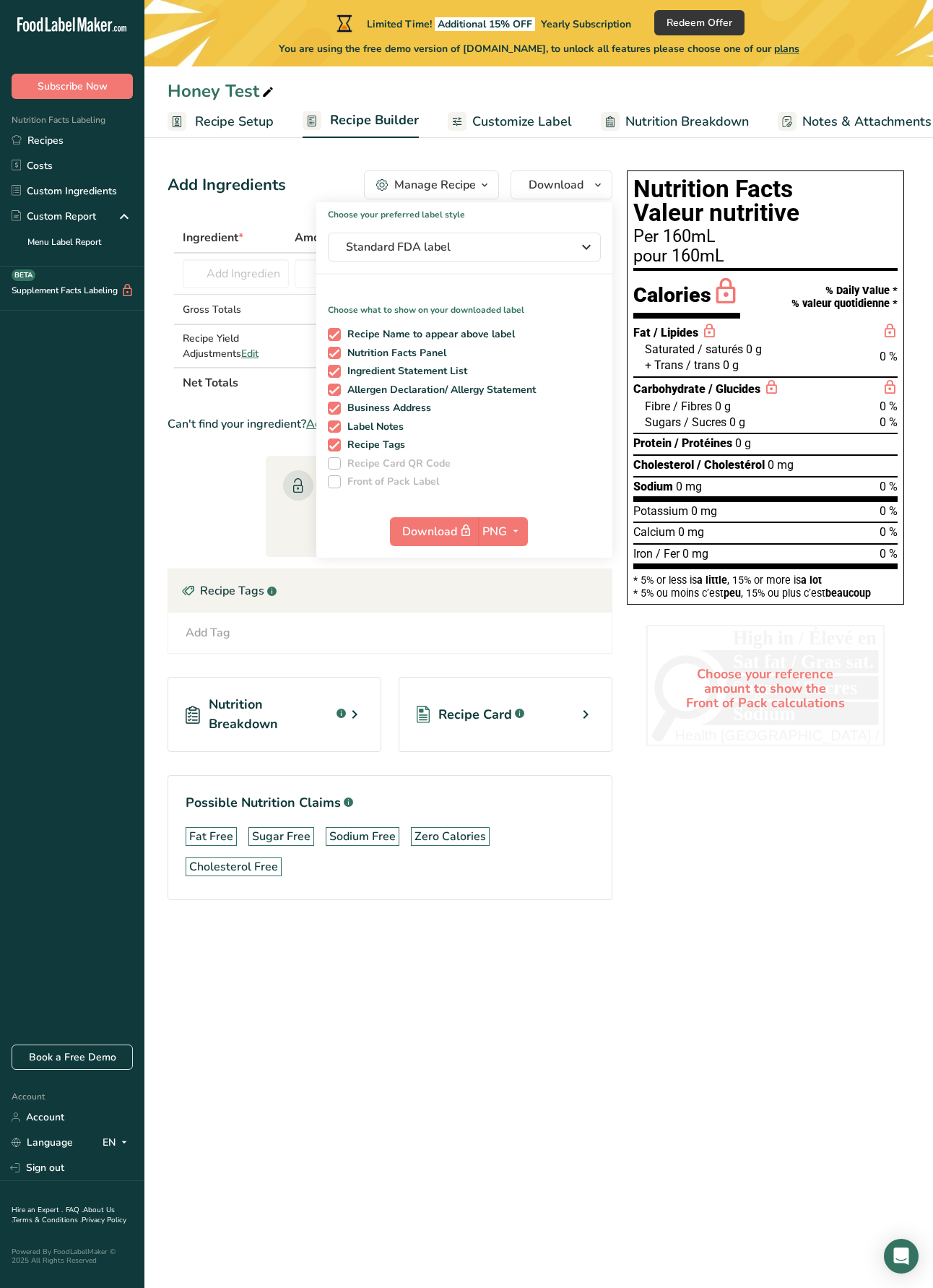
click at [318, 199] on div "Choose your preferred label style Standard FDA label Standard FDA label The mos…" at bounding box center [464, 378] width 296 height 358
click at [500, 181] on div "Manage Recipe Delete Recipe Duplicate Recipe Scale Recipe Save as Sub-Recipe .a…" at bounding box center [489, 184] width 248 height 29
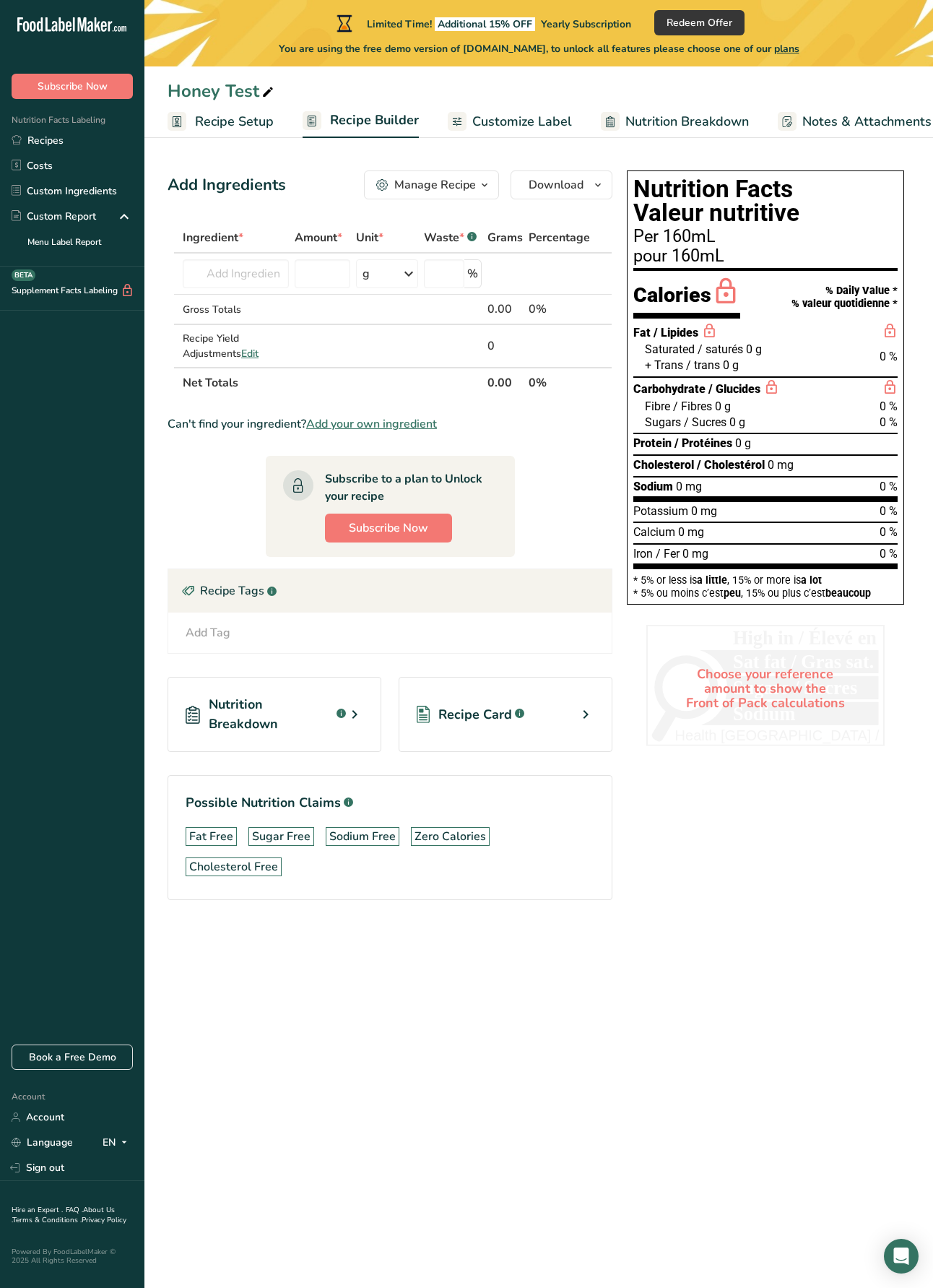
click at [484, 183] on icon "button" at bounding box center [484, 185] width 12 height 18
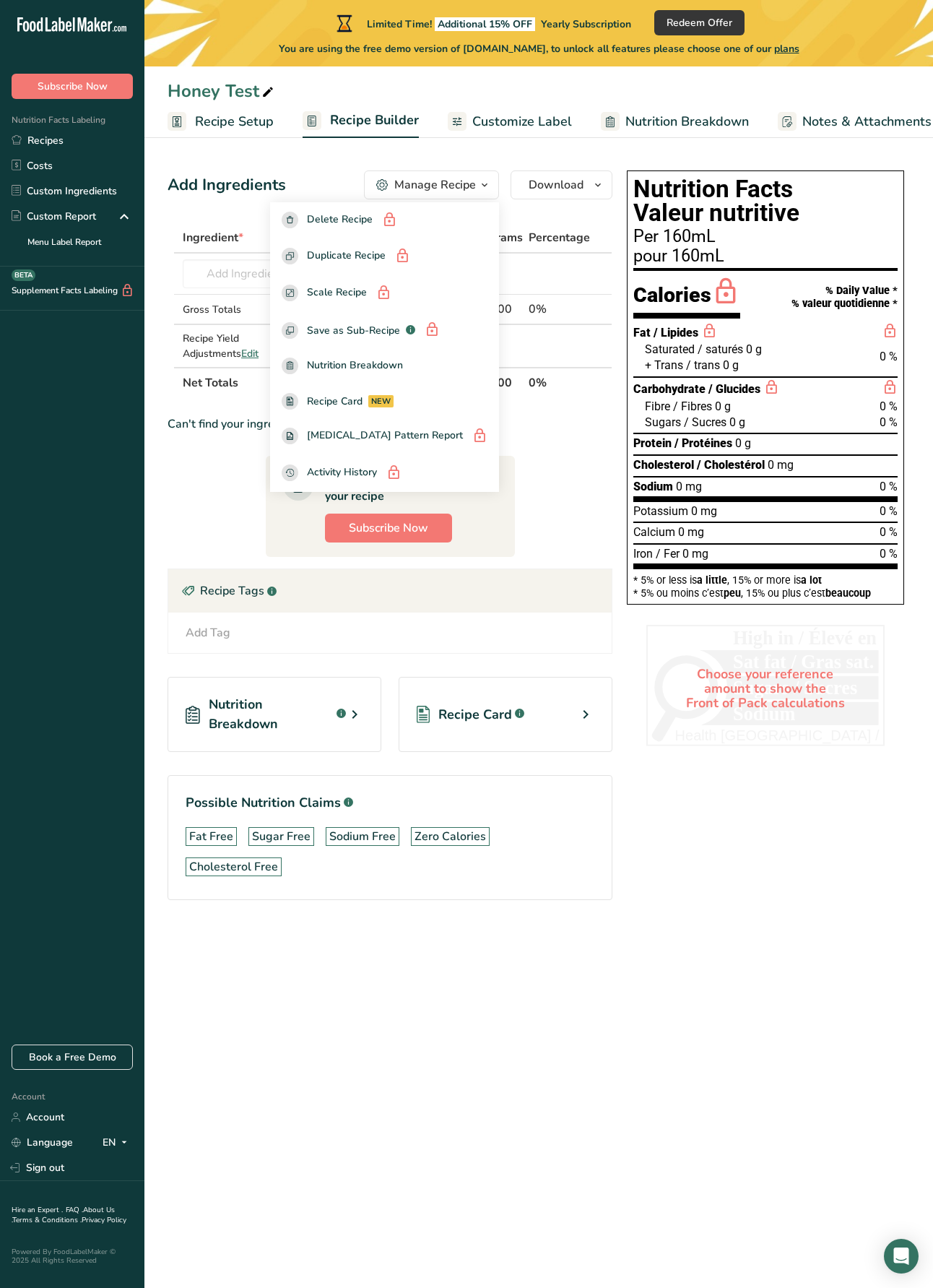
click at [773, 880] on div "Nutrition Facts Valeur nutritive Per 160mL pour 160mL Calories % Daily Value * …" at bounding box center [765, 555] width 289 height 781
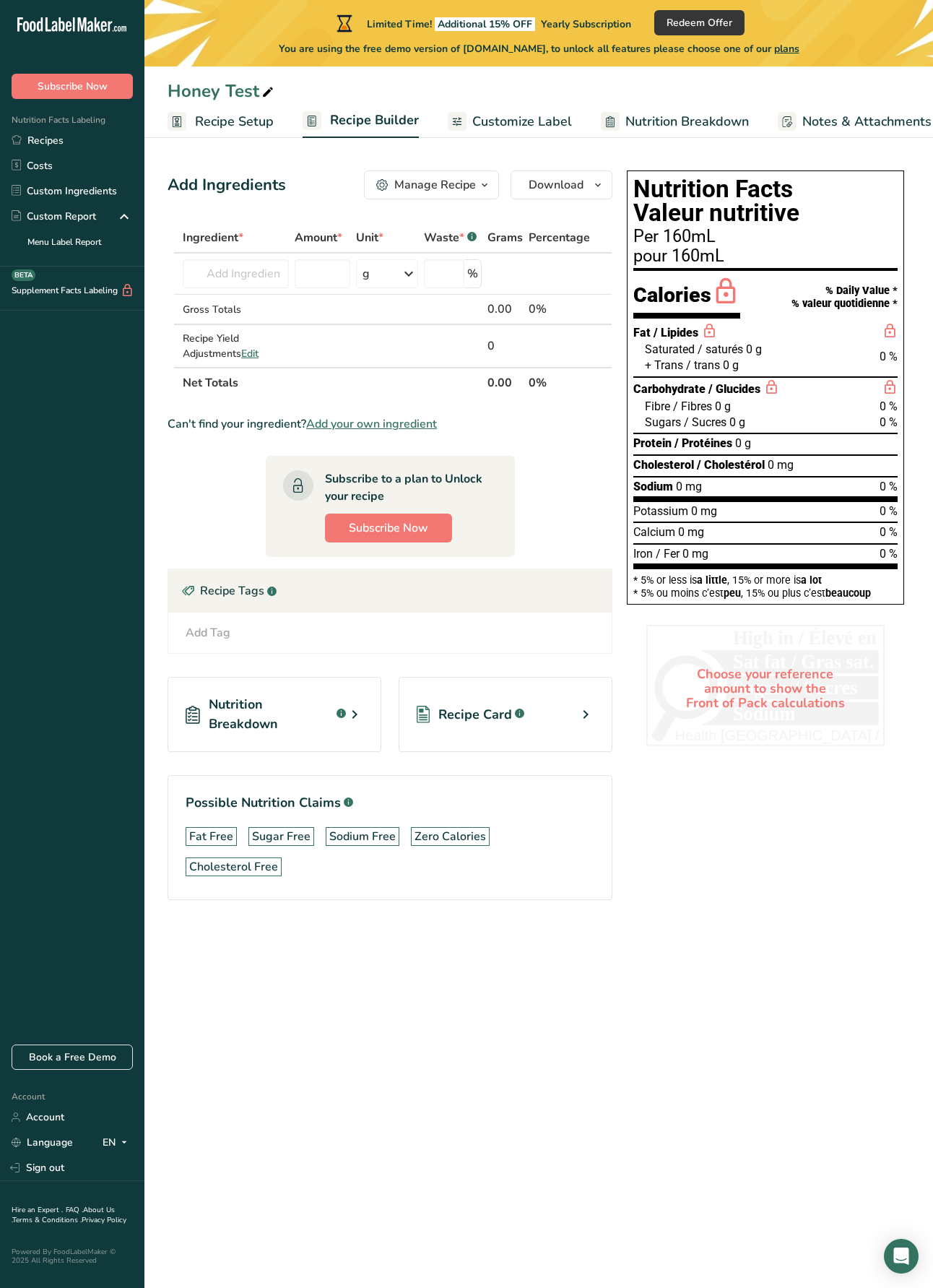
click at [751, 203] on h1 "Nutrition Facts Valeur nutritive" at bounding box center [765, 201] width 264 height 48
click at [776, 384] on icon at bounding box center [771, 388] width 16 height 18
click at [586, 710] on icon at bounding box center [585, 714] width 18 height 26
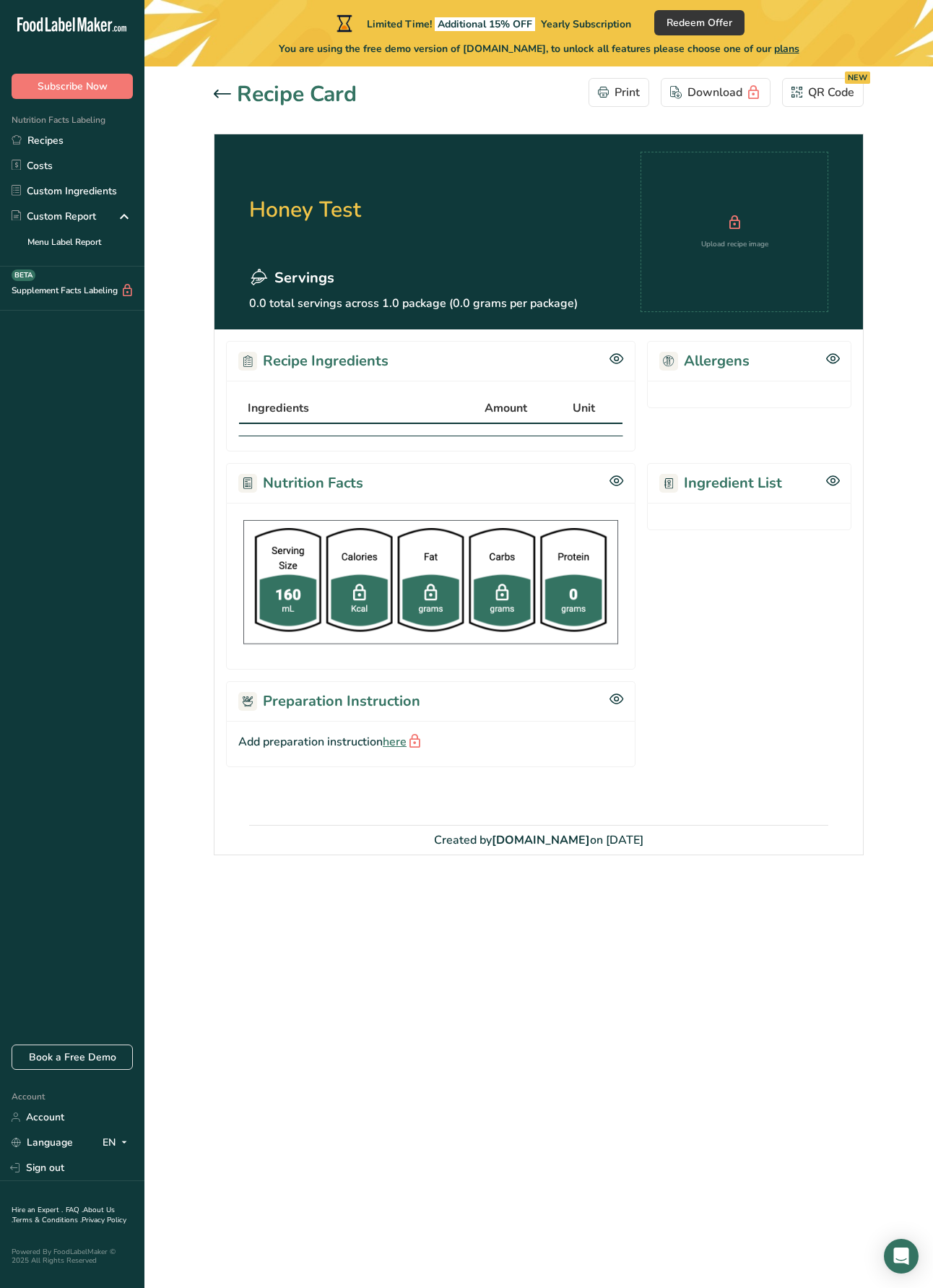
click at [225, 95] on icon at bounding box center [222, 93] width 18 height 8
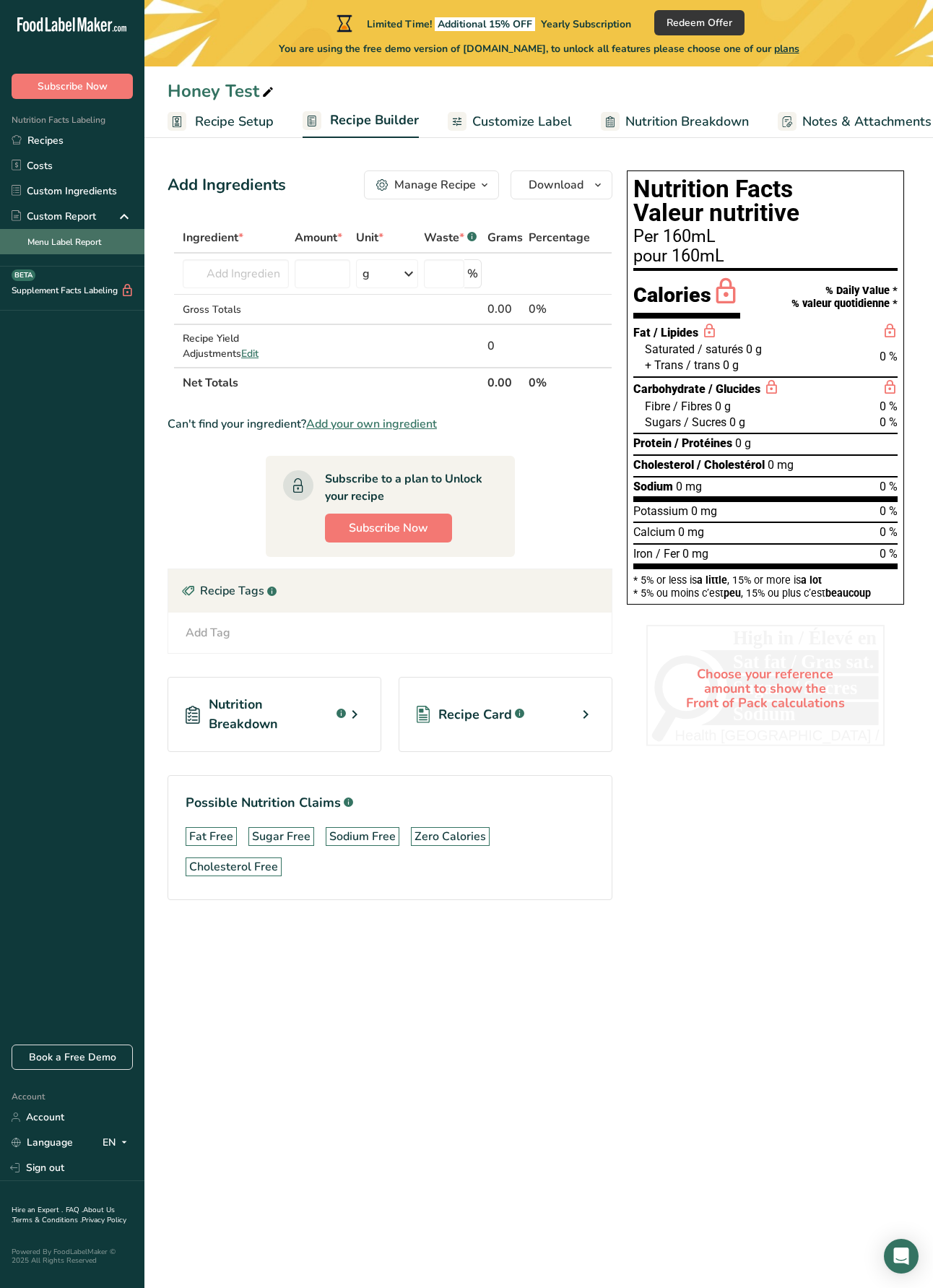
click at [71, 244] on link "Menu Label Report" at bounding box center [72, 242] width 144 height 25
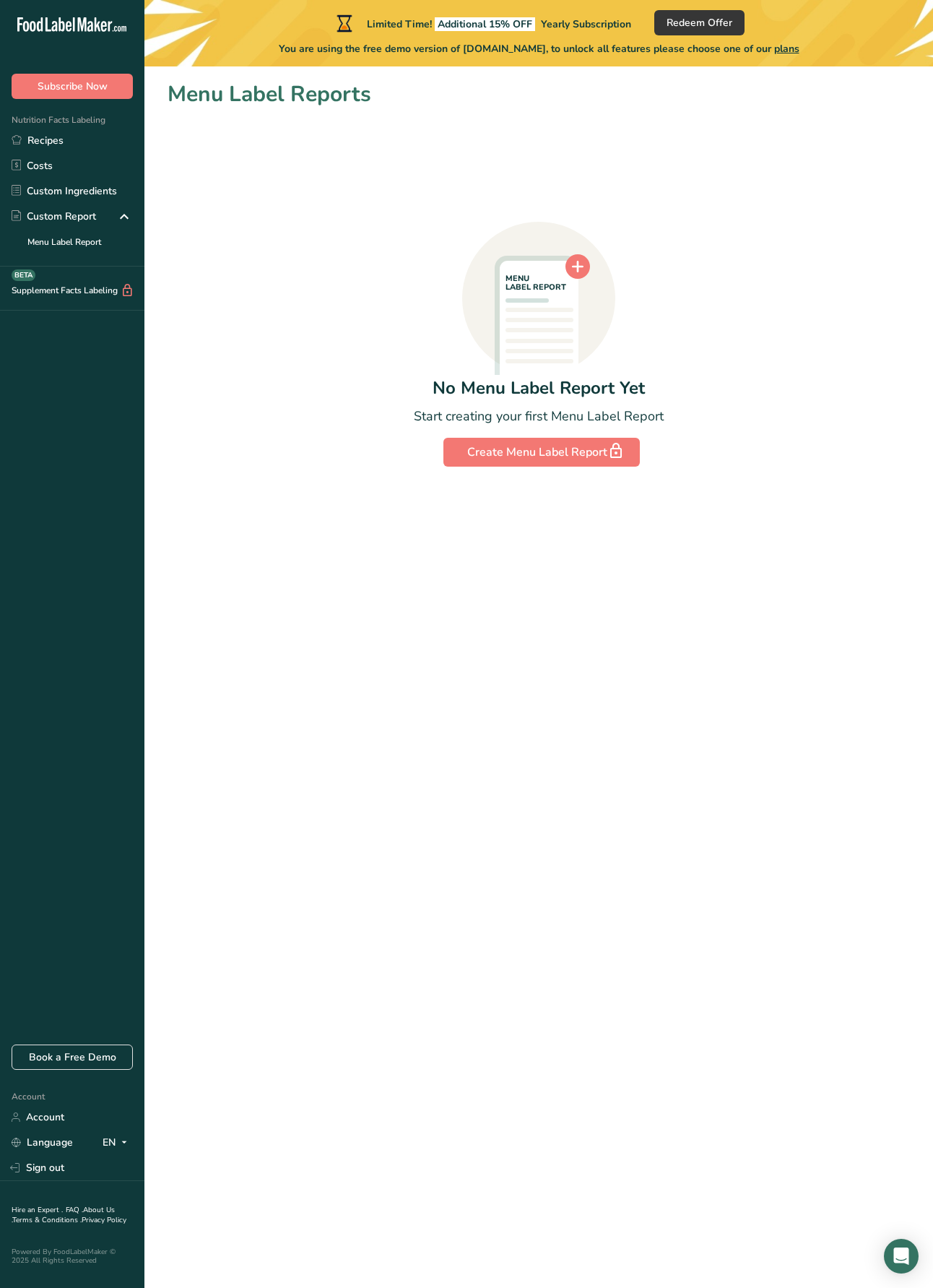
click at [314, 223] on div "MENU LABEL REPORT No Menu Label Report Yet Start creating your first Menu Label…" at bounding box center [539, 288] width 743 height 356
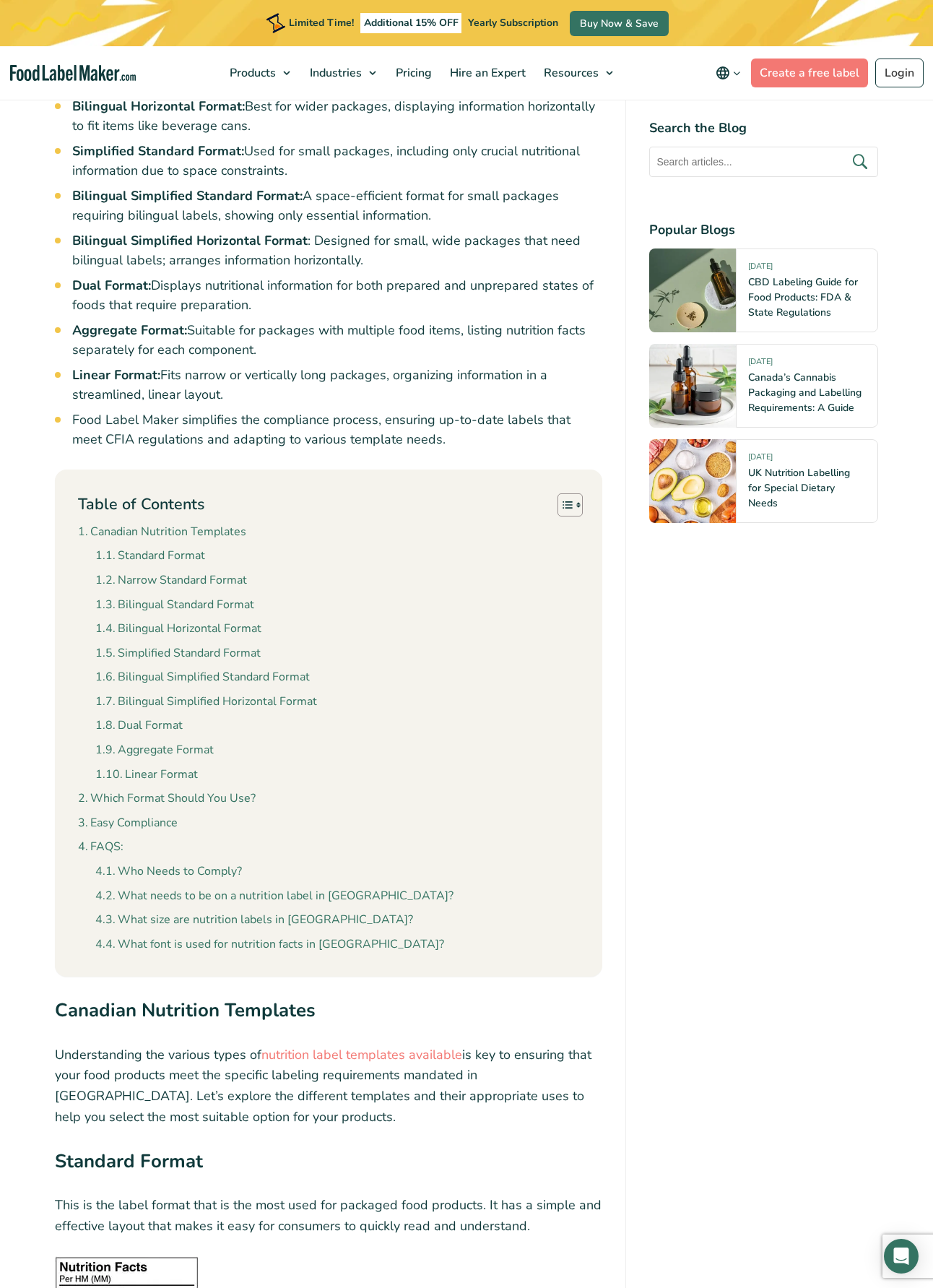
scroll to position [954, 0]
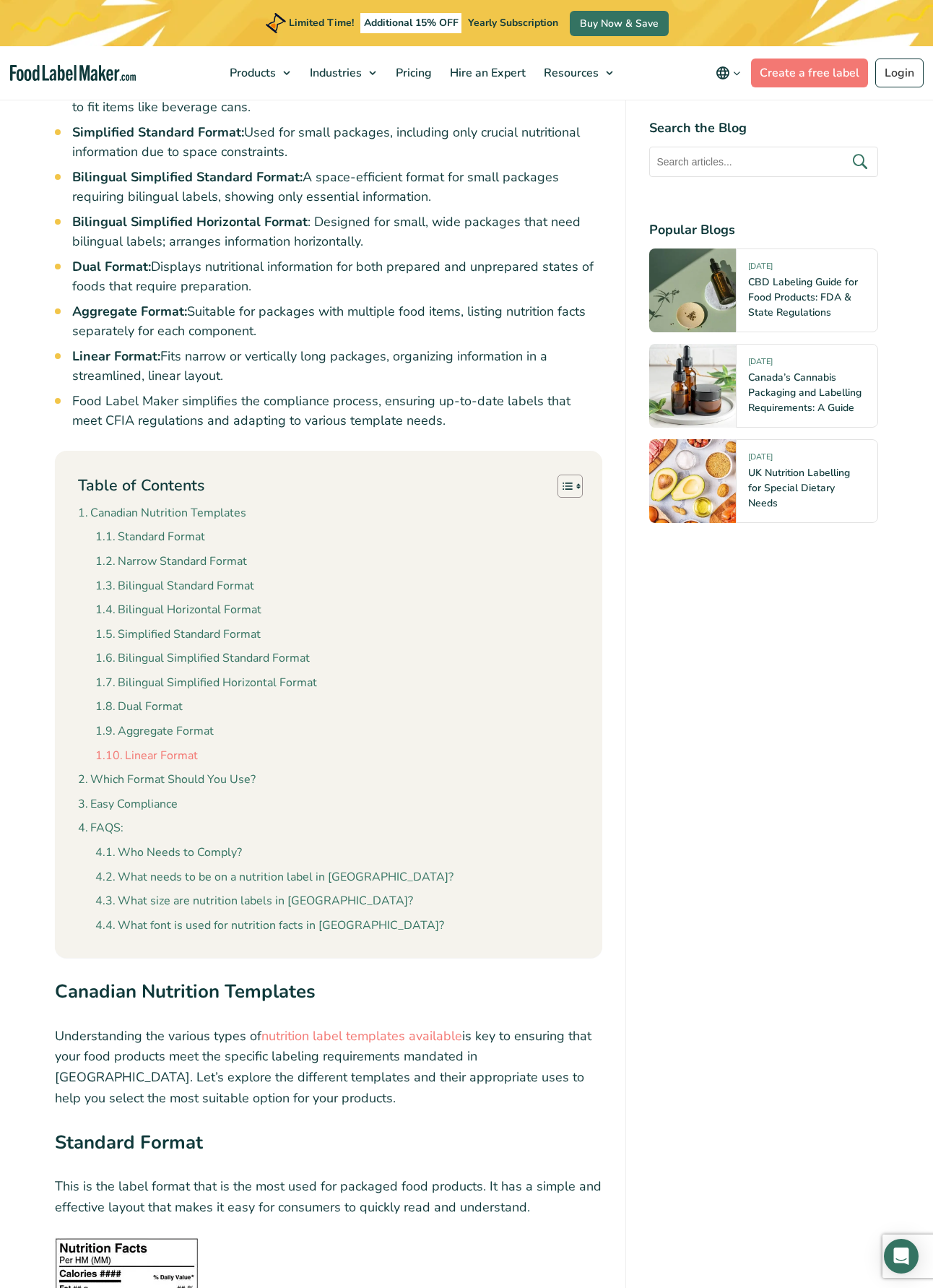
click at [132, 765] on link "Linear Format" at bounding box center [146, 756] width 103 height 19
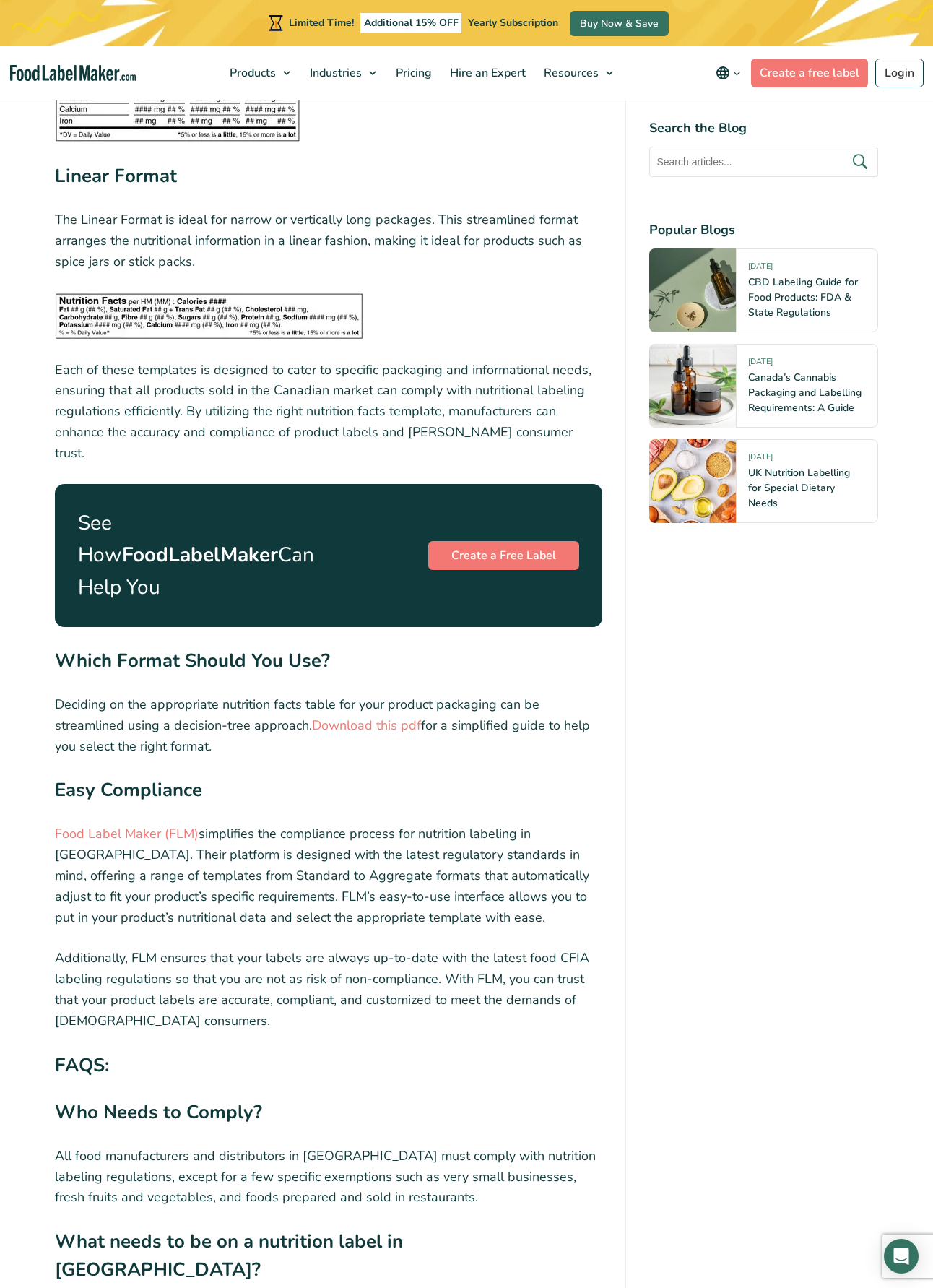
scroll to position [4858, 0]
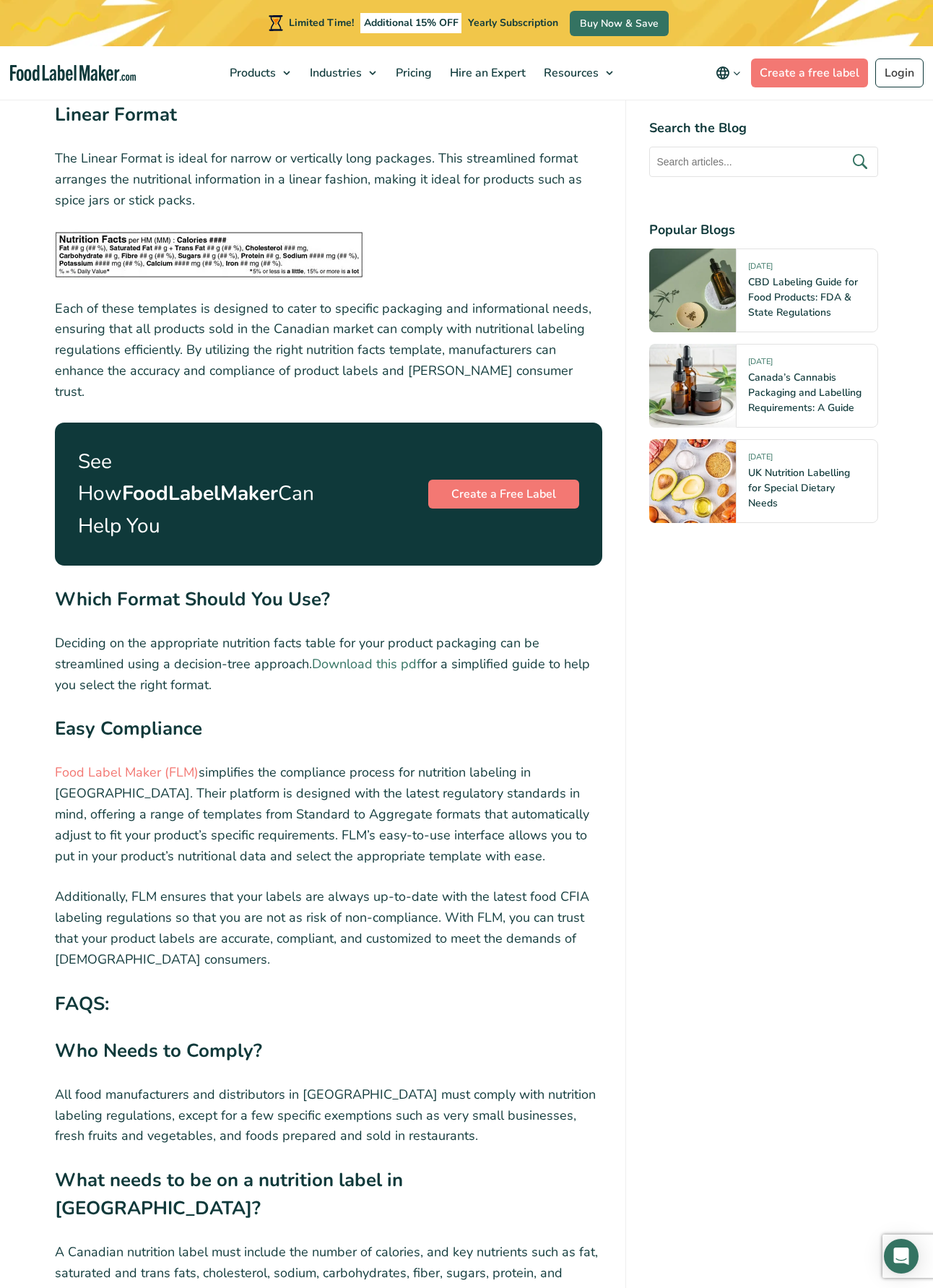
click at [312, 655] on link "Download this pdf" at bounding box center [366, 664] width 109 height 18
